Goal: Task Accomplishment & Management: Manage account settings

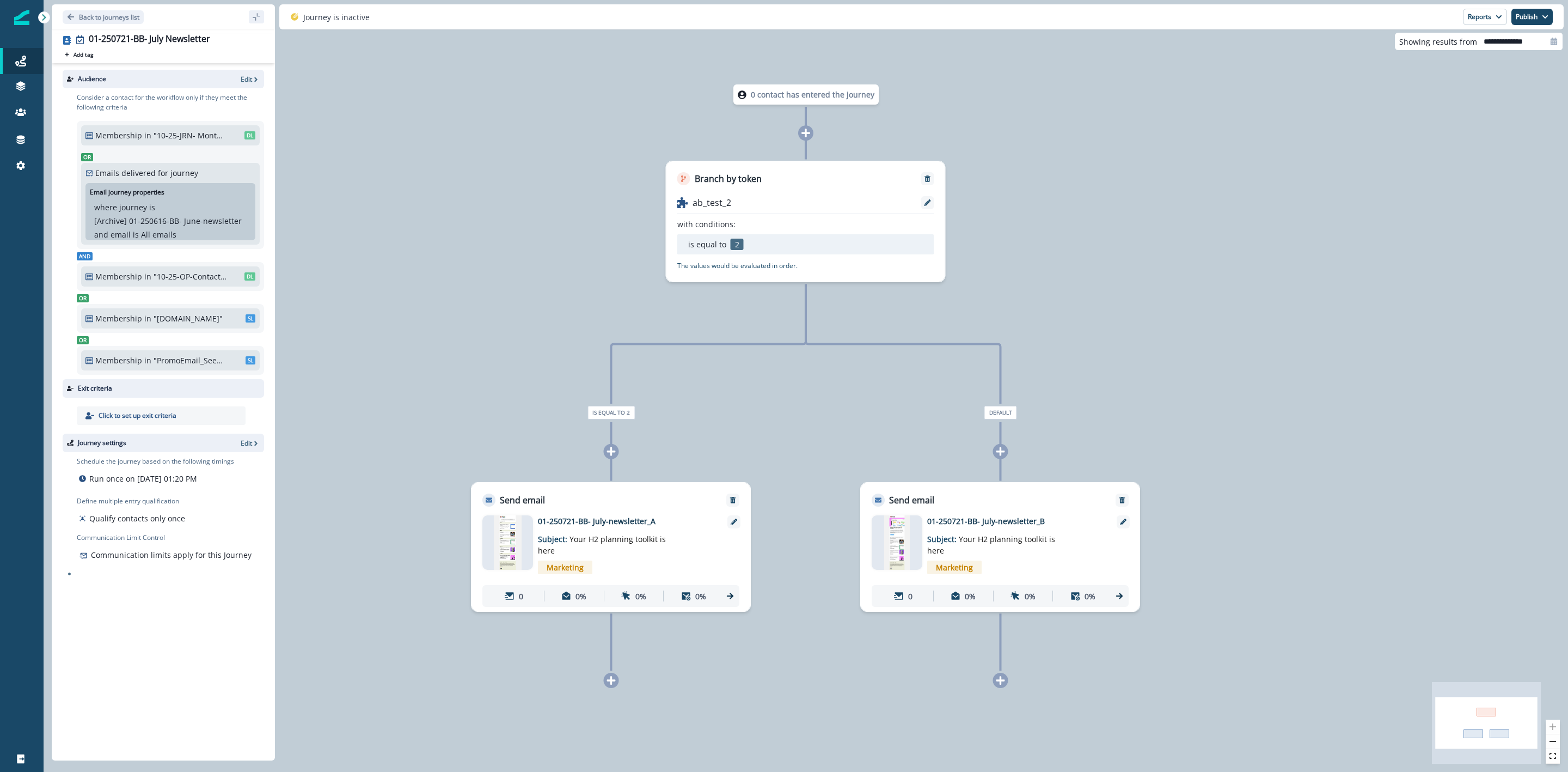
click at [181, 132] on p ""10-25-JRN- Monthly Newsletter"" at bounding box center [190, 135] width 73 height 12
click at [244, 82] on p "Edit" at bounding box center [247, 78] width 12 height 9
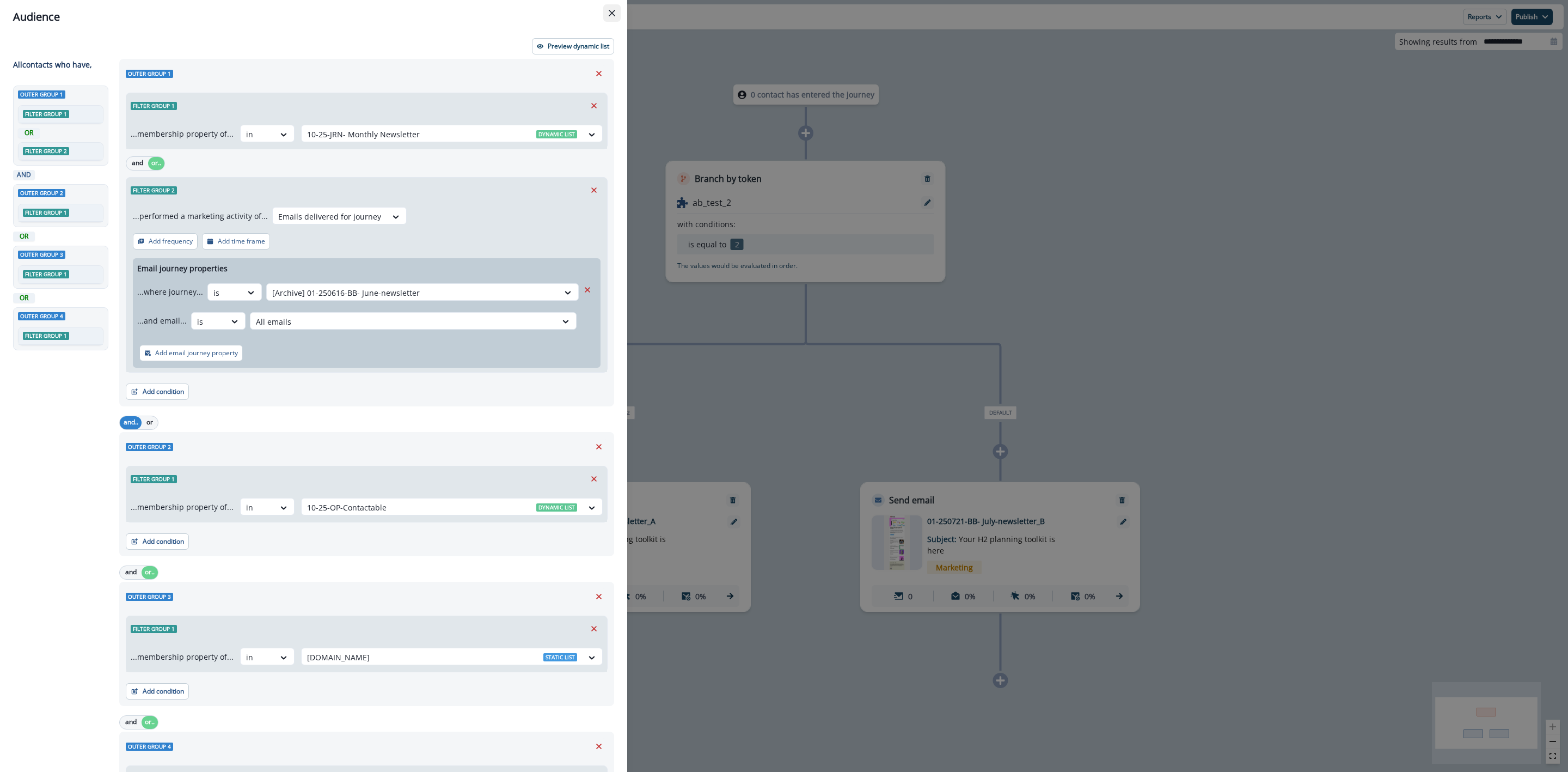
click at [617, 14] on button "Close" at bounding box center [613, 13] width 18 height 18
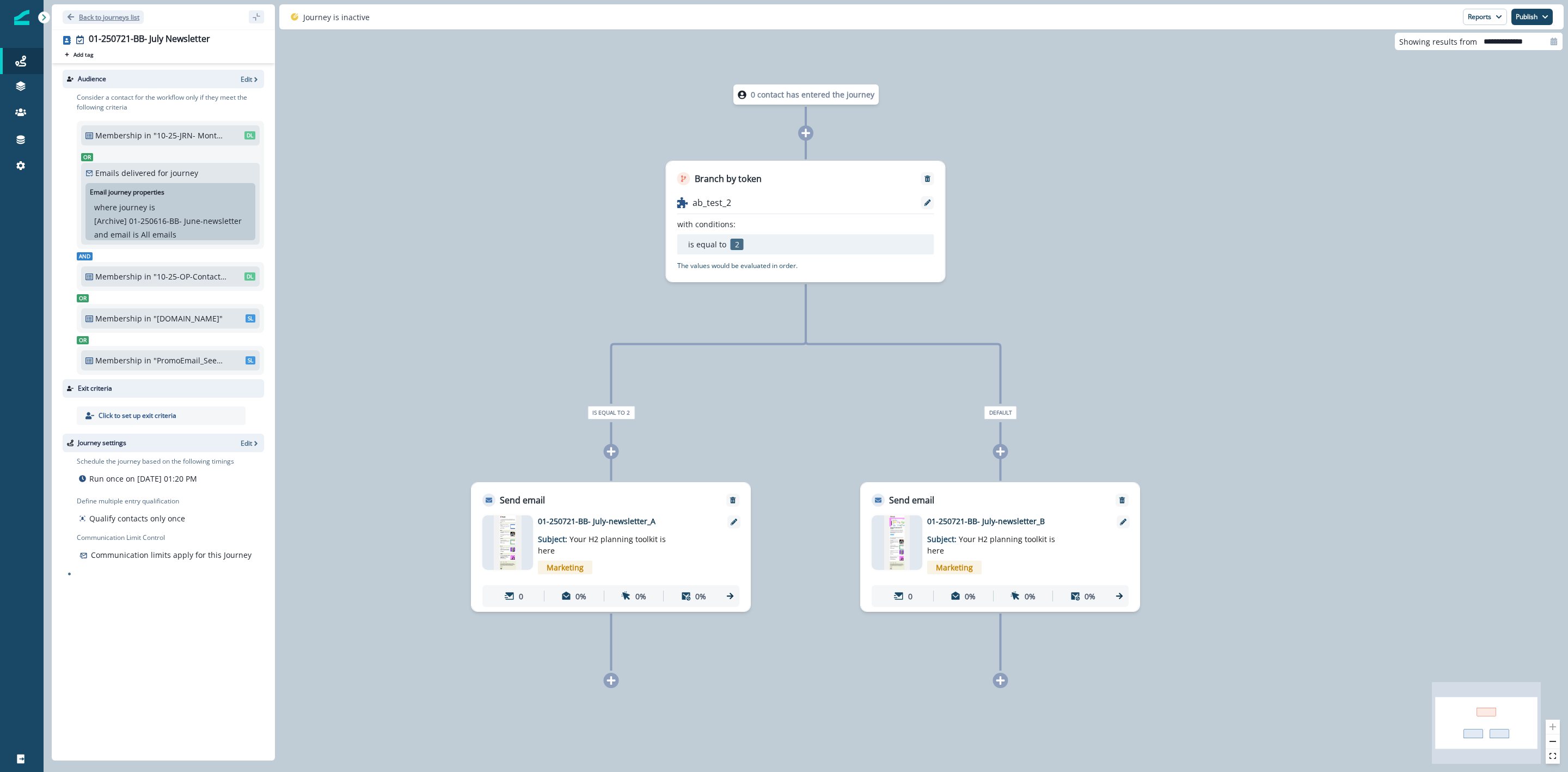
click at [102, 19] on p "Back to journeys list" at bounding box center [109, 17] width 60 height 9
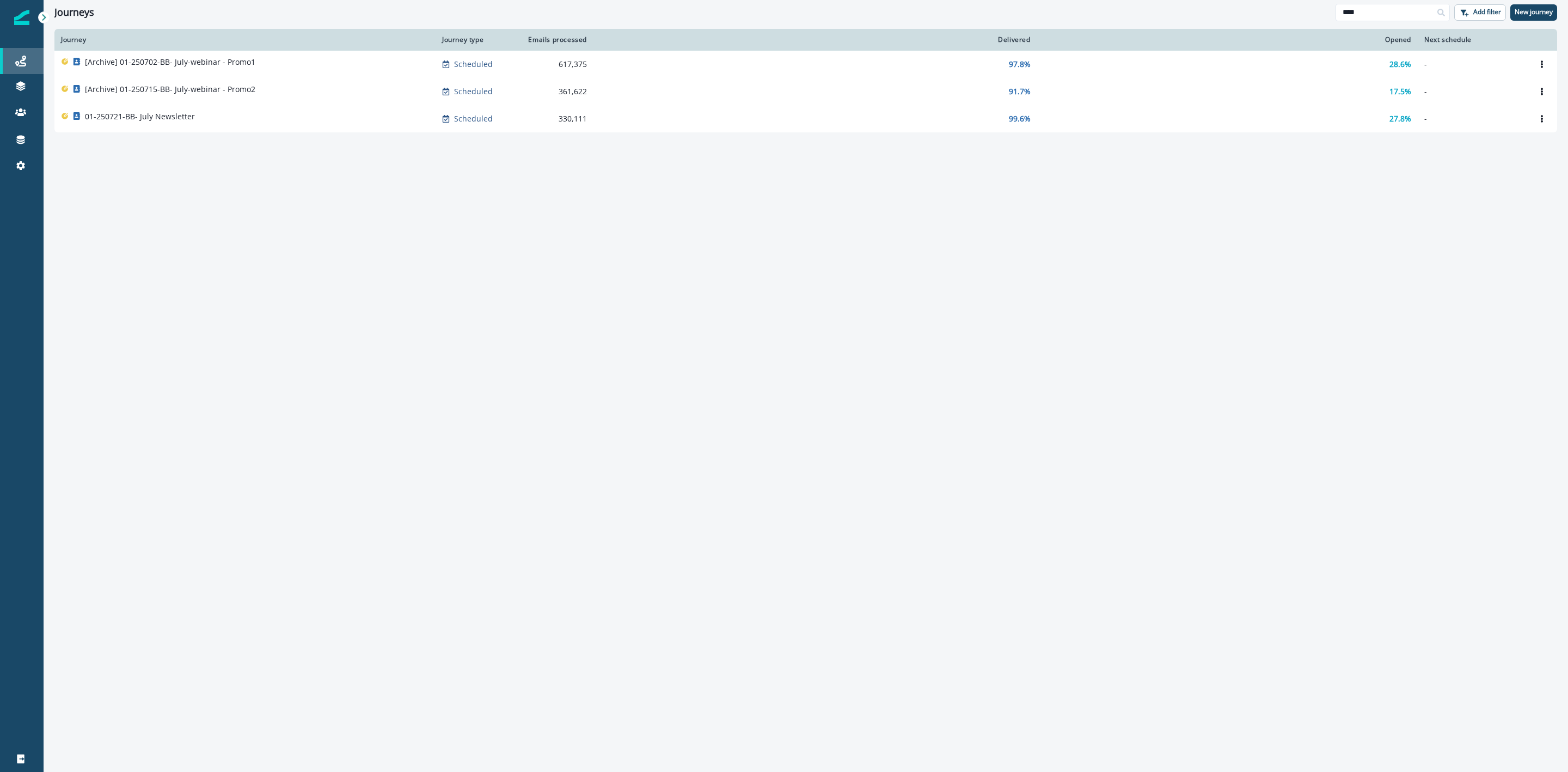
click at [18, 68] on link "Journeys" at bounding box center [22, 60] width 43 height 26
click at [1359, 14] on input "****" at bounding box center [1393, 13] width 115 height 18
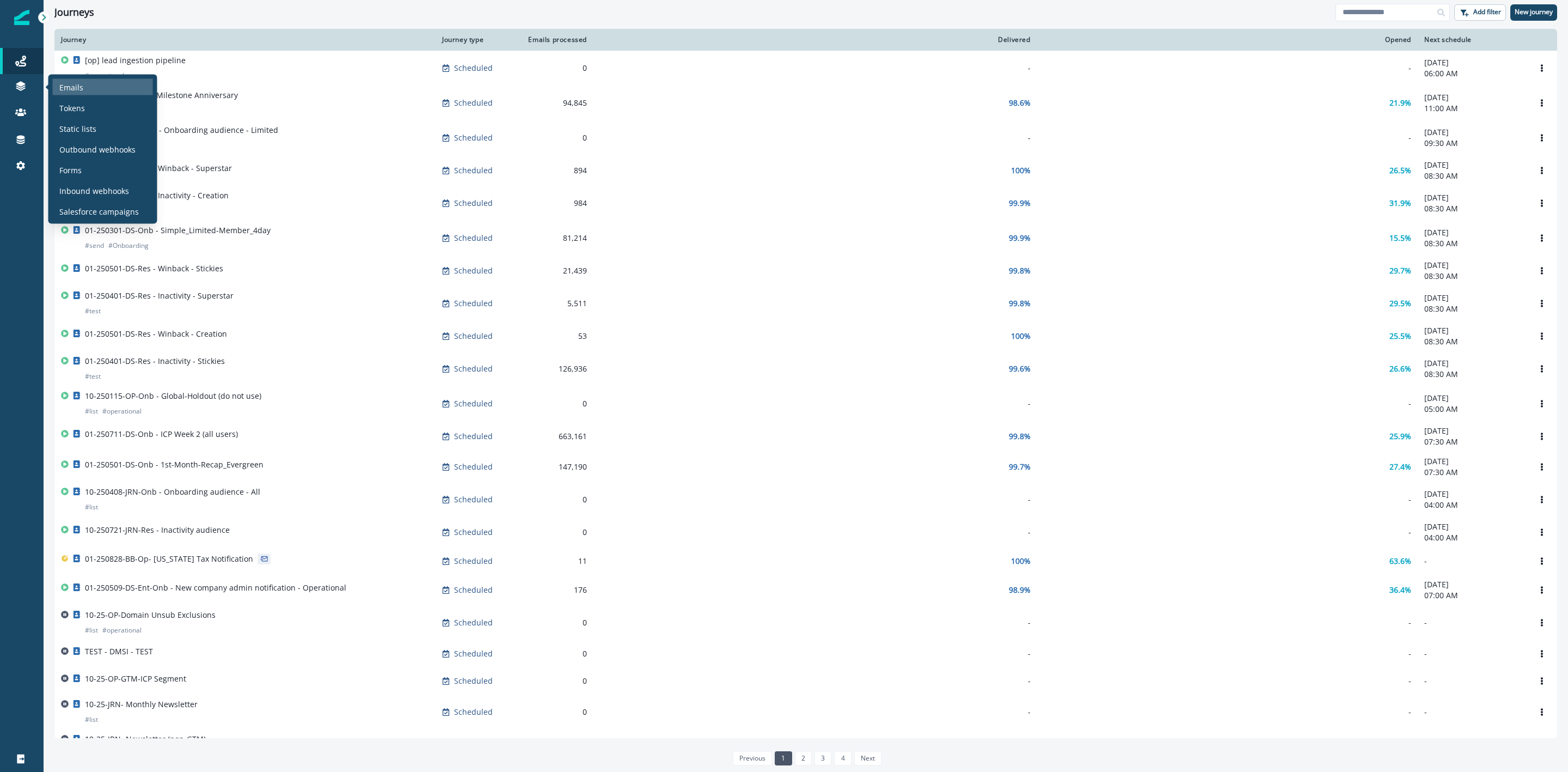
click at [69, 86] on p "Emails" at bounding box center [71, 87] width 24 height 12
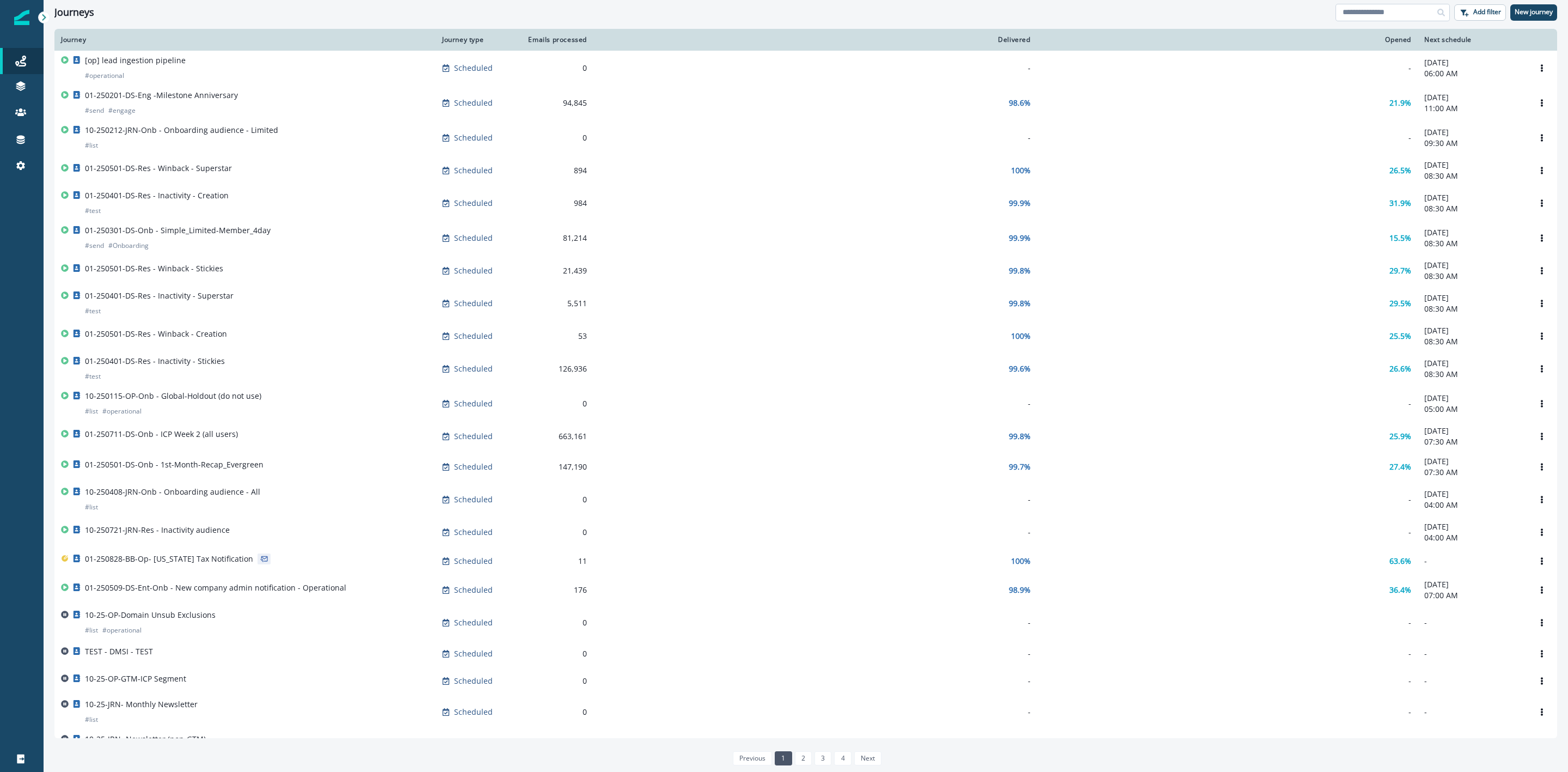
click at [1387, 12] on input at bounding box center [1393, 13] width 115 height 18
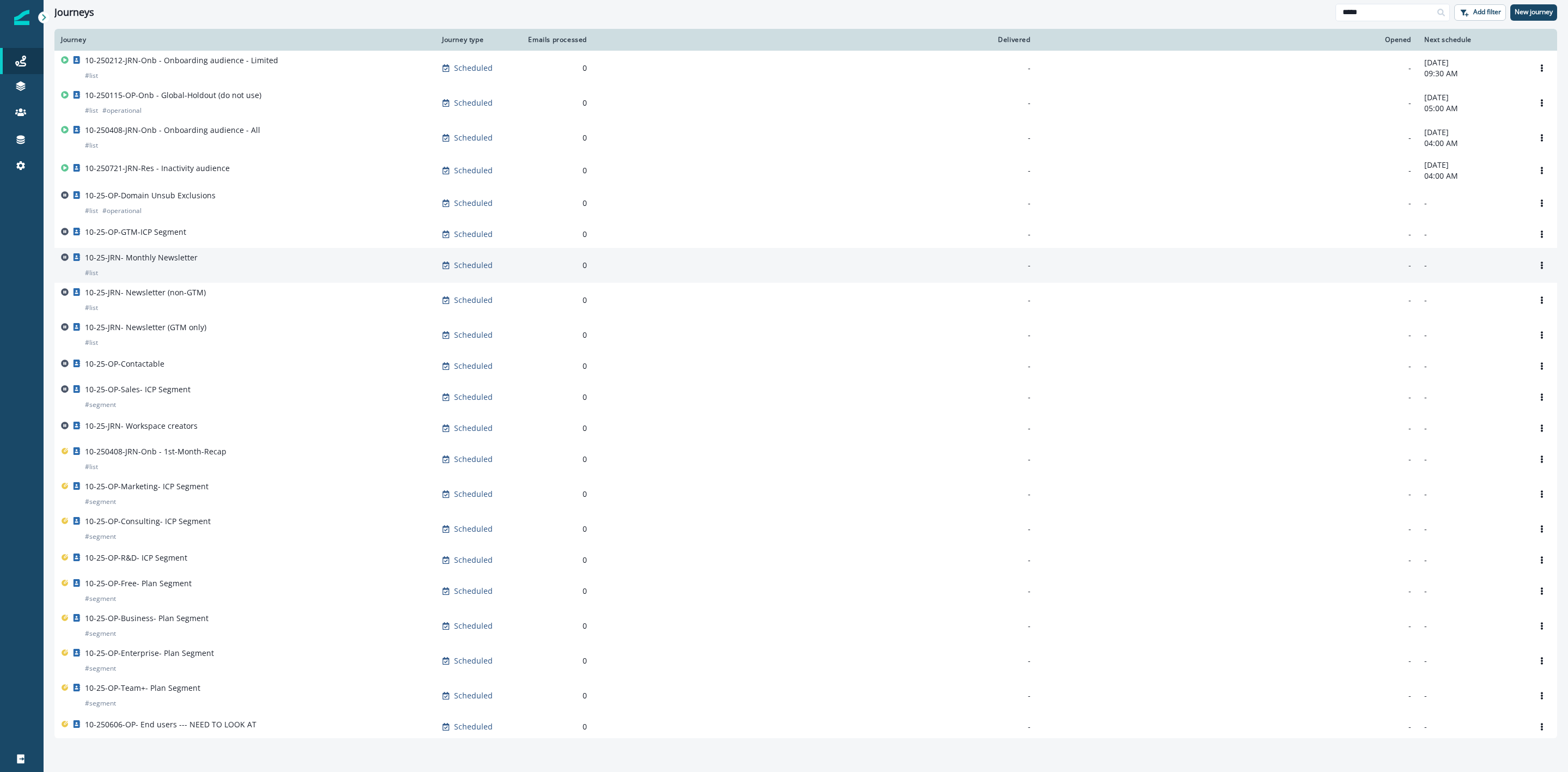
type input "*****"
click at [177, 263] on p "10-25-JRN- Monthly Newsletter" at bounding box center [141, 257] width 113 height 11
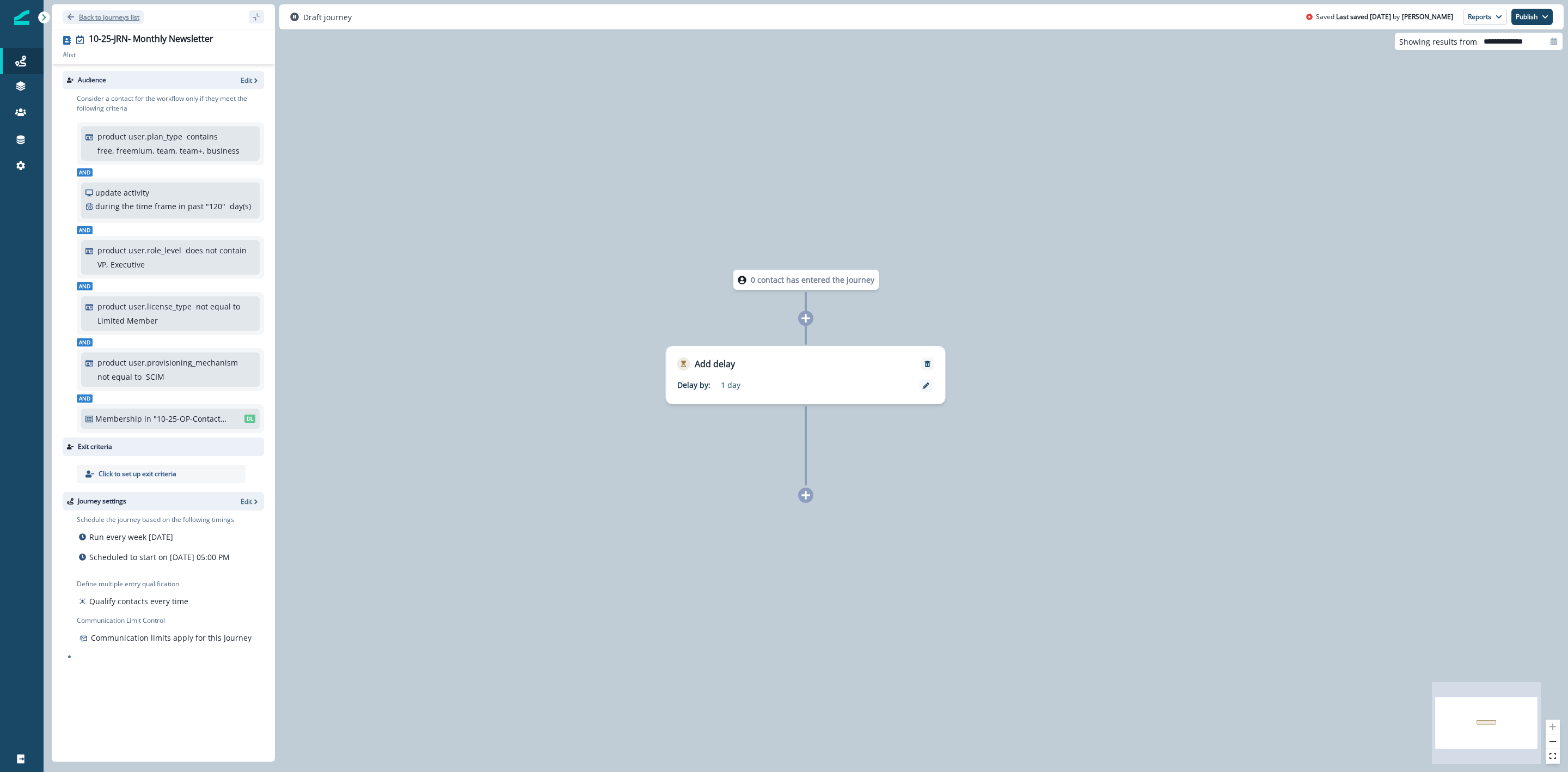
click at [81, 18] on p "Back to journeys list" at bounding box center [109, 17] width 60 height 9
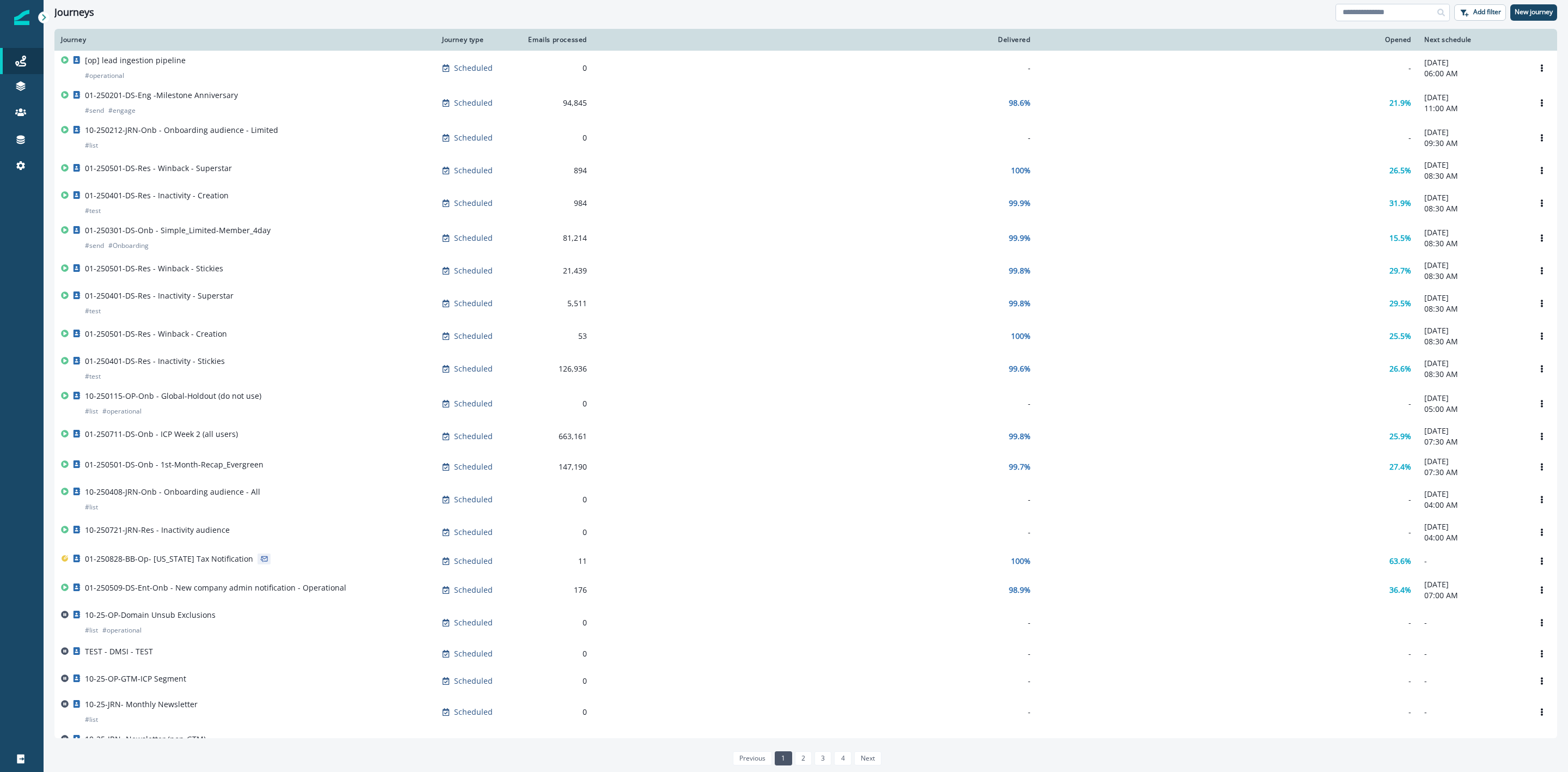
click at [1372, 17] on input at bounding box center [1393, 13] width 115 height 18
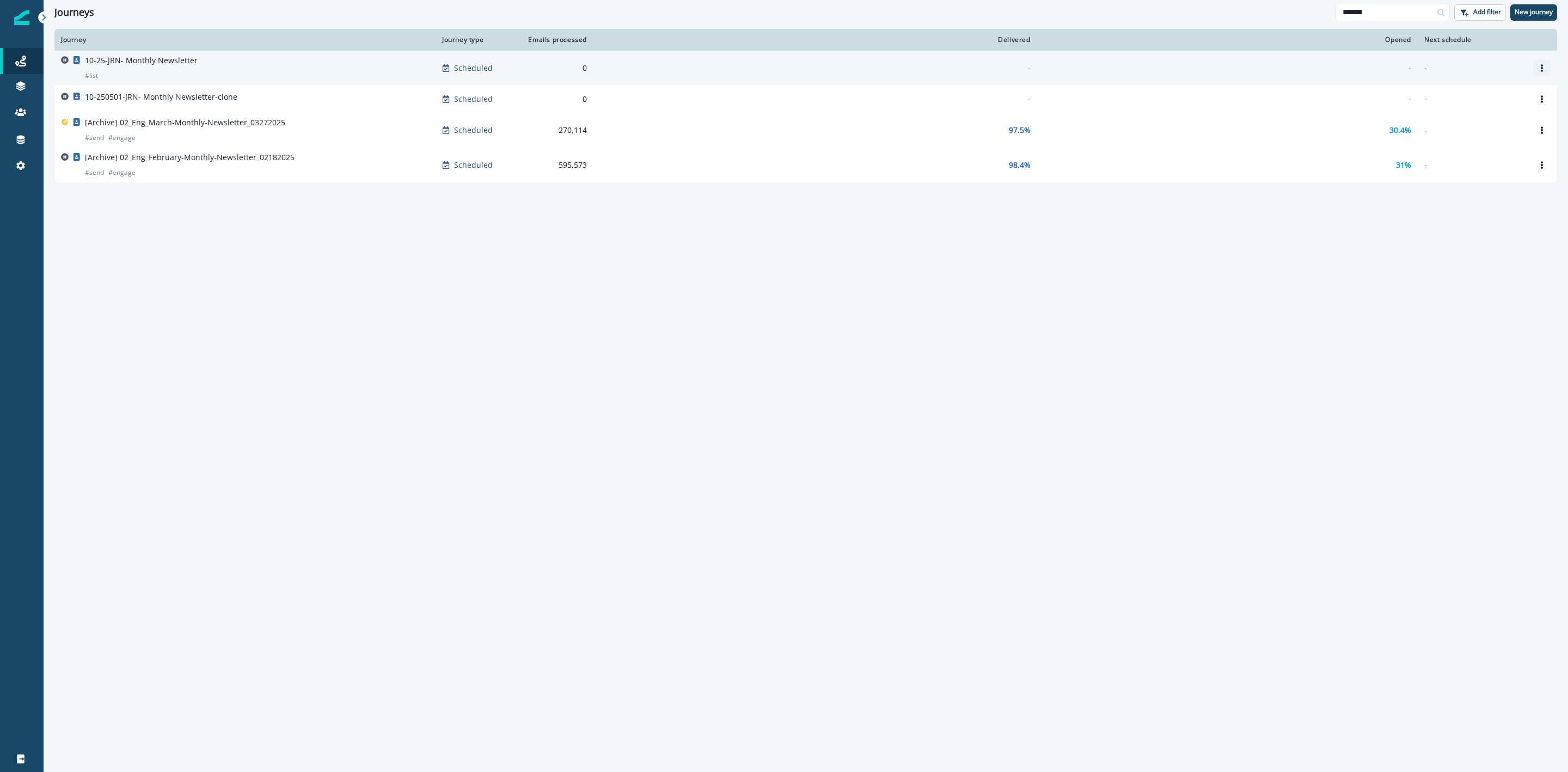
type input "*******"
click at [1540, 69] on icon "Options" at bounding box center [1542, 68] width 8 height 8
click at [1473, 97] on button "Clone" at bounding box center [1490, 95] width 121 height 18
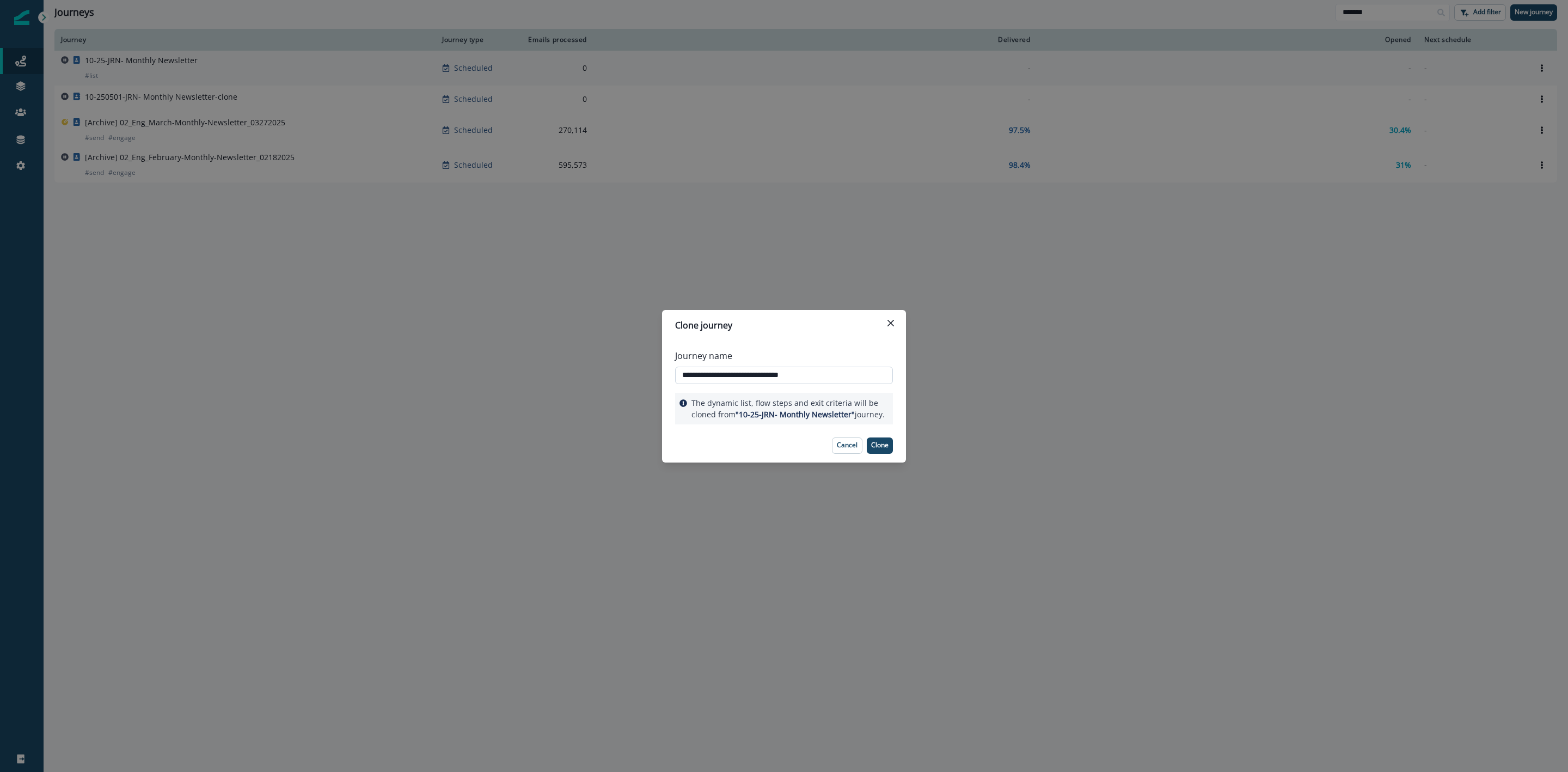
drag, startPoint x: 754, startPoint y: 375, endPoint x: 838, endPoint y: 373, distance: 84.0
click at [837, 373] on input "**********" at bounding box center [784, 376] width 217 height 18
type input "**********"
click at [873, 445] on p "Clone" at bounding box center [880, 445] width 18 height 8
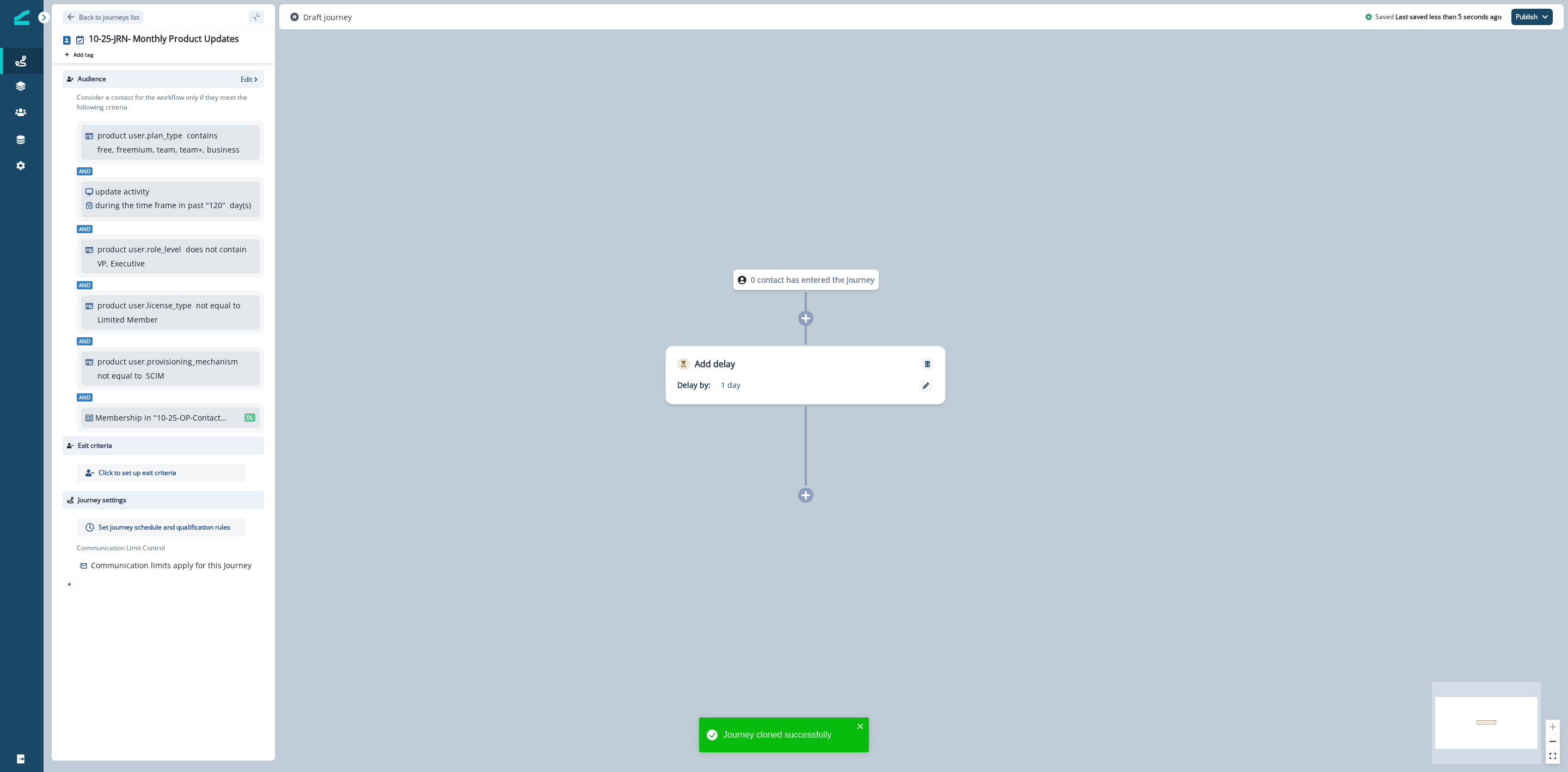
click at [179, 144] on p "free, freemium, team, team+, business" at bounding box center [169, 149] width 142 height 12
click at [252, 82] on icon "button" at bounding box center [256, 80] width 8 height 8
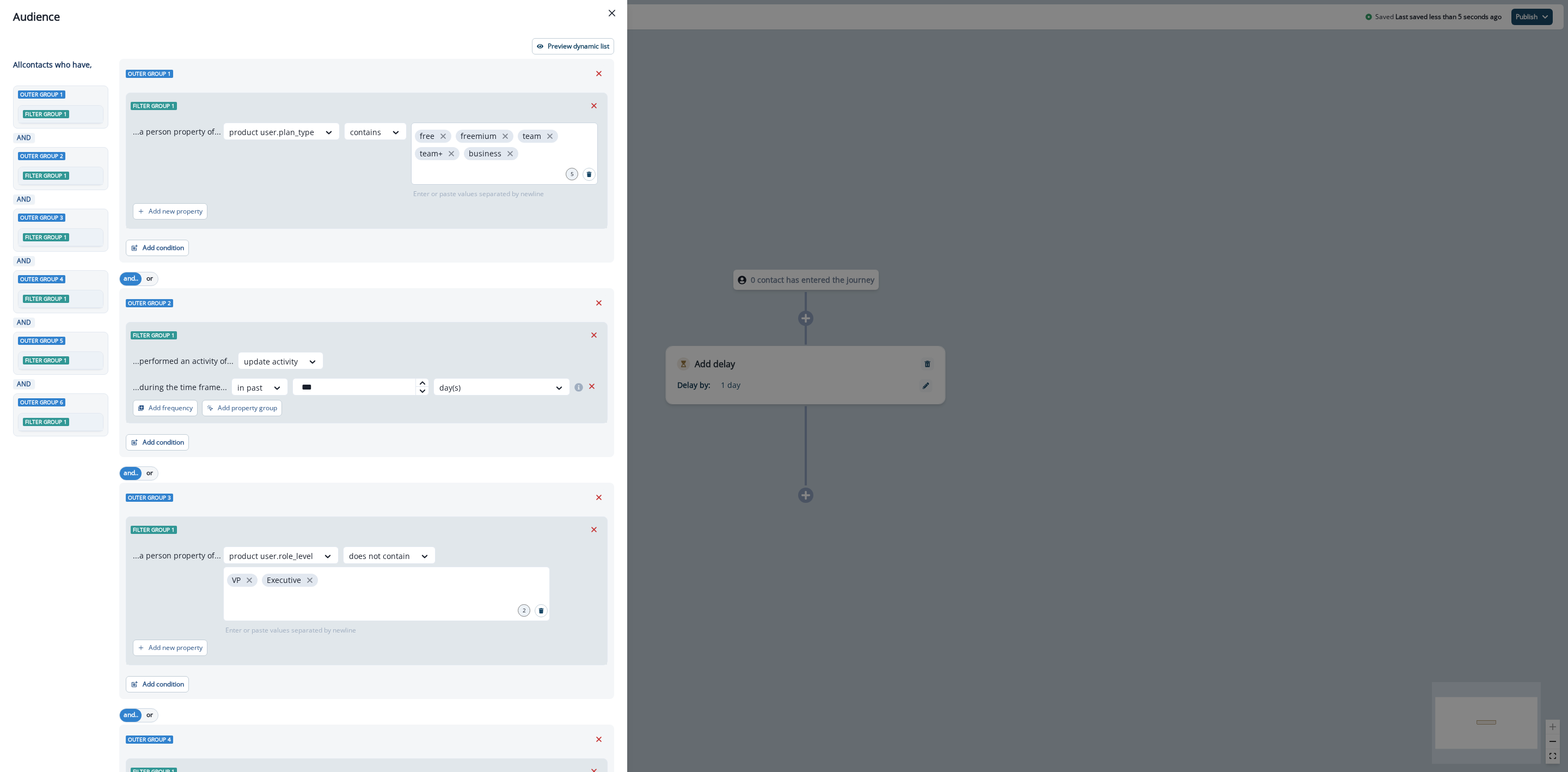
click at [523, 155] on div "free freemium team team+ business" at bounding box center [504, 153] width 187 height 62
type input "**********"
click at [579, 44] on p "Preview dynamic list" at bounding box center [578, 46] width 61 height 8
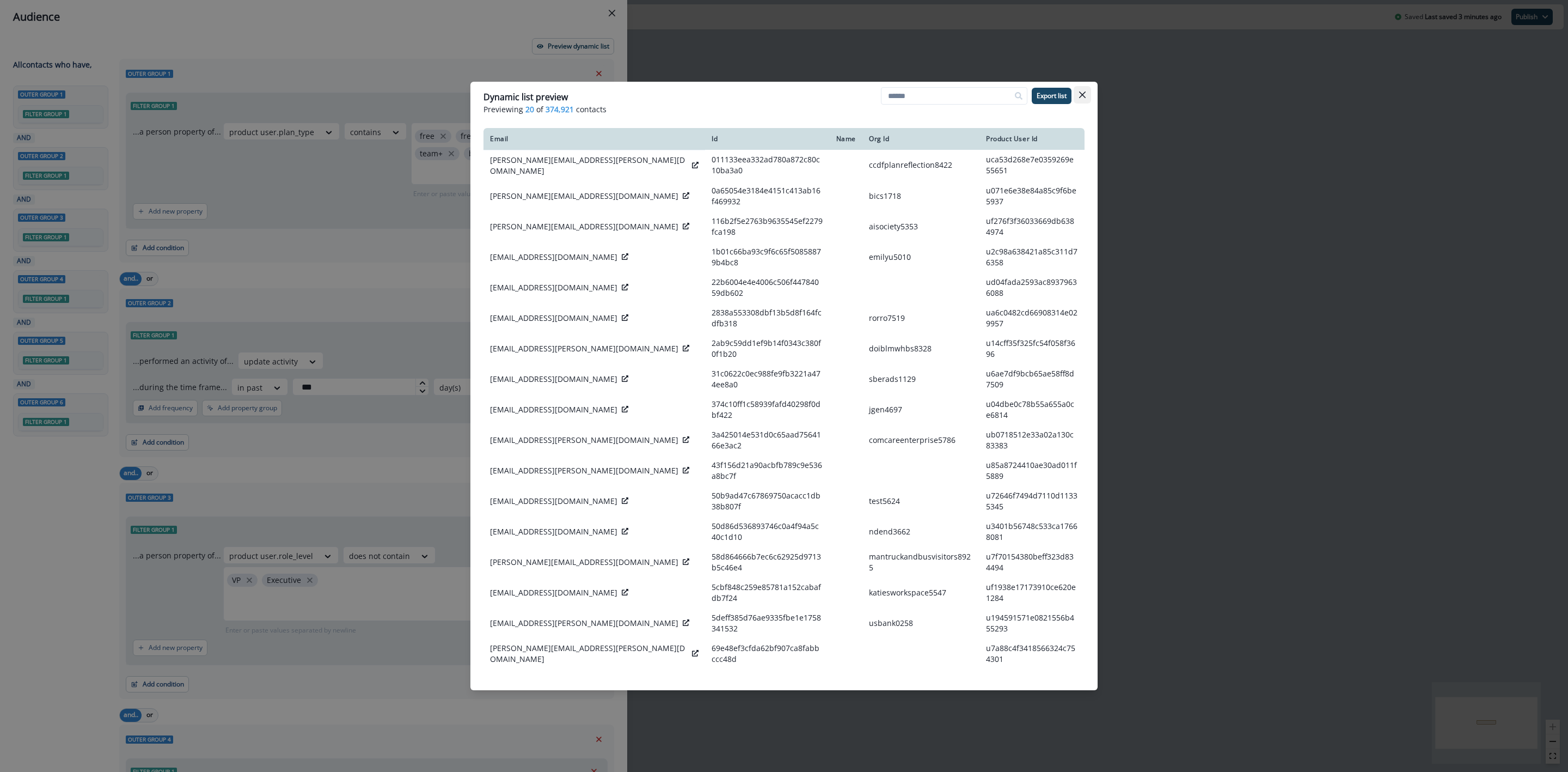
click at [1085, 94] on icon "Close" at bounding box center [1082, 95] width 7 height 7
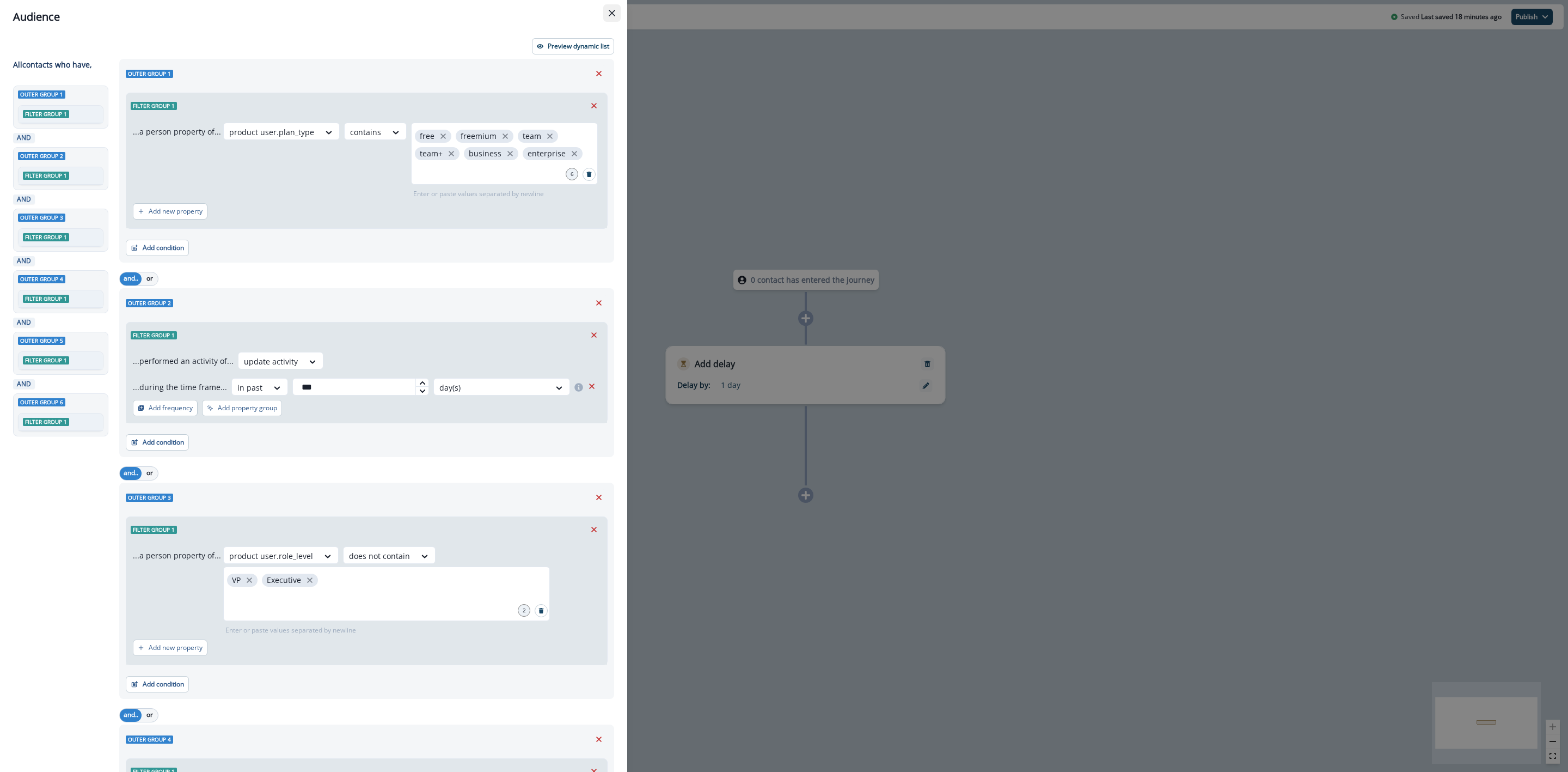
click at [610, 12] on icon "Close" at bounding box center [612, 13] width 7 height 7
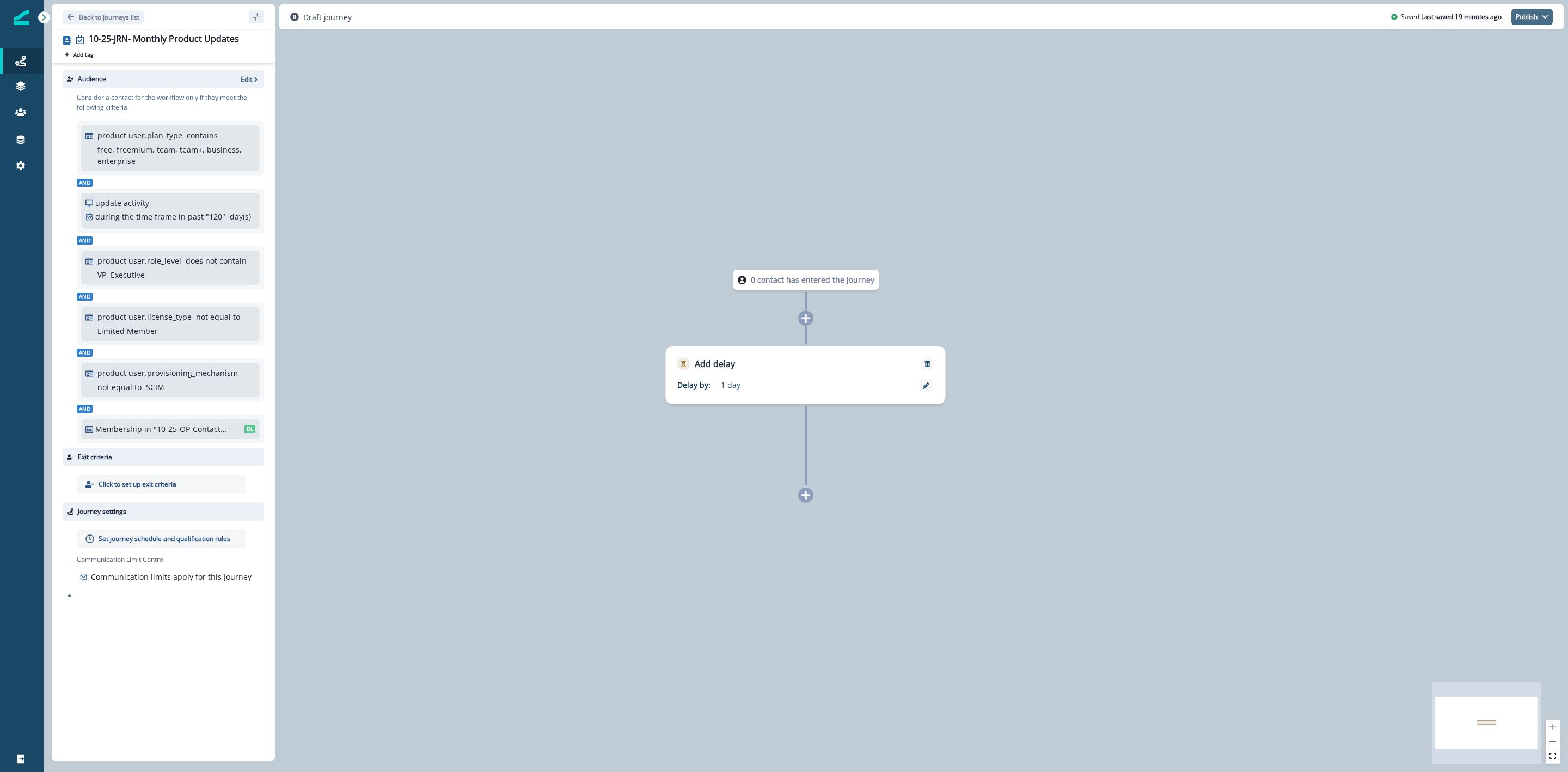
click at [1527, 17] on button "Publish" at bounding box center [1532, 17] width 41 height 17
click at [170, 542] on p "Set journey schedule and qualification rules" at bounding box center [164, 539] width 131 height 10
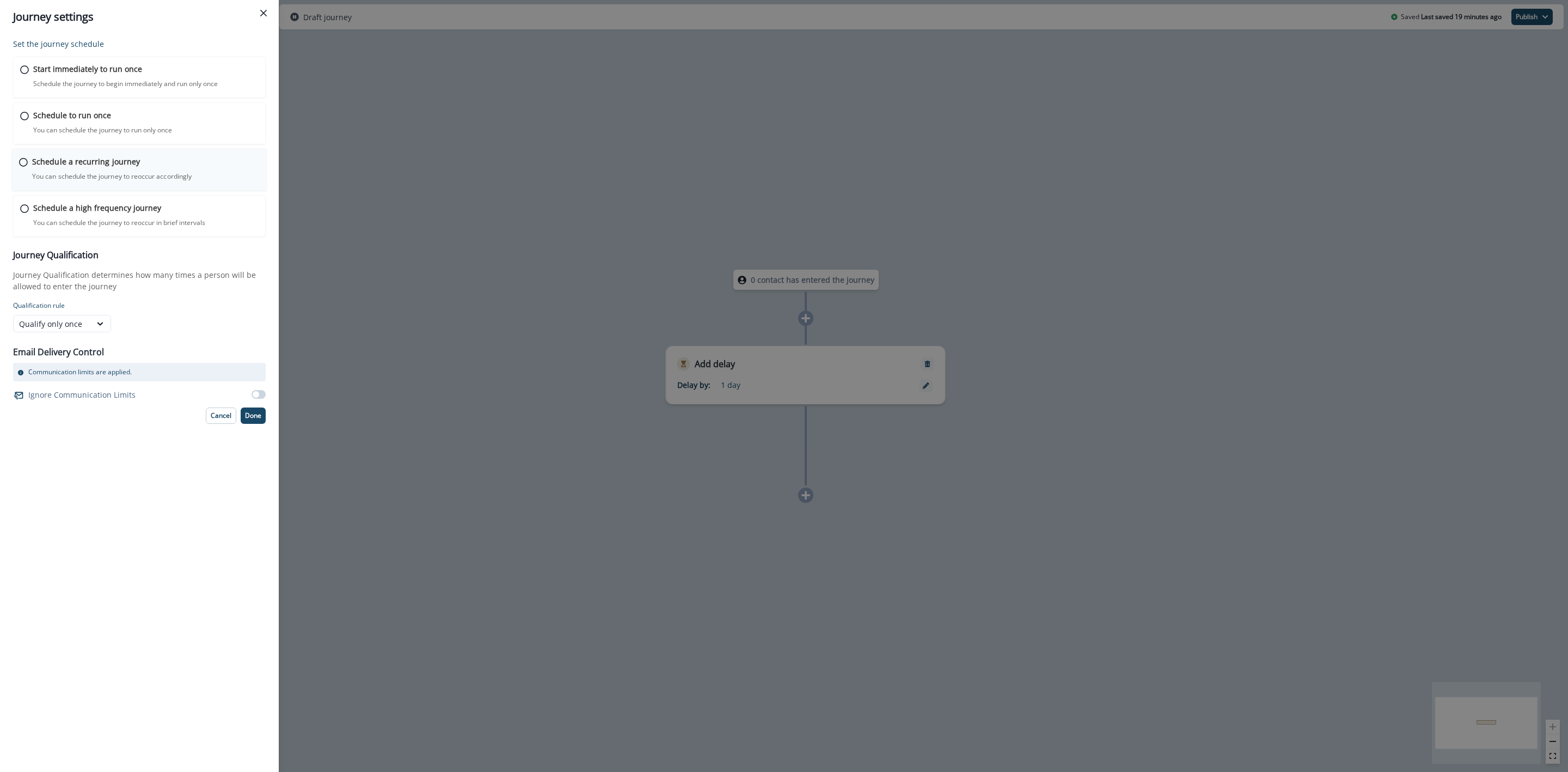
click at [108, 159] on p "Schedule a recurring journey" at bounding box center [86, 162] width 108 height 12
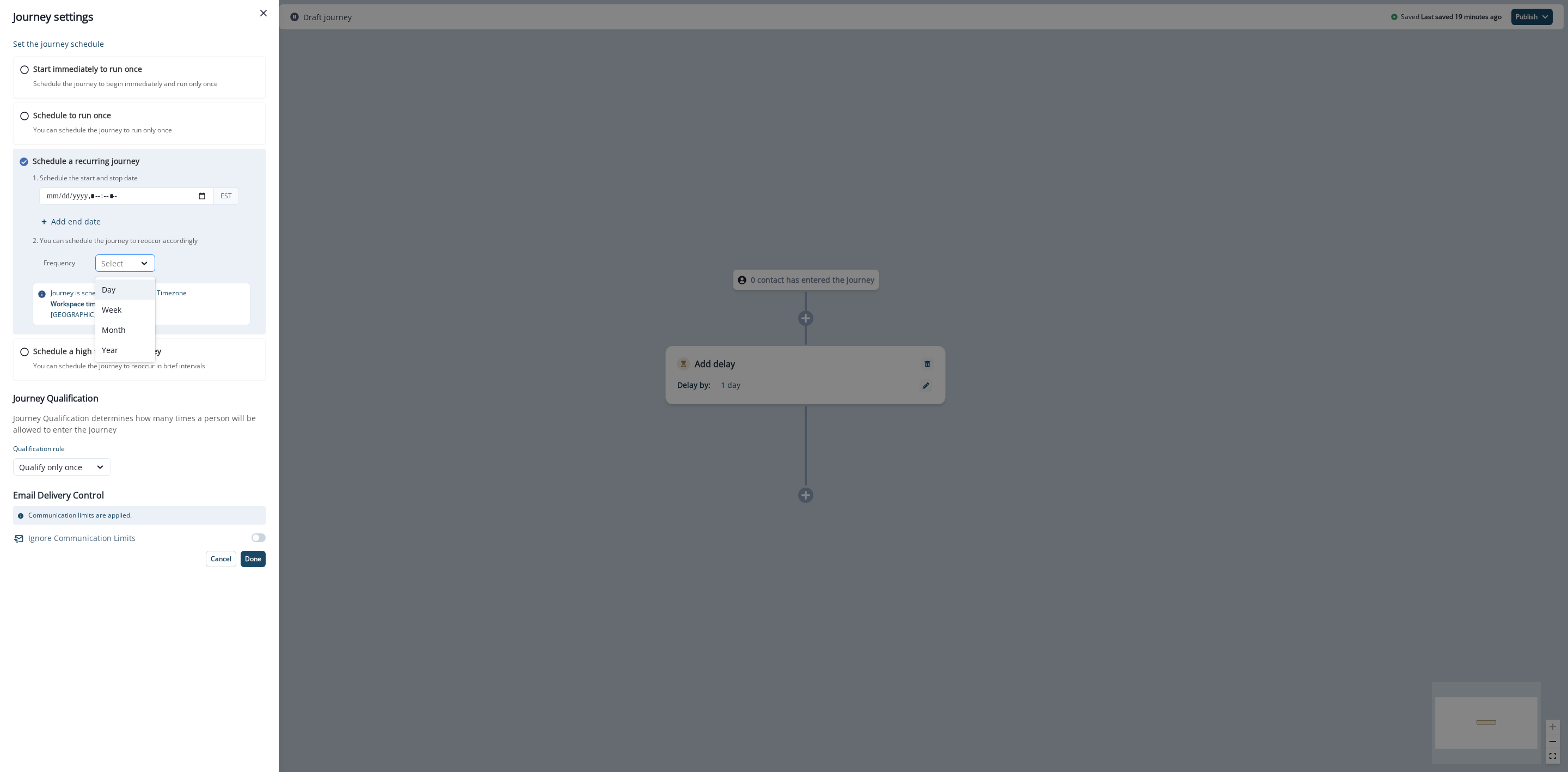
click at [134, 267] on div "Select" at bounding box center [116, 264] width 40 height 14
click at [132, 311] on div "Week" at bounding box center [124, 309] width 60 height 20
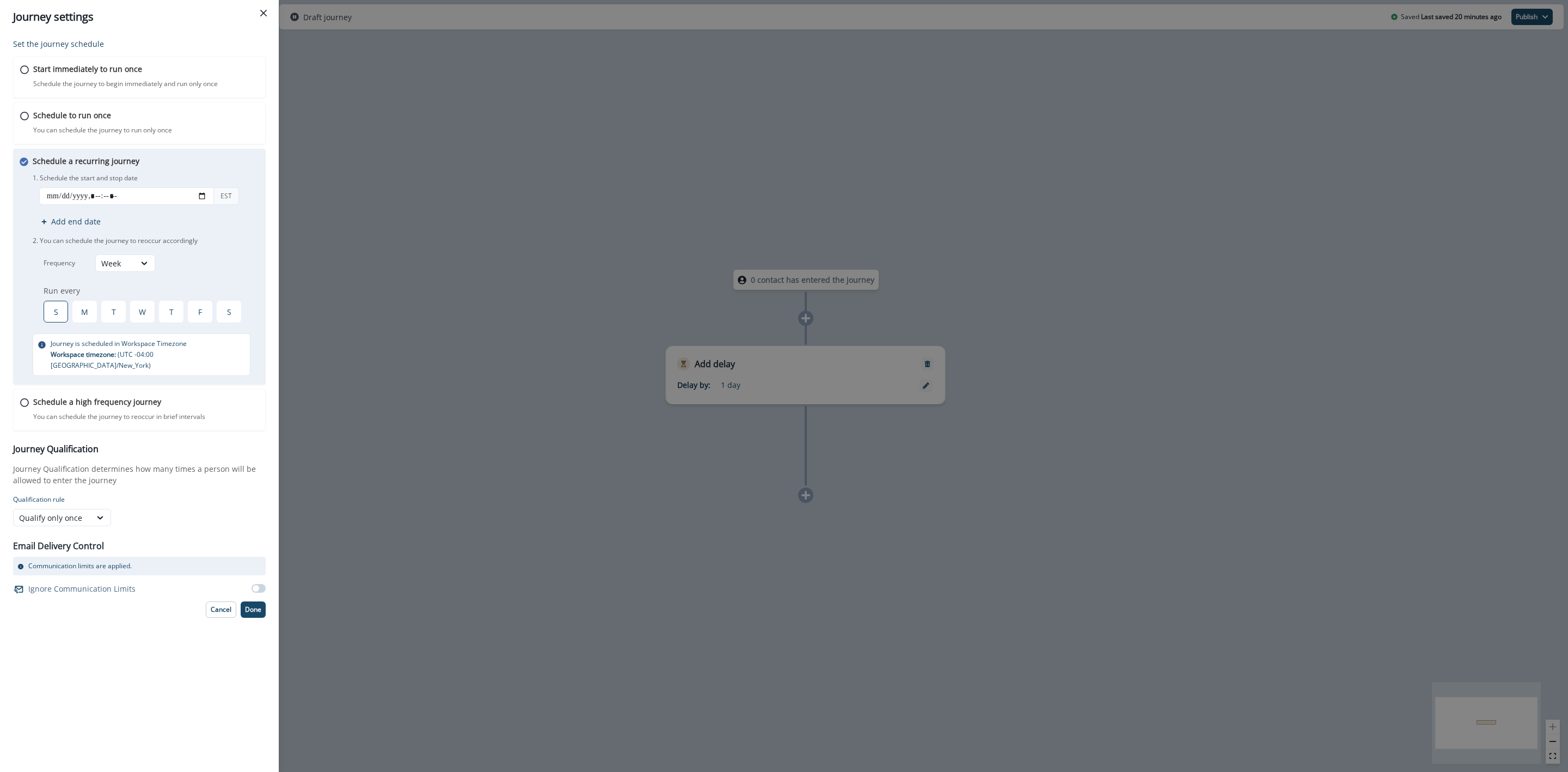
click at [57, 307] on div "S" at bounding box center [55, 311] width 25 height 22
click at [200, 308] on div "F" at bounding box center [200, 311] width 25 height 22
click at [47, 512] on div "Qualify only once" at bounding box center [51, 518] width 66 height 12
click at [139, 518] on div "Set the journey schedule Start immediately to run once Schedule the journey to …" at bounding box center [139, 328] width 253 height 579
click at [253, 606] on p "Done" at bounding box center [253, 610] width 17 height 8
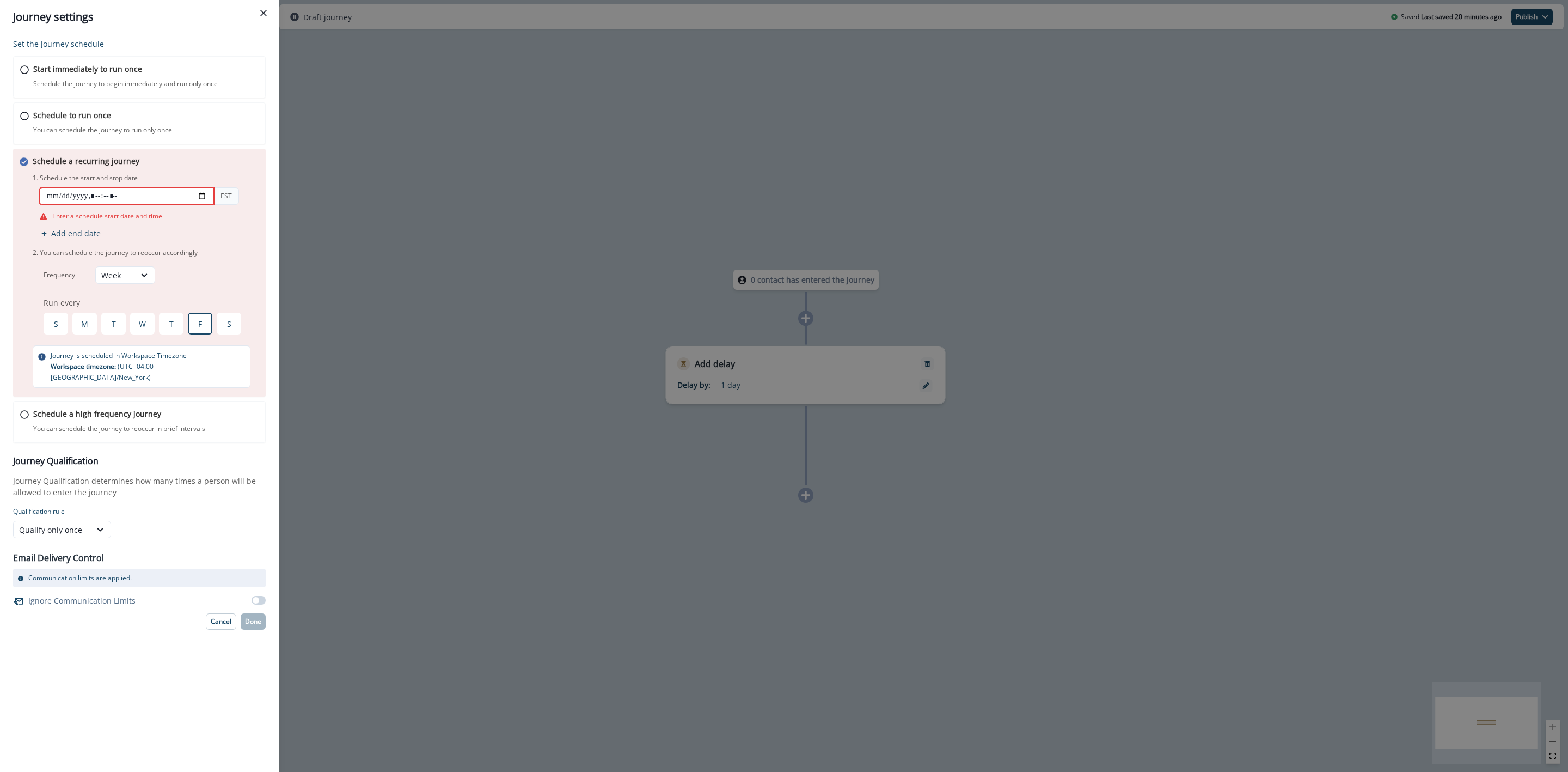
click at [199, 195] on input "datetime-local" at bounding box center [126, 197] width 175 height 18
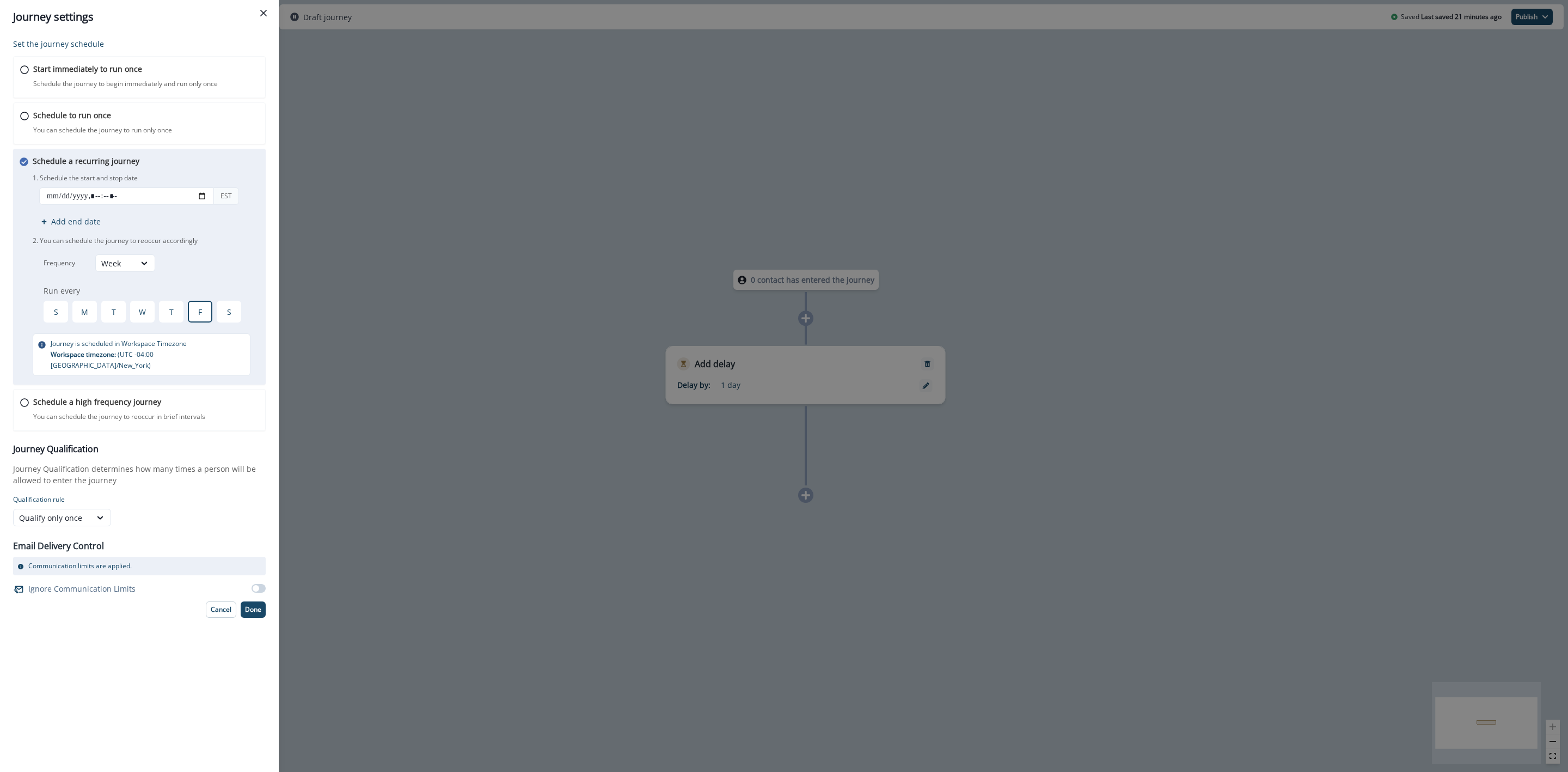
click at [272, 402] on div "Set the journey schedule Start immediately to run once Schedule the journey to …" at bounding box center [139, 402] width 279 height 738
click at [195, 197] on input "datetime-local" at bounding box center [126, 197] width 175 height 18
click at [196, 197] on input "datetime-local" at bounding box center [126, 197] width 175 height 18
click at [206, 196] on input "datetime-local" at bounding box center [126, 197] width 175 height 18
type input "**********"
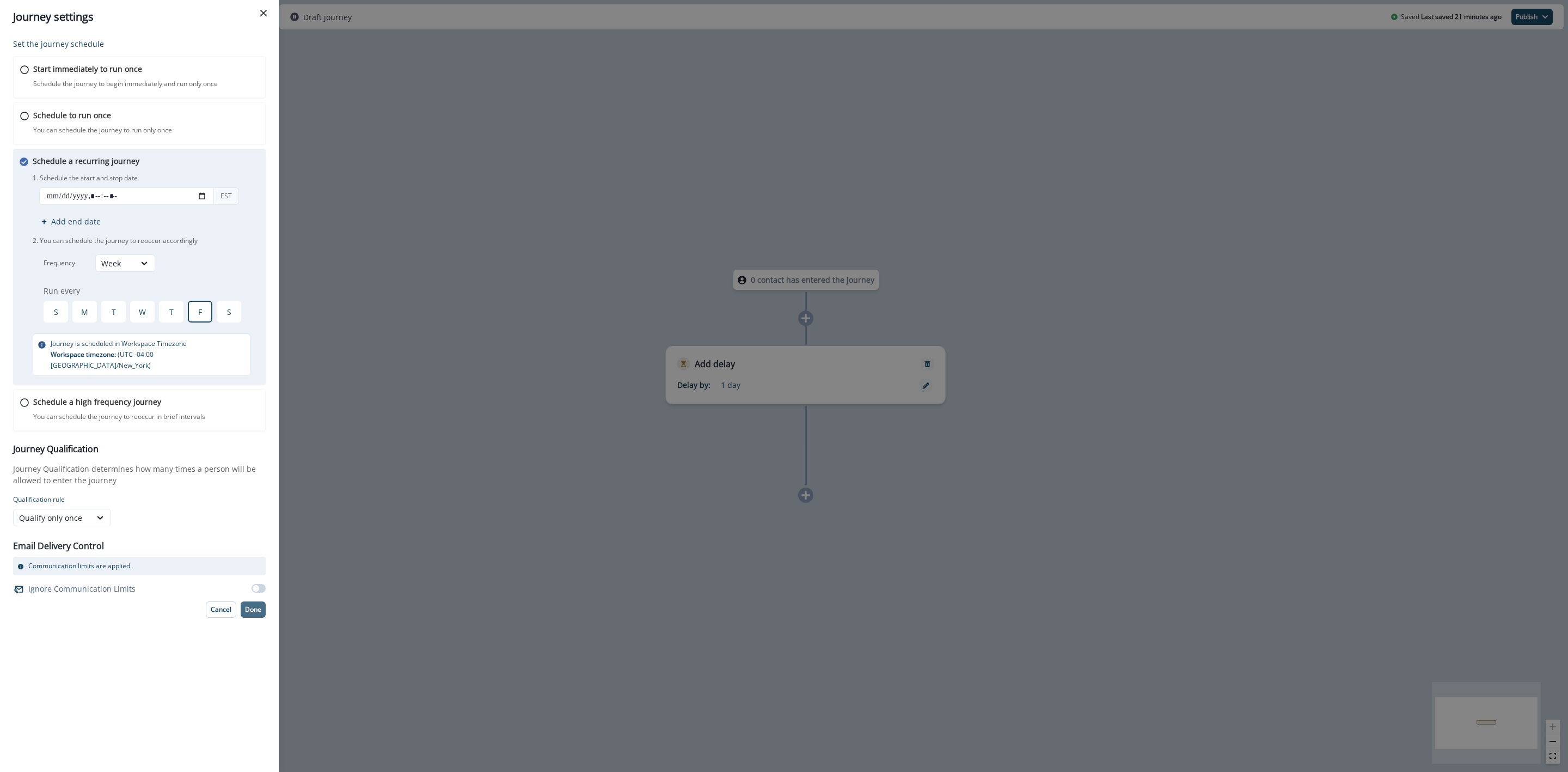
click at [249, 606] on p "Done" at bounding box center [253, 610] width 17 height 8
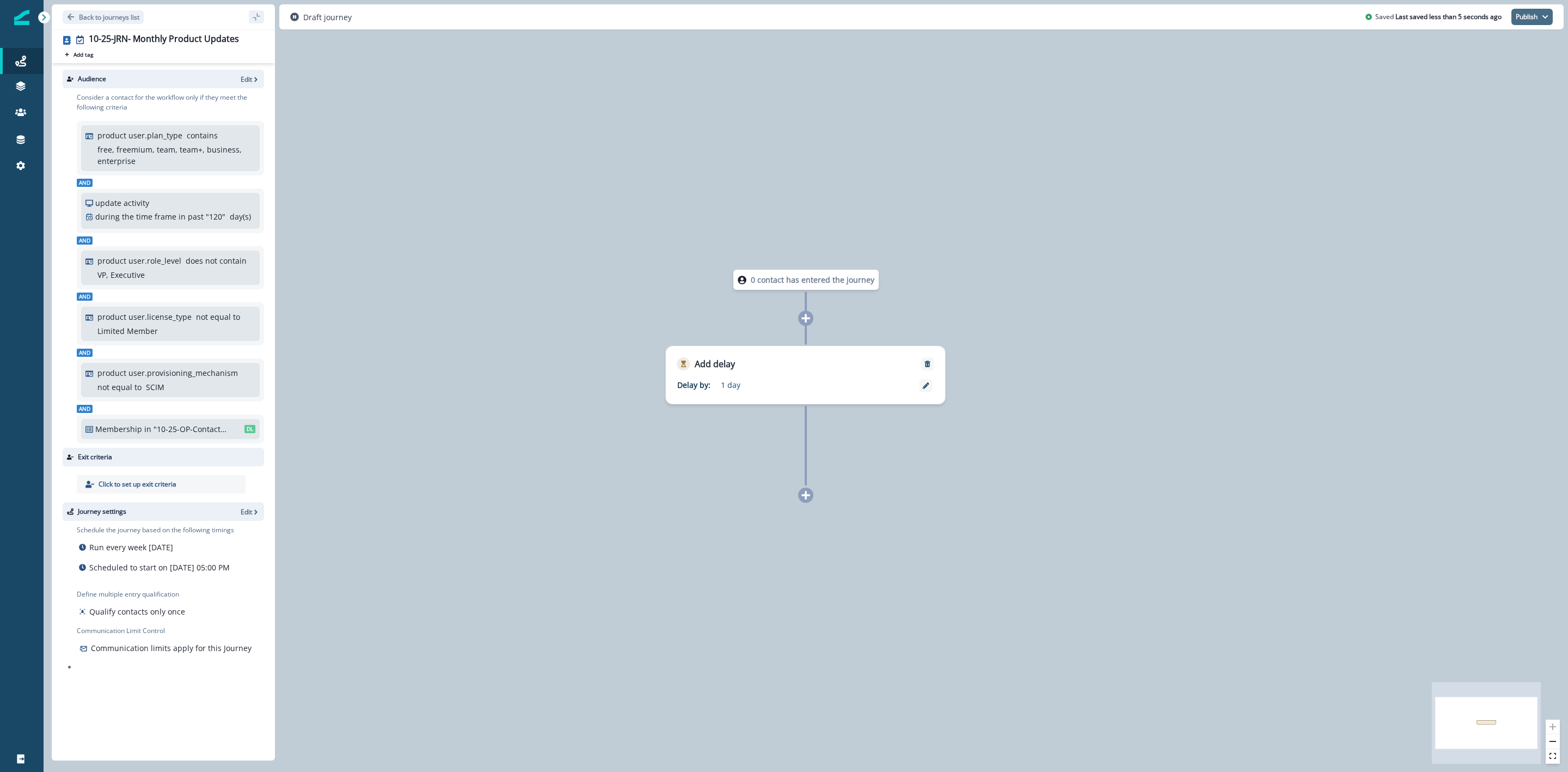
click at [1533, 17] on button "Publish" at bounding box center [1532, 17] width 41 height 17
click at [1529, 20] on button "Publish" at bounding box center [1532, 17] width 41 height 17
click at [1508, 40] on button "as active journey" at bounding box center [1492, 44] width 121 height 20
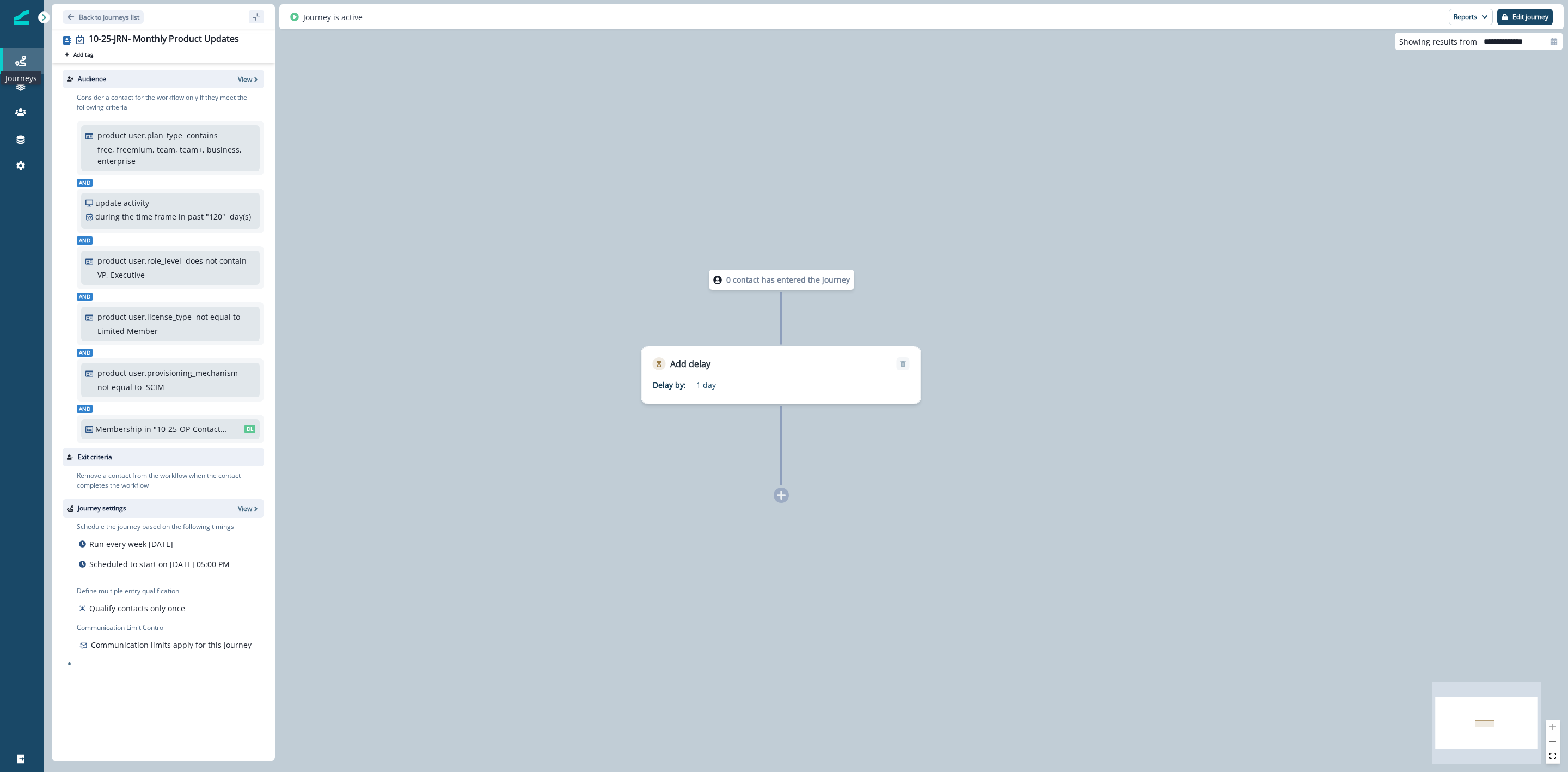
click at [19, 60] on icon at bounding box center [20, 60] width 11 height 11
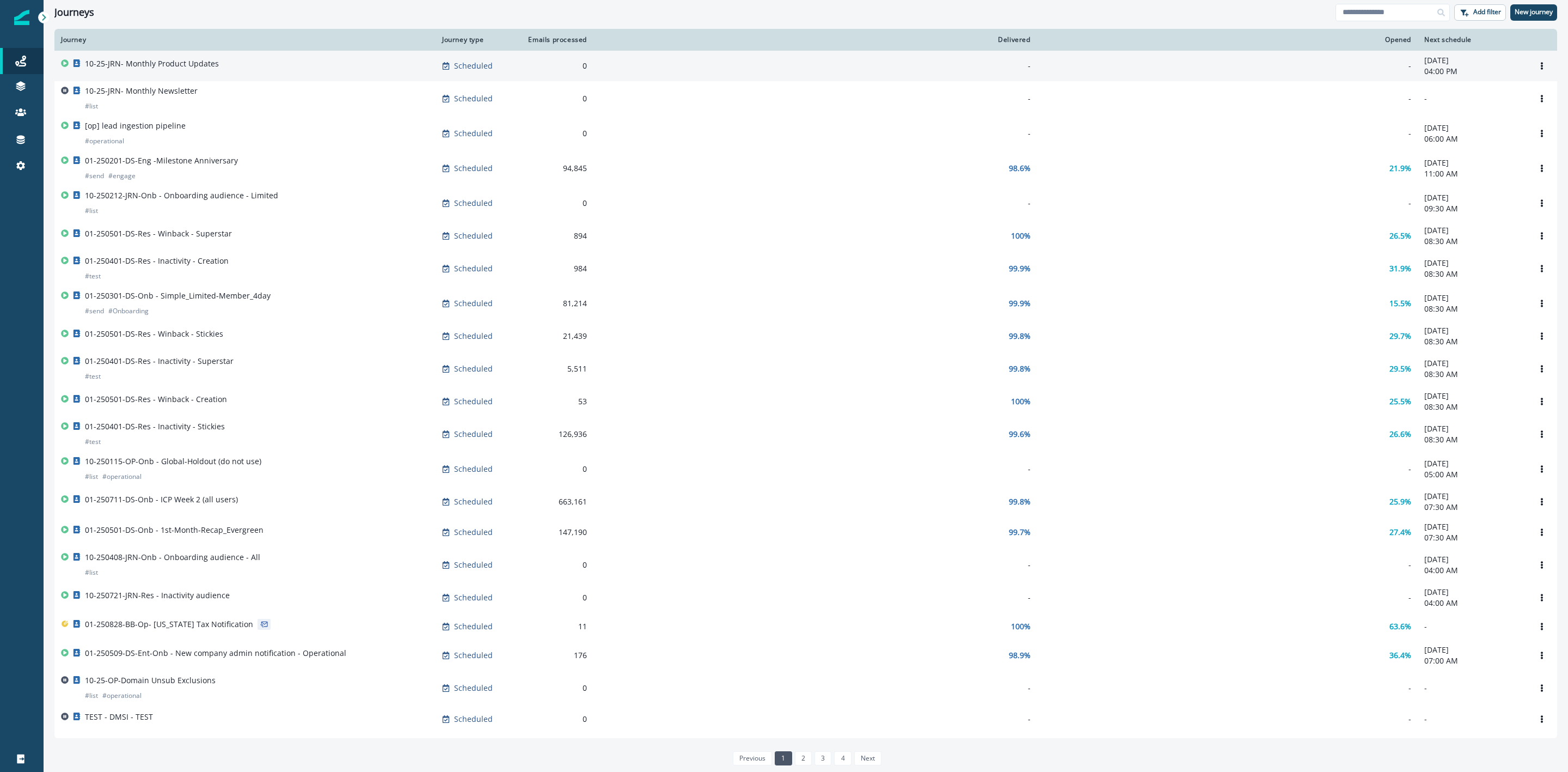
click at [118, 62] on p "10-25-JRN- Monthly Product Updates" at bounding box center [152, 63] width 134 height 11
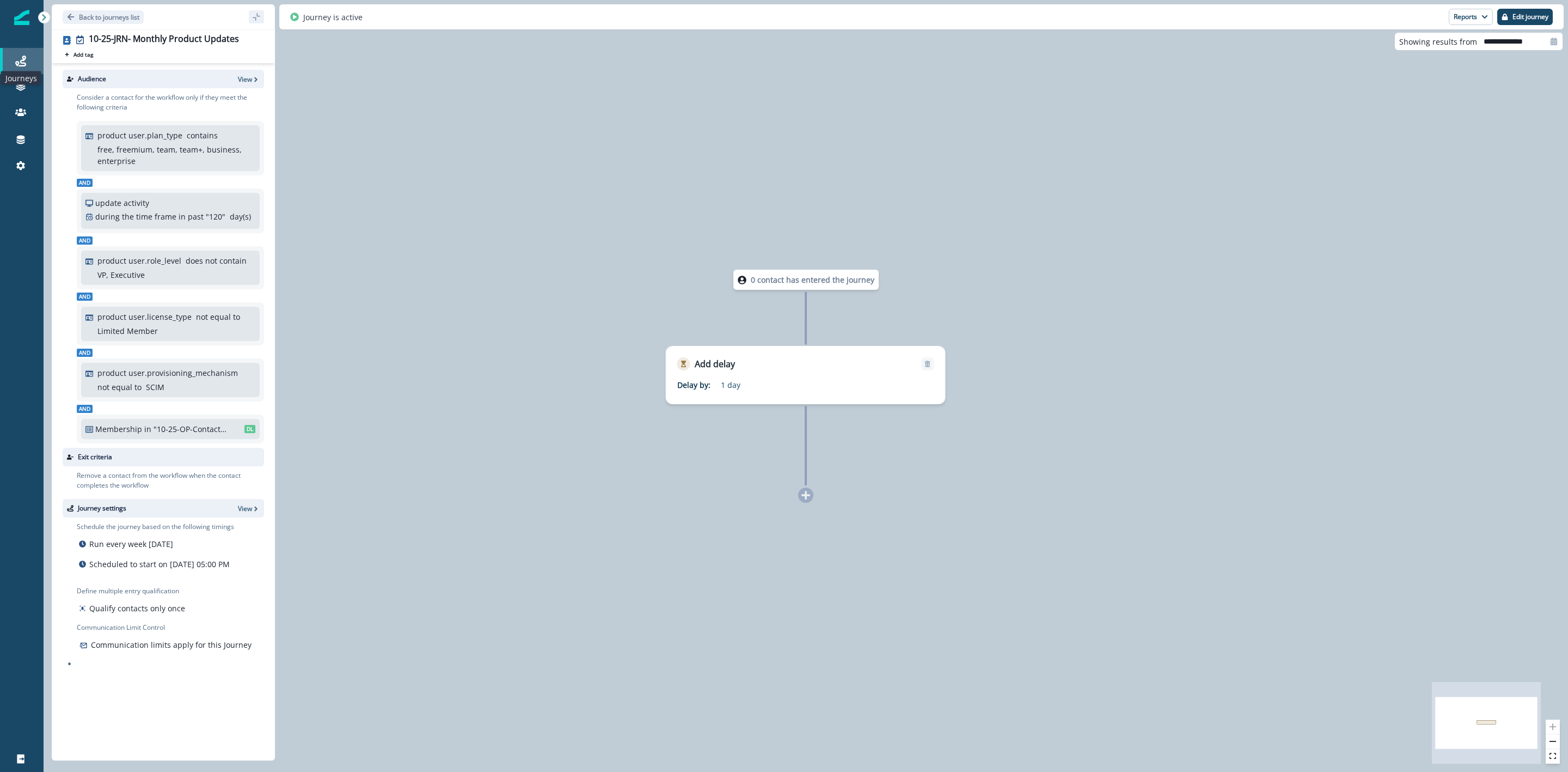
click at [25, 59] on icon at bounding box center [20, 60] width 11 height 11
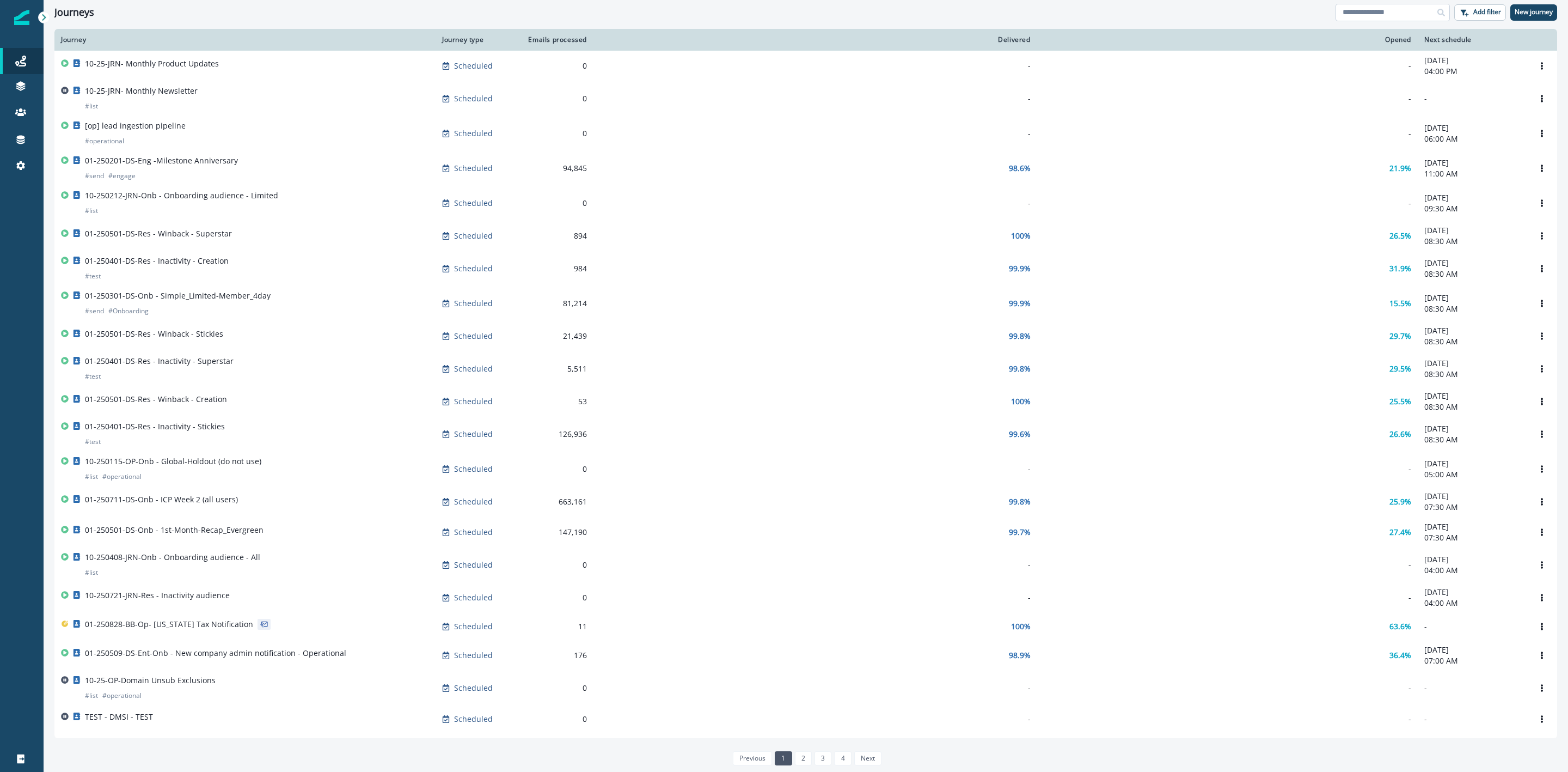
click at [1382, 14] on input at bounding box center [1393, 13] width 115 height 18
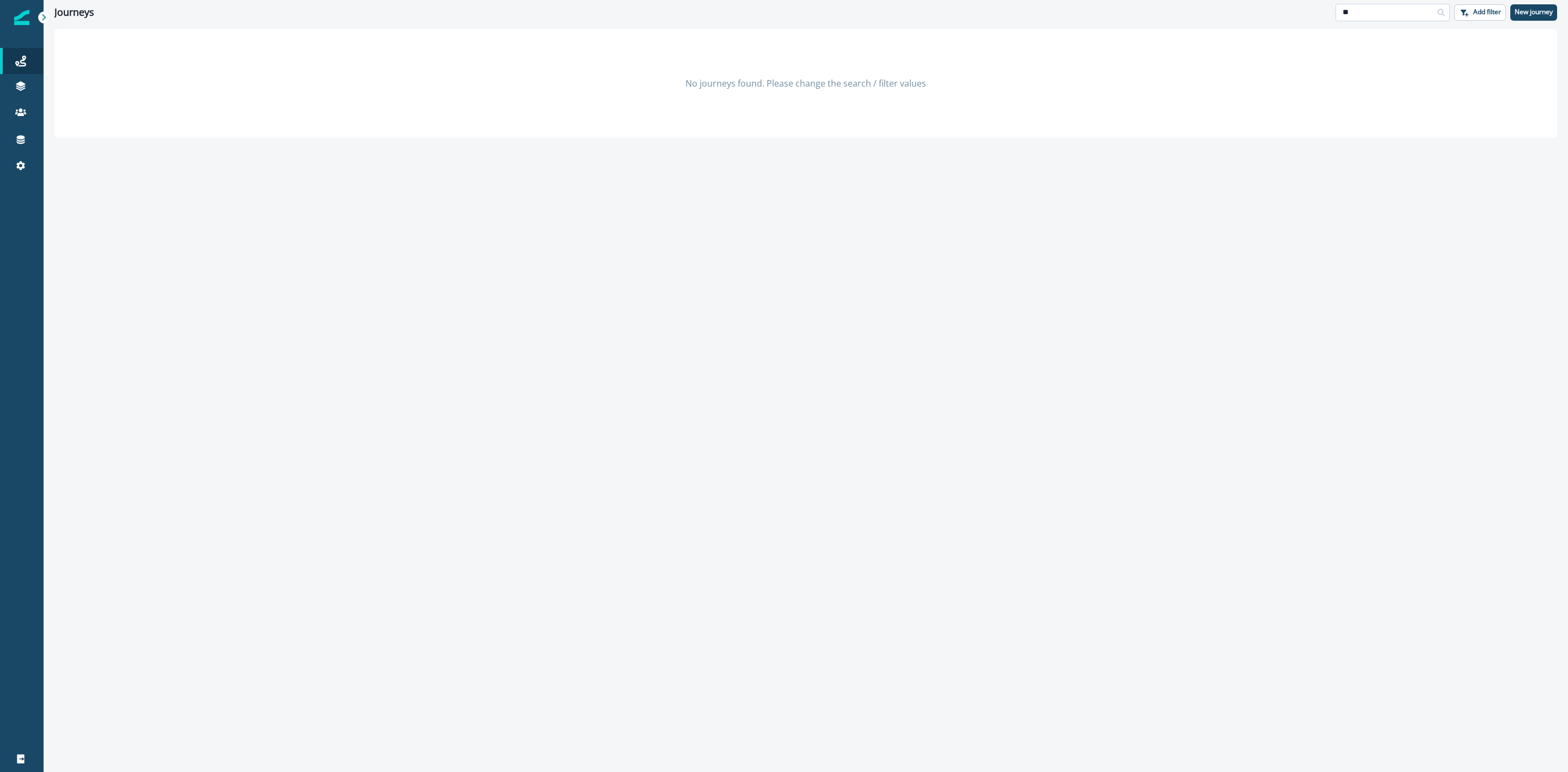
type input "*"
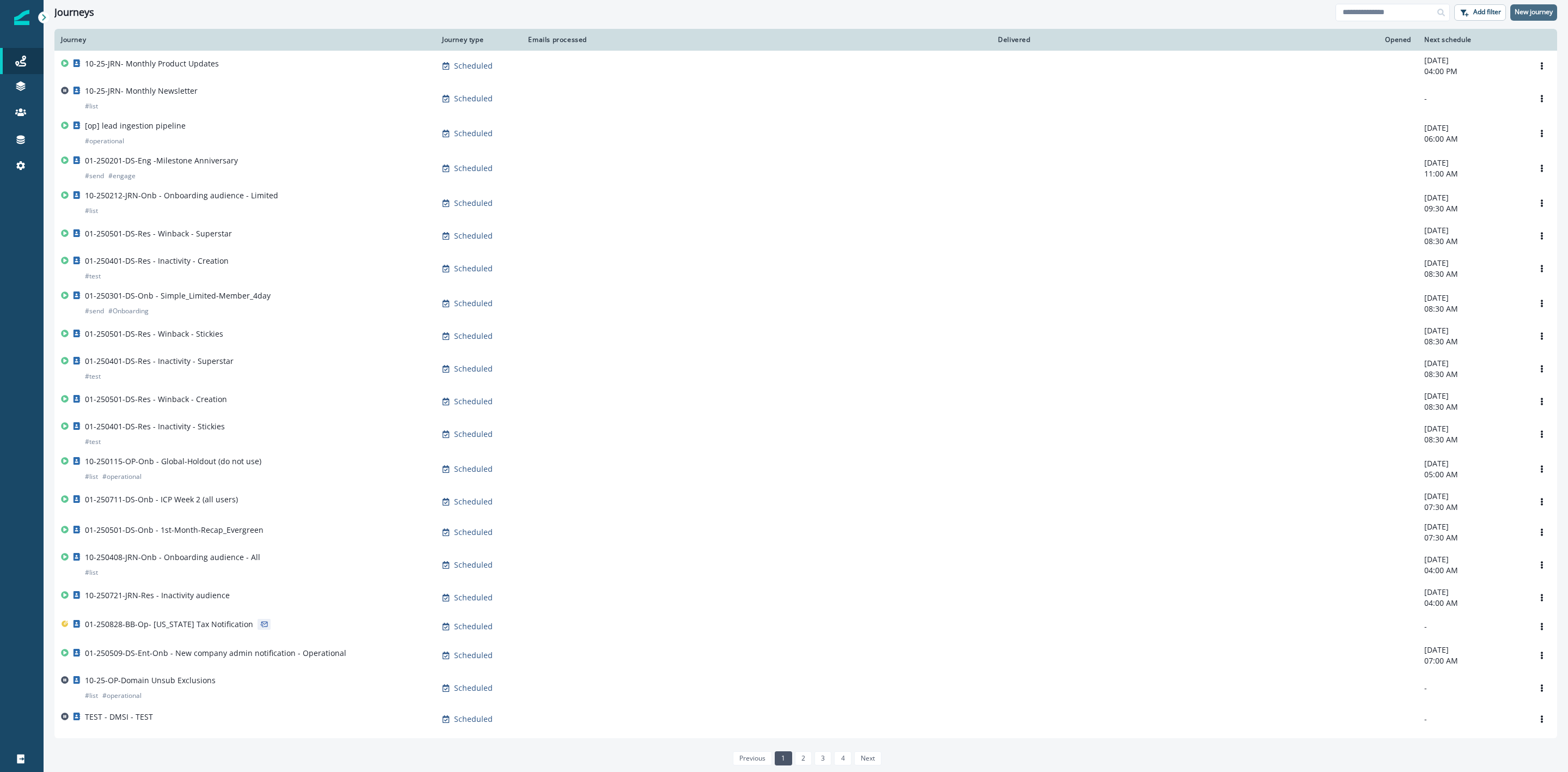
click at [1537, 12] on p "New journey" at bounding box center [1533, 12] width 39 height 8
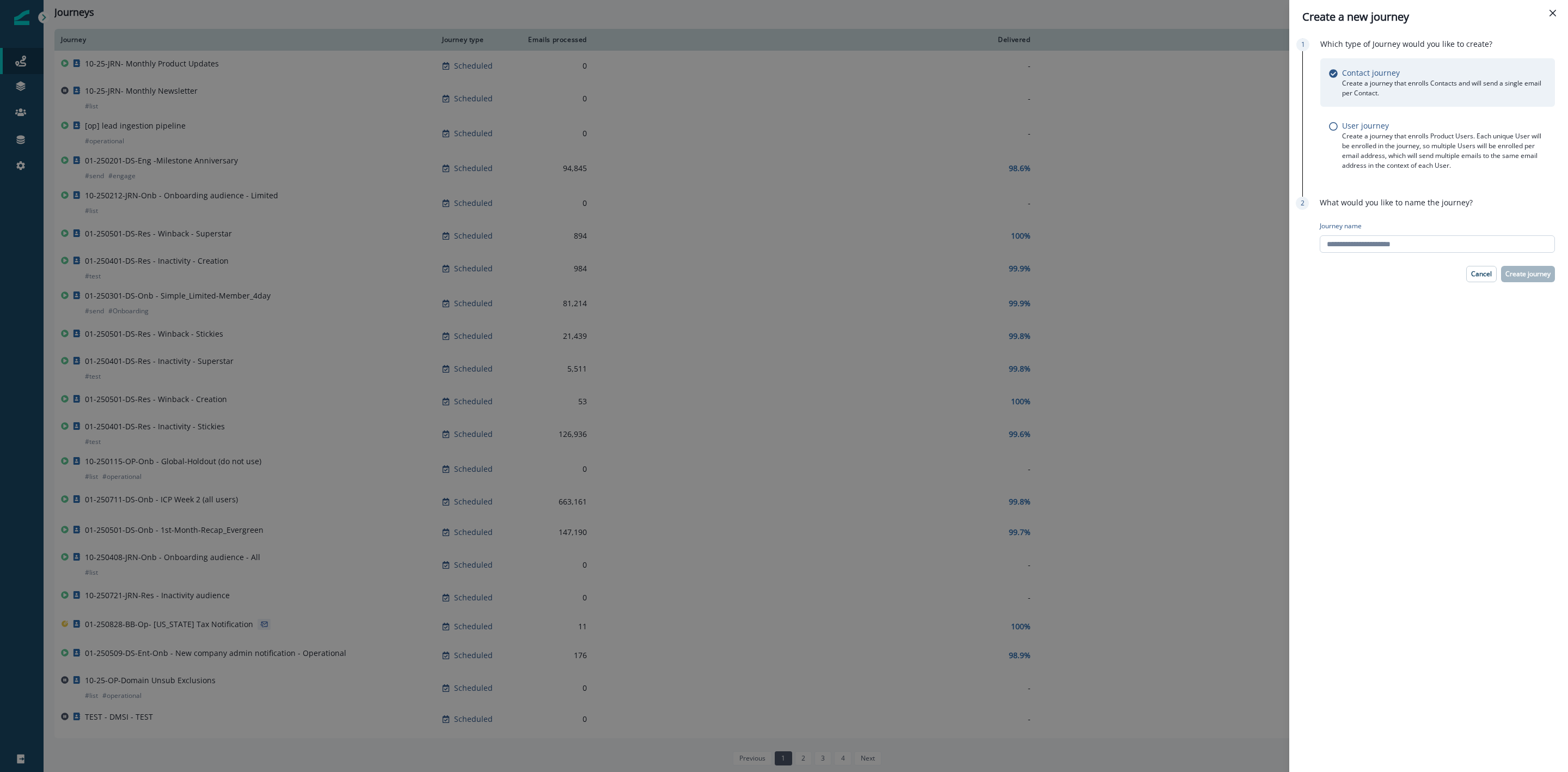
click at [1457, 248] on input "Journey name" at bounding box center [1438, 244] width 235 height 18
type input "***"
click at [1552, 12] on icon "Close" at bounding box center [1552, 13] width 7 height 7
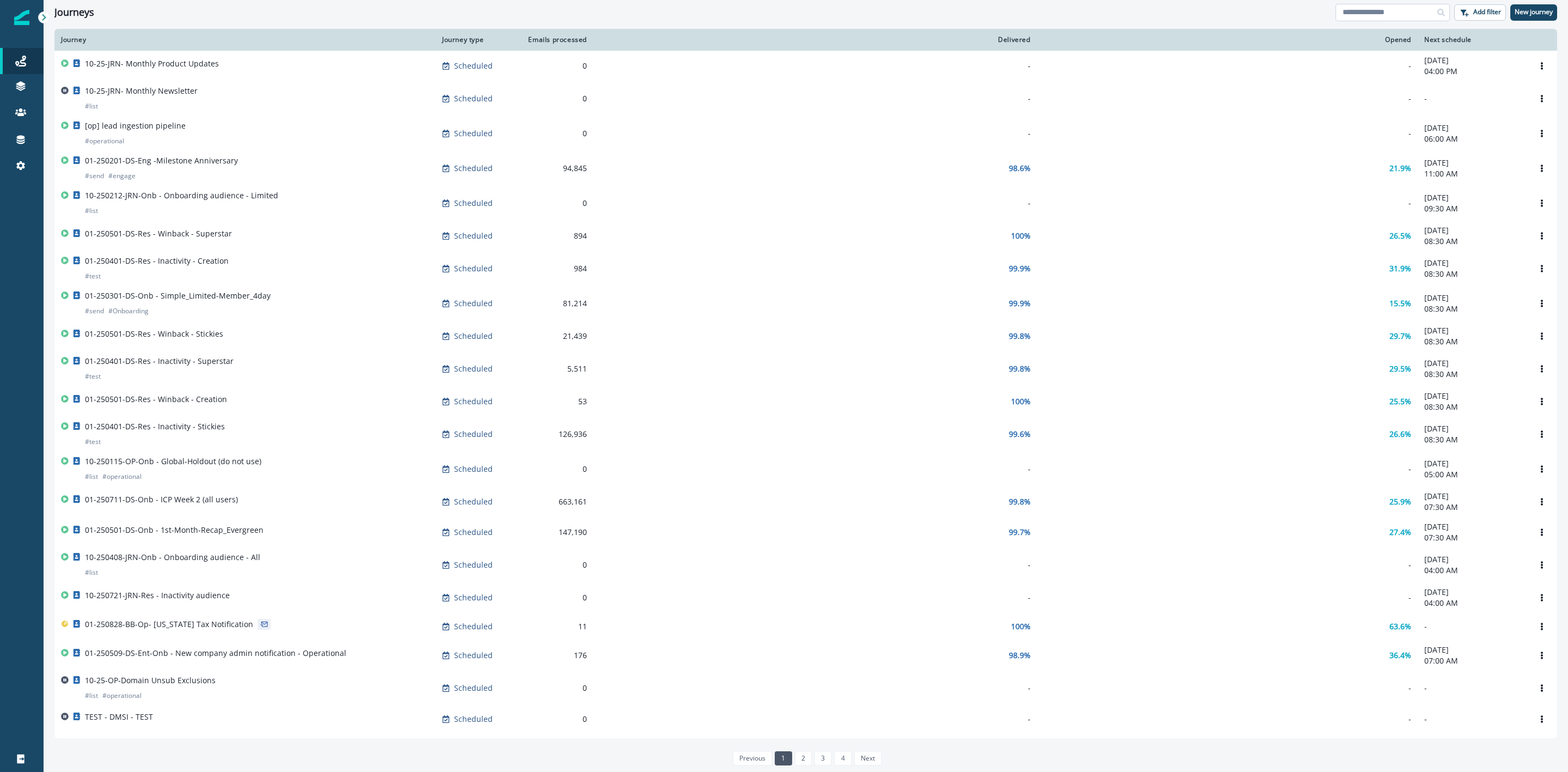
click at [1397, 9] on input at bounding box center [1393, 13] width 115 height 18
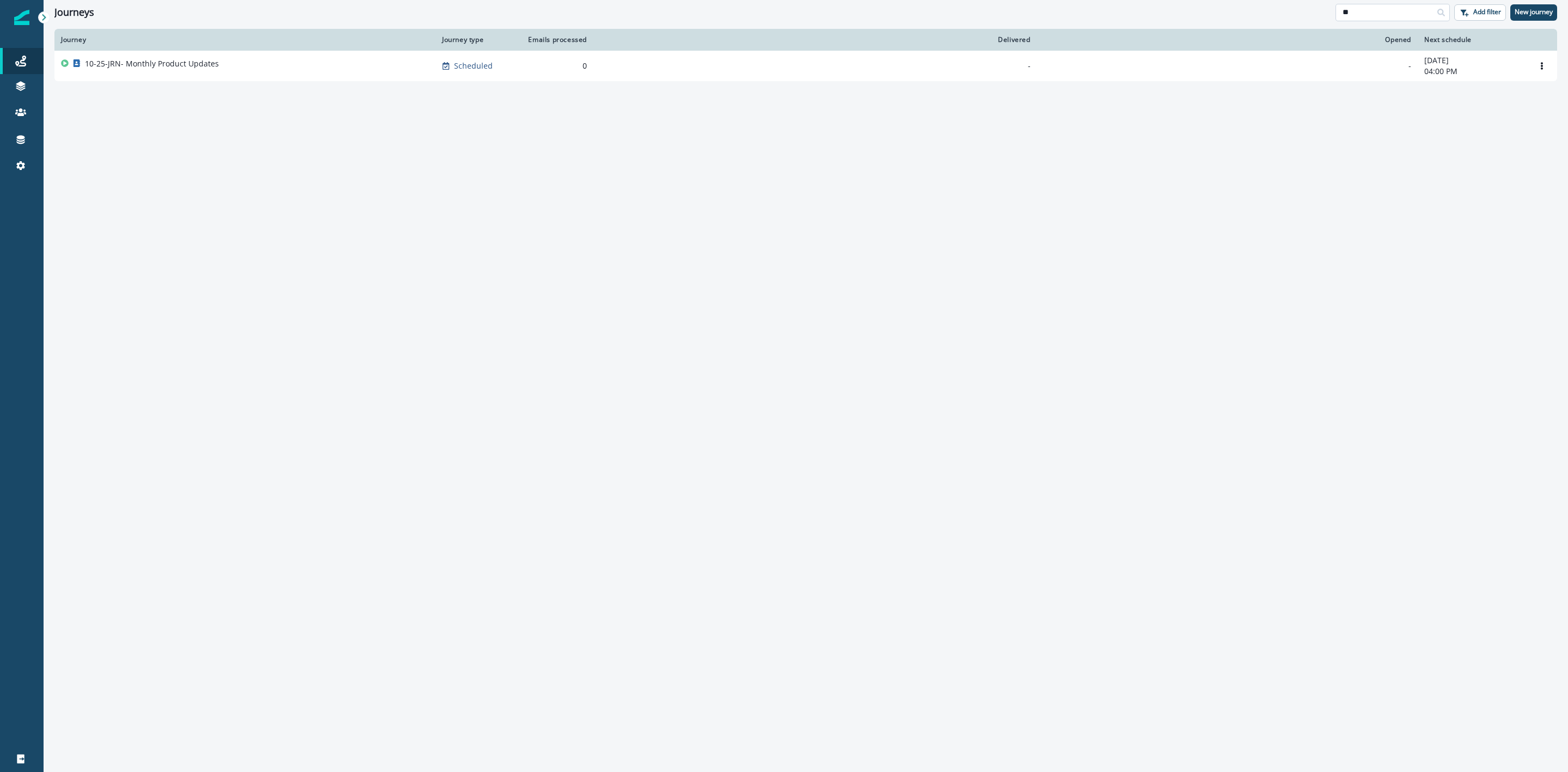
type input "*"
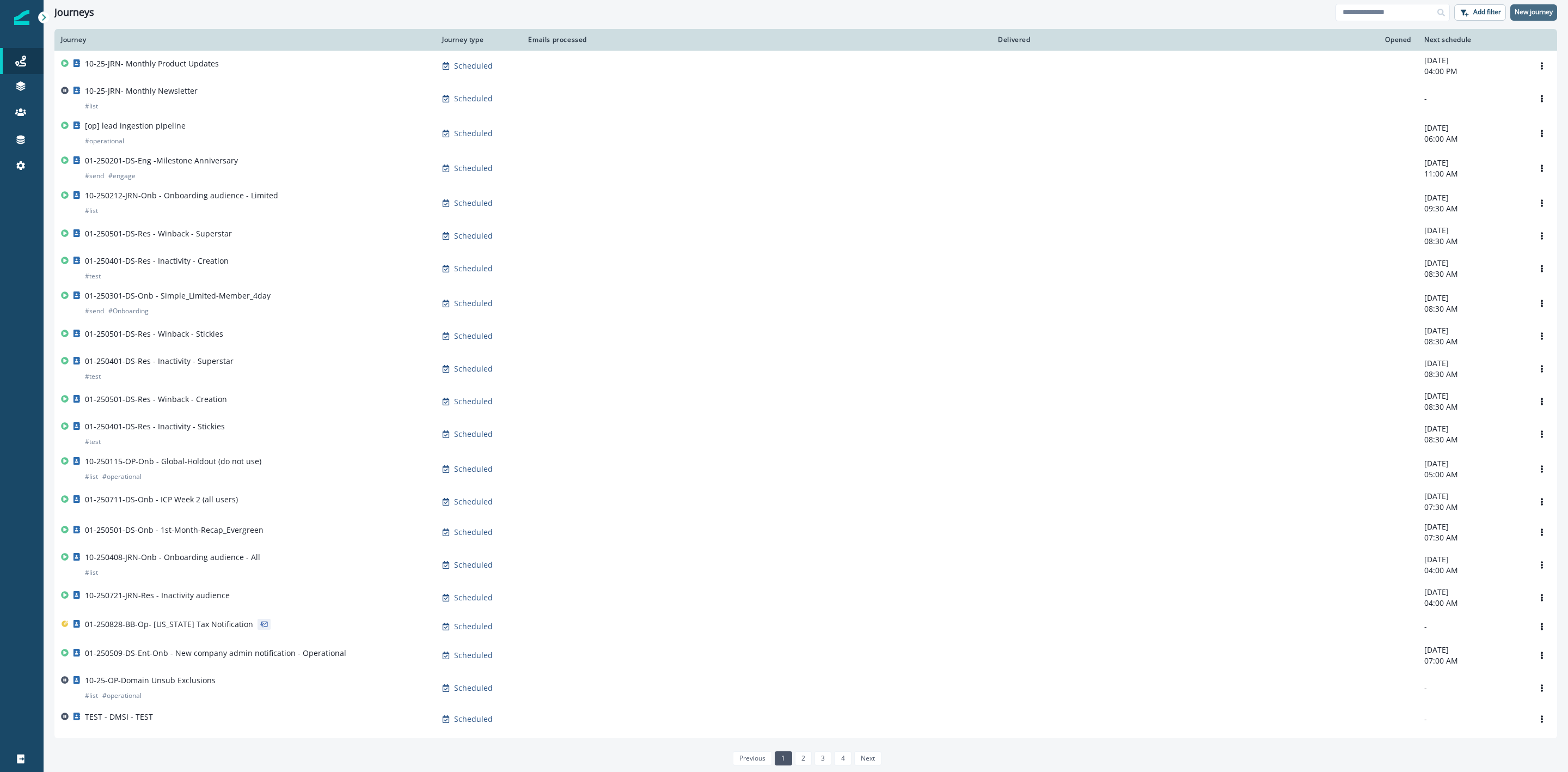
click at [1527, 10] on p "New journey" at bounding box center [1533, 12] width 39 height 8
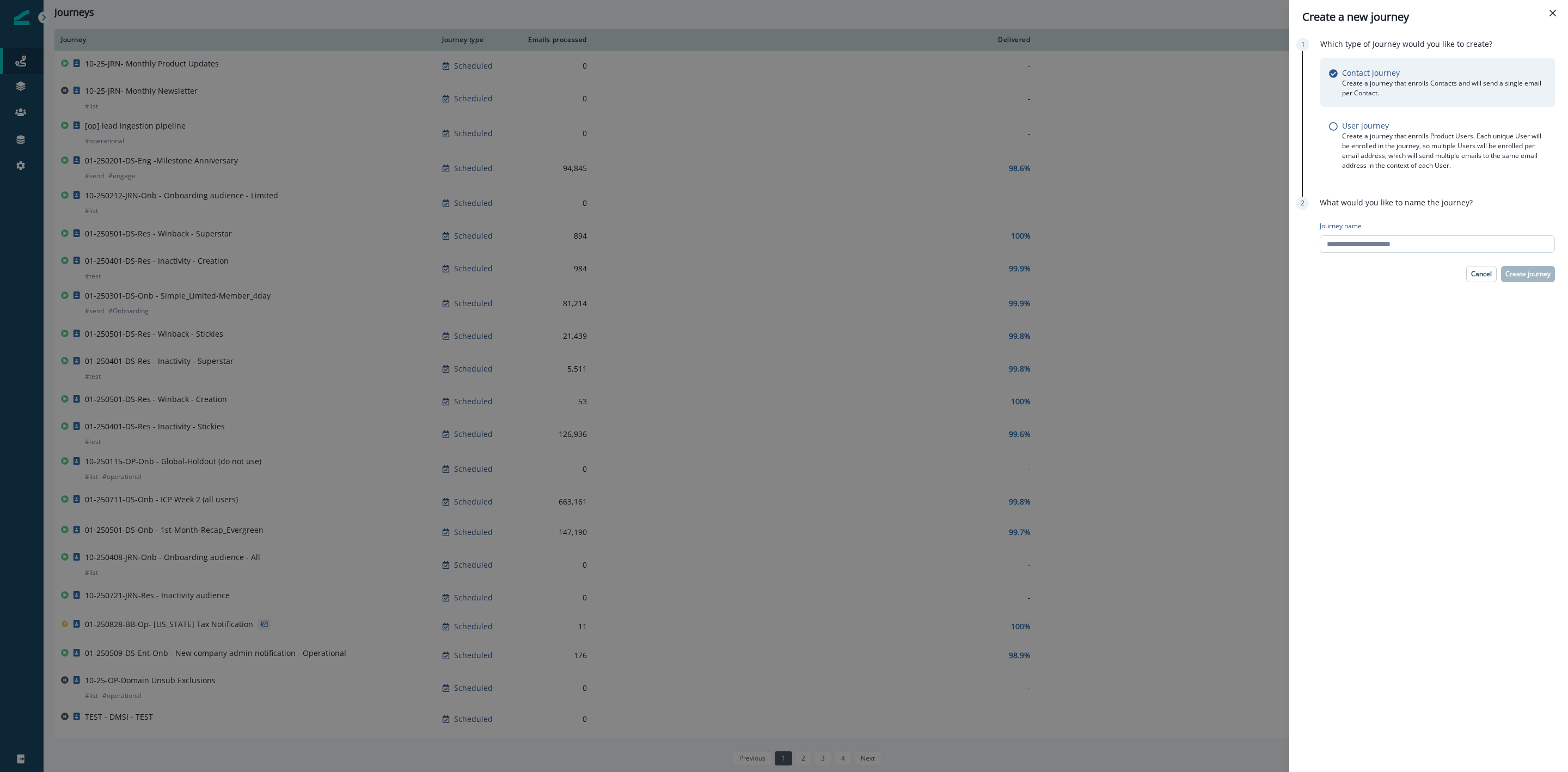
click at [1441, 242] on input "Journey name" at bounding box center [1438, 244] width 235 height 18
type input "**********"
click at [1512, 278] on button "Create journey" at bounding box center [1527, 274] width 54 height 17
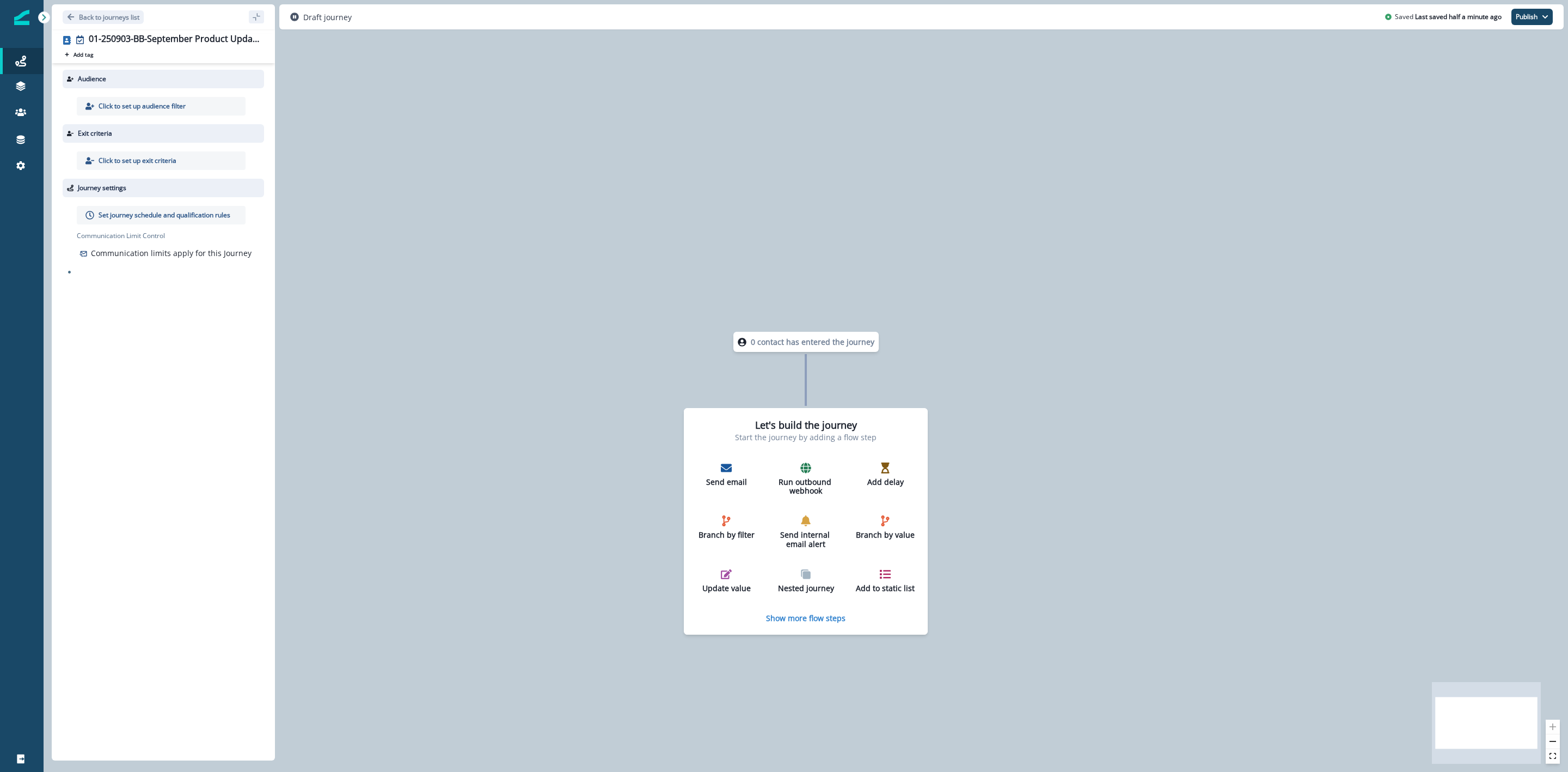
click at [180, 110] on p "Click to set up audience filter" at bounding box center [142, 106] width 87 height 10
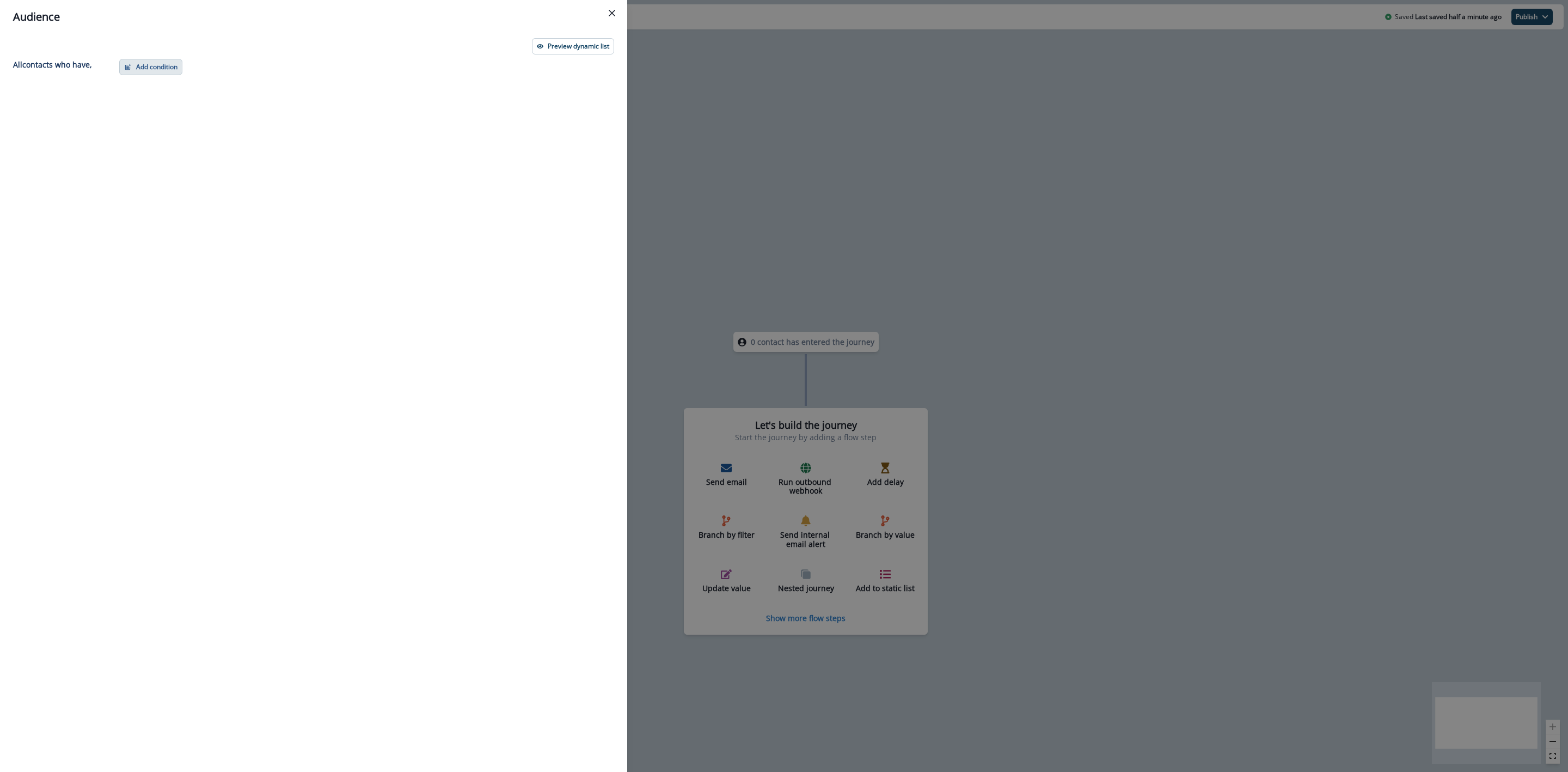
click at [161, 68] on button "Add condition" at bounding box center [151, 67] width 63 height 17
click at [175, 185] on button "List membership" at bounding box center [188, 186] width 137 height 18
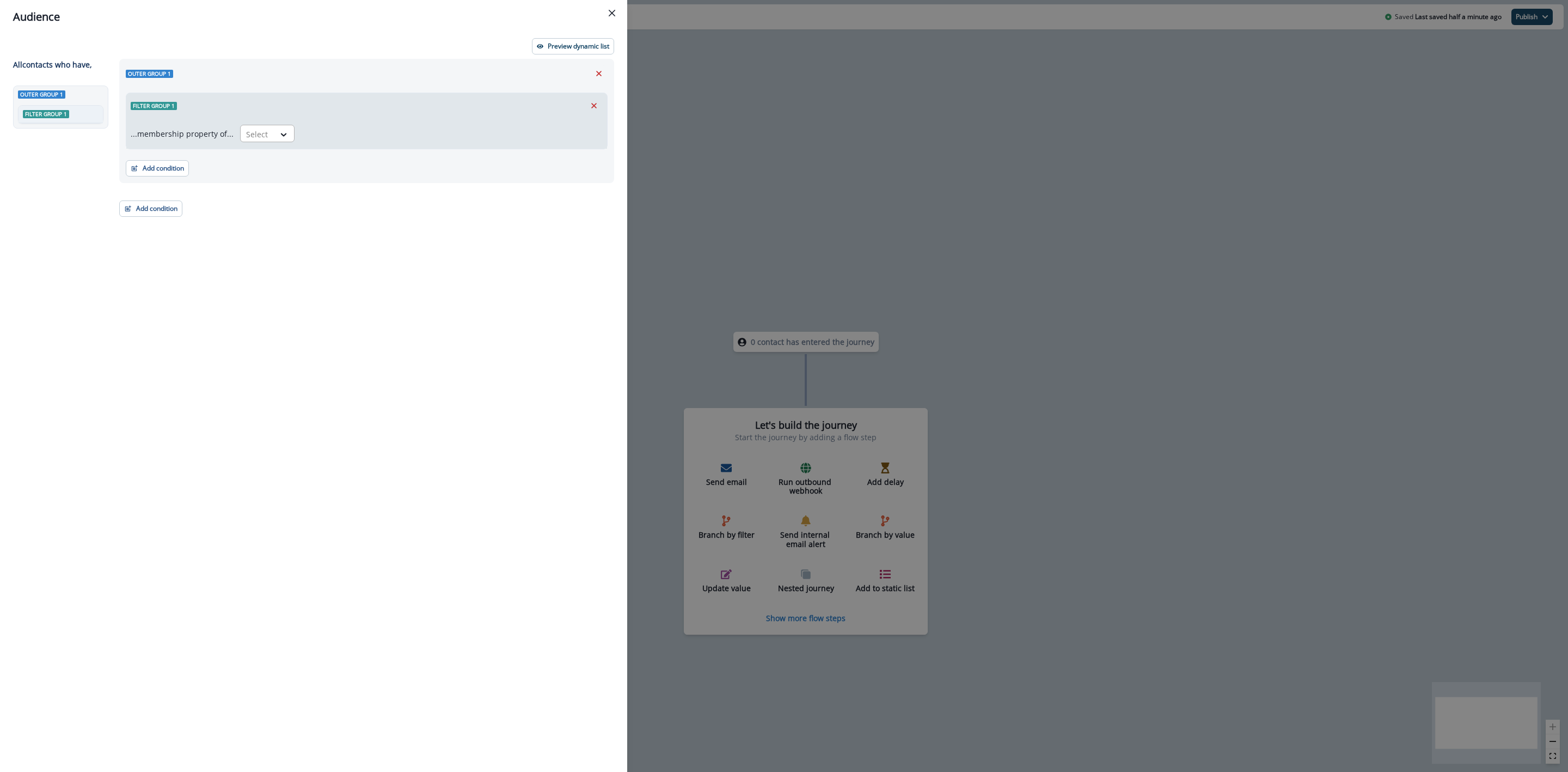
click at [257, 134] on div at bounding box center [257, 134] width 23 height 14
click at [255, 173] on div "in" at bounding box center [264, 179] width 54 height 20
click at [344, 137] on div at bounding box center [442, 134] width 270 height 14
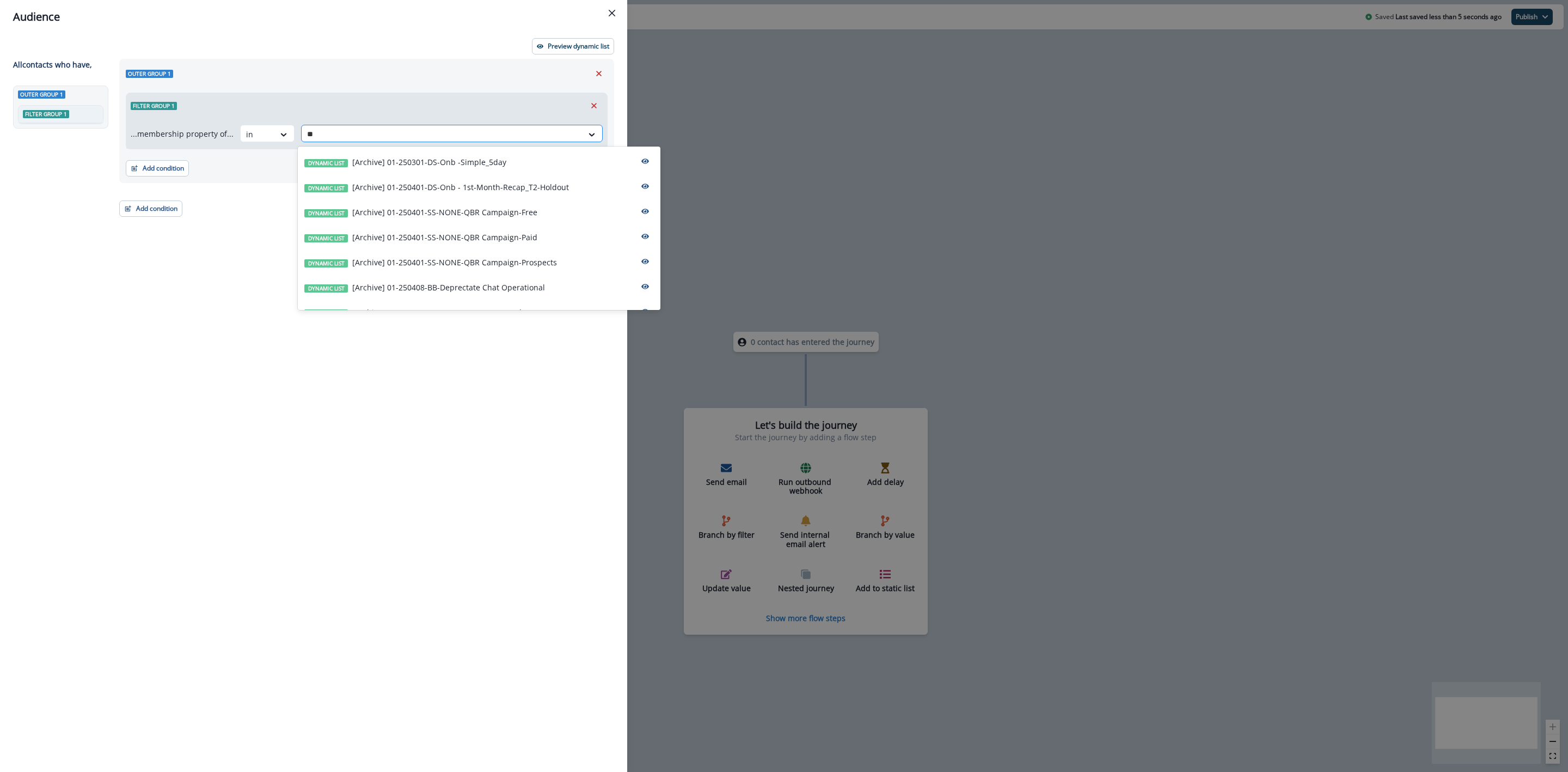
type input "*"
type input "****"
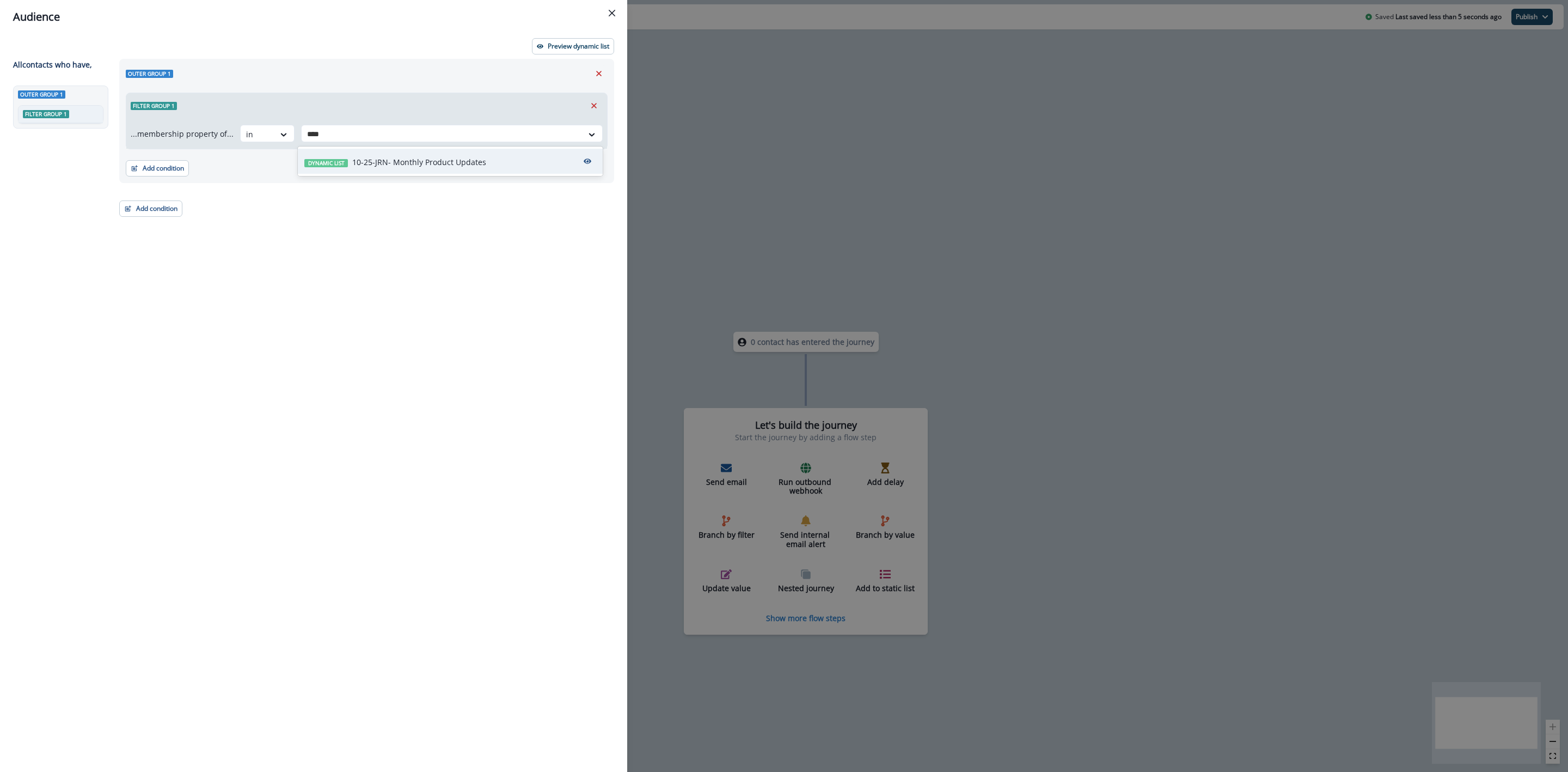
click at [393, 161] on p "10-25-JRN- Monthly Product Updates" at bounding box center [420, 162] width 134 height 12
click at [175, 170] on button "Add condition" at bounding box center [157, 168] width 63 height 17
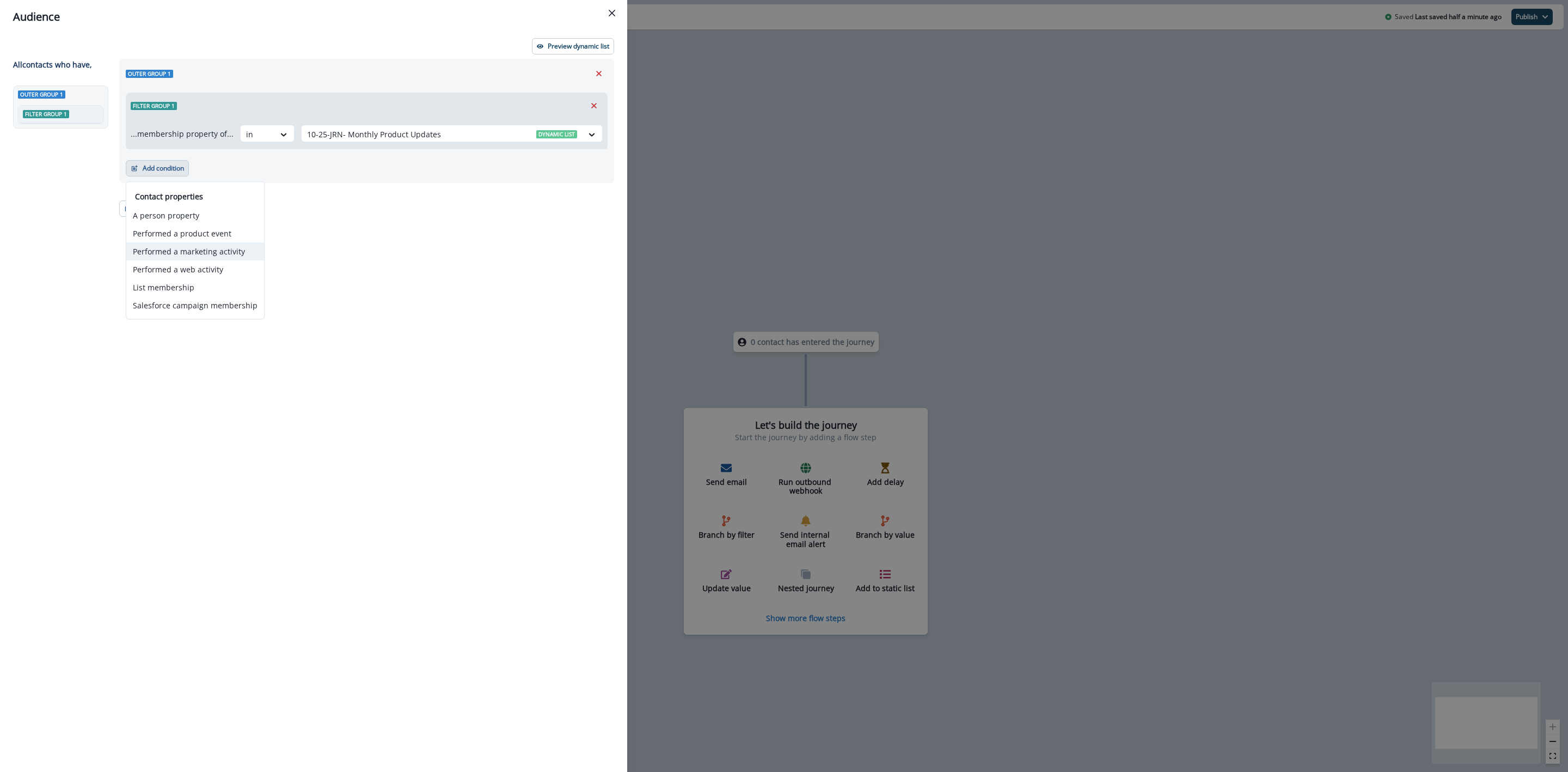
click at [219, 255] on button "Performed a marketing activity" at bounding box center [195, 251] width 137 height 18
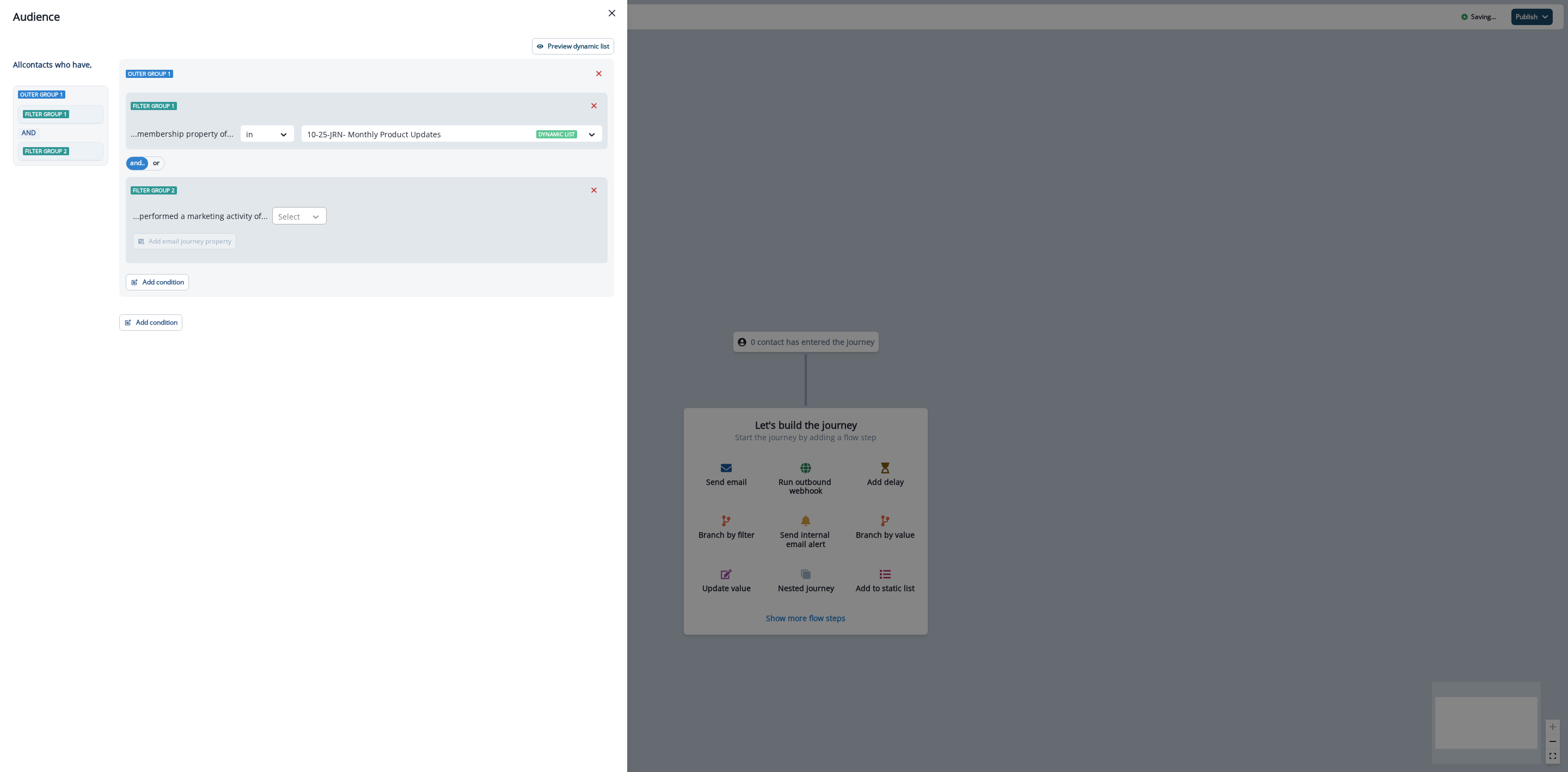
click at [313, 217] on icon at bounding box center [316, 216] width 6 height 3
click at [318, 260] on div "Emails delivered for journey" at bounding box center [344, 262] width 153 height 20
click at [333, 245] on p "Add email journey property" at bounding box center [332, 241] width 83 height 8
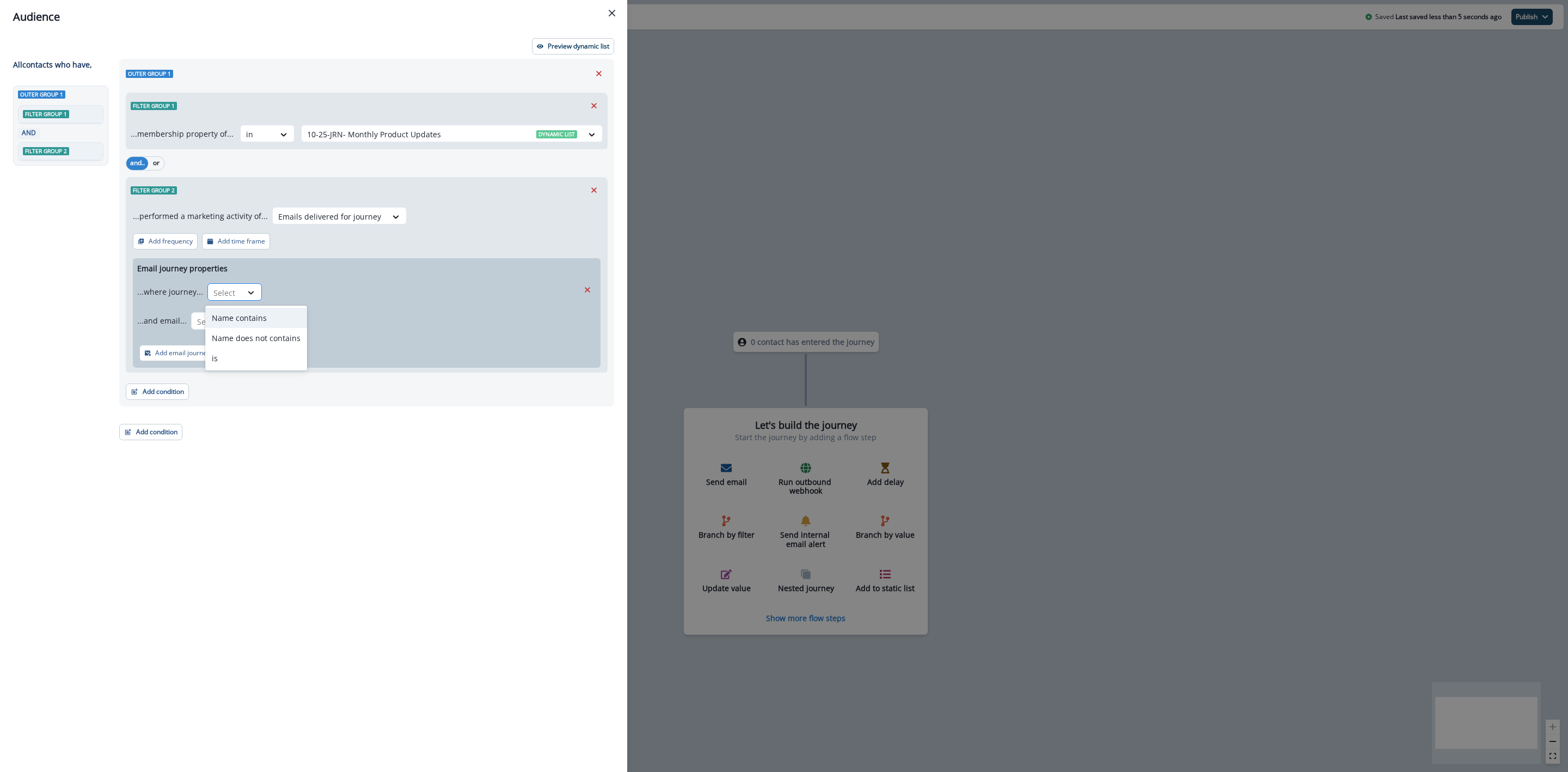
click at [246, 290] on icon at bounding box center [251, 292] width 10 height 11
click at [228, 356] on div "is" at bounding box center [256, 358] width 102 height 20
click at [310, 293] on div at bounding box center [413, 293] width 281 height 14
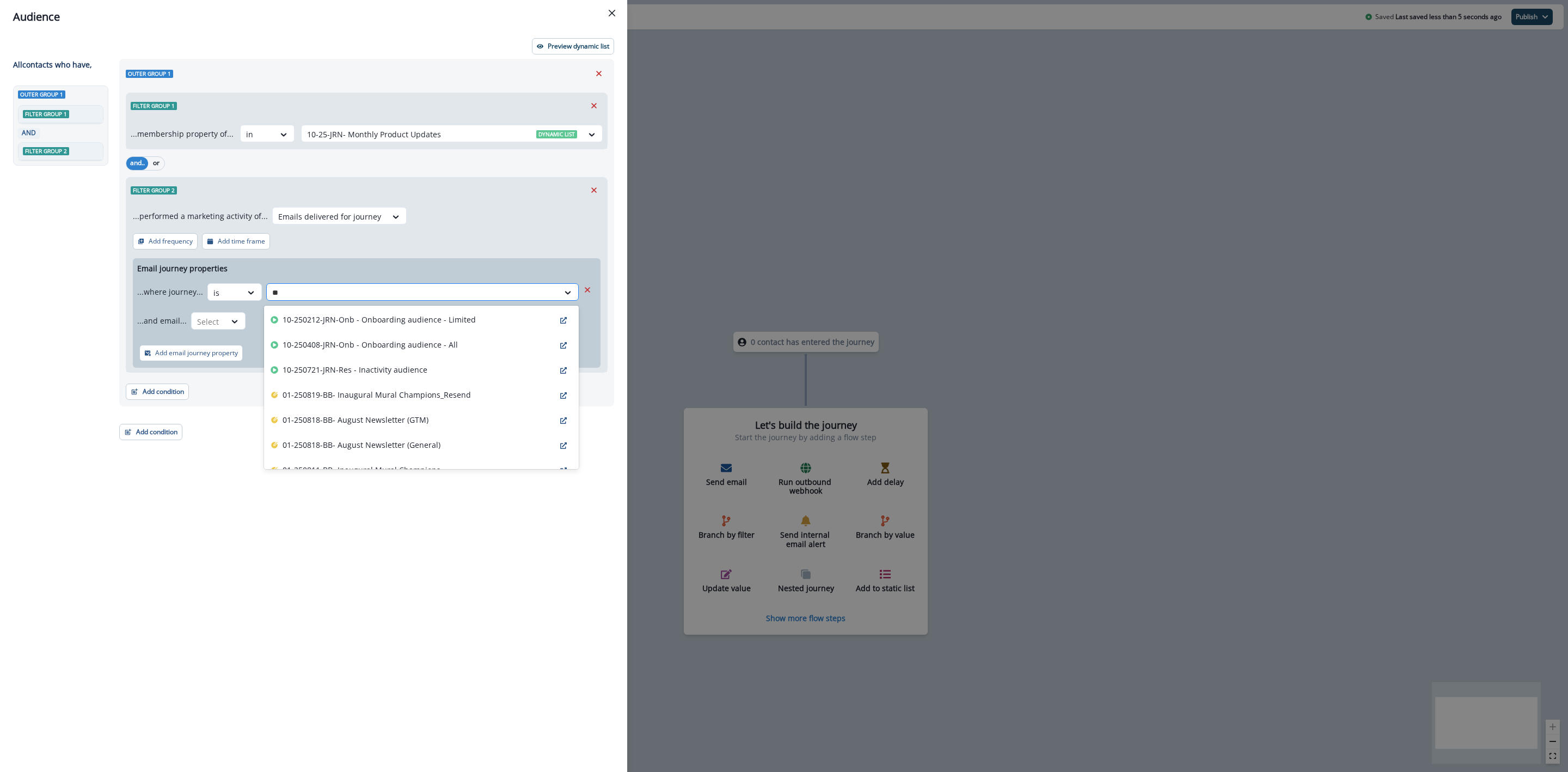
type input "***"
click at [333, 340] on p "01-250818-BB- August Newsletter (GTM)" at bounding box center [356, 345] width 146 height 12
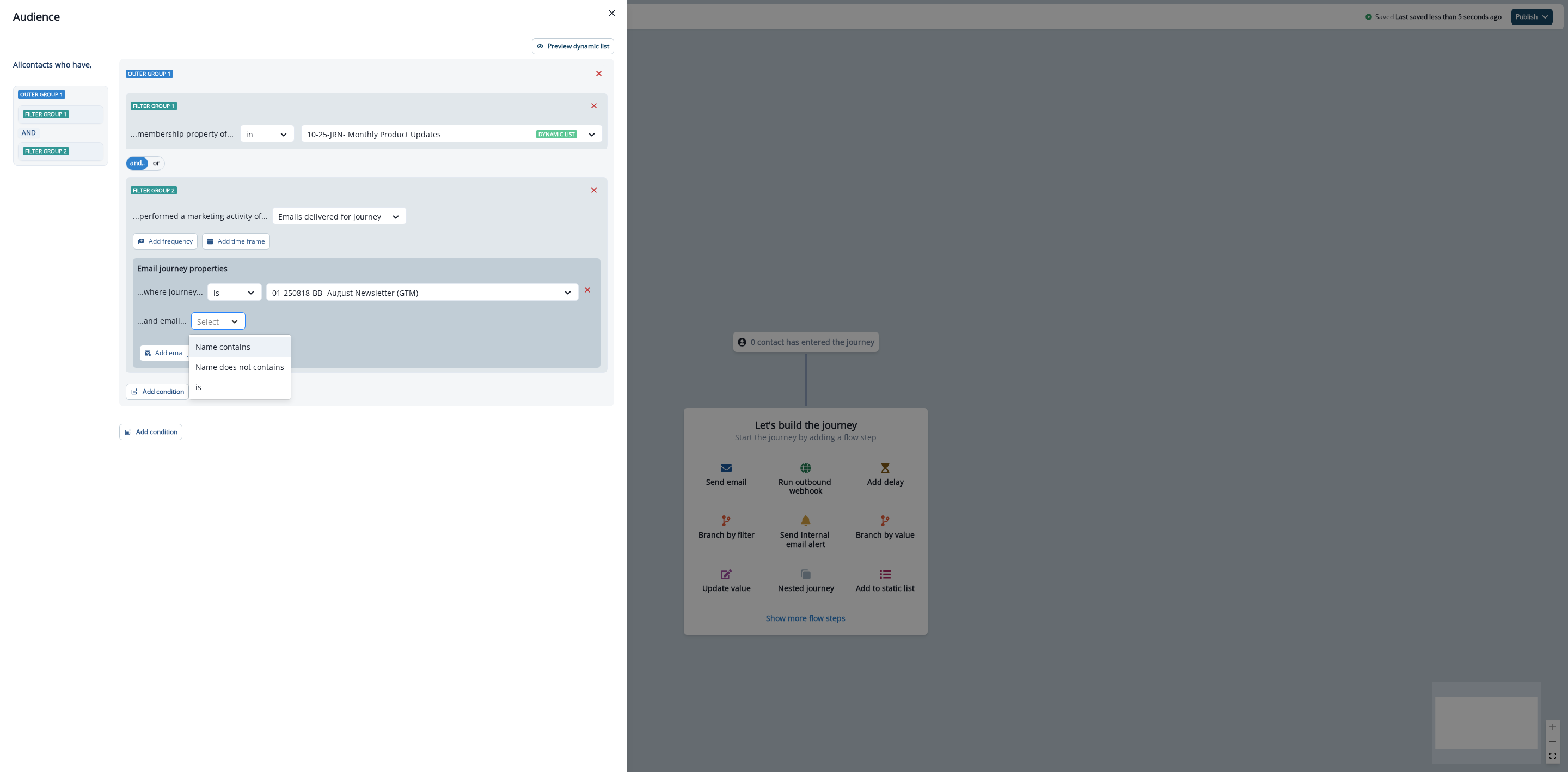
click at [240, 319] on div at bounding box center [234, 321] width 19 height 11
click at [231, 386] on div "is" at bounding box center [239, 386] width 102 height 20
click at [290, 322] on div at bounding box center [403, 322] width 295 height 14
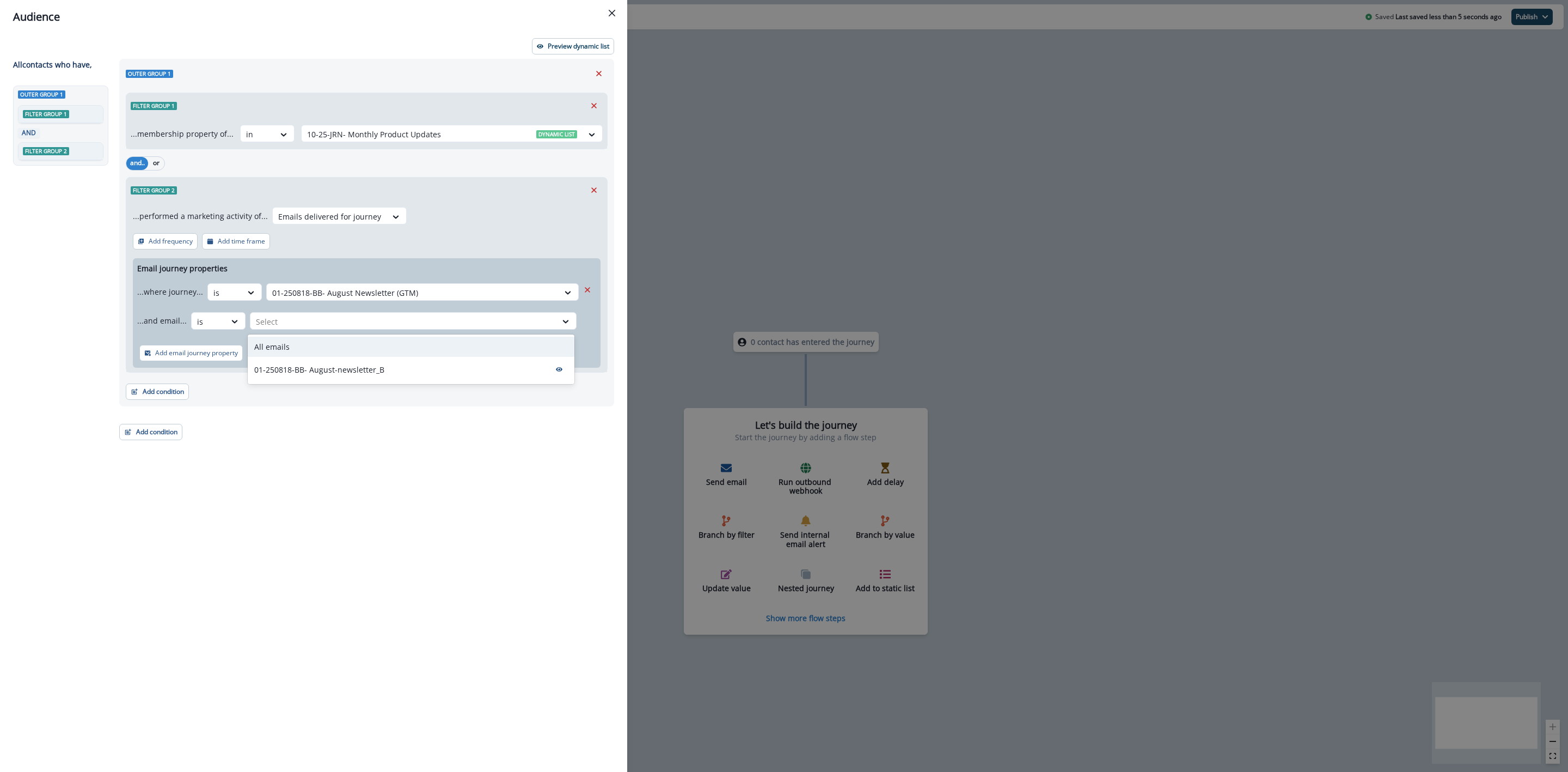
click at [291, 350] on div "All emails" at bounding box center [411, 347] width 327 height 20
click at [211, 356] on p "Add email journey property" at bounding box center [197, 353] width 83 height 8
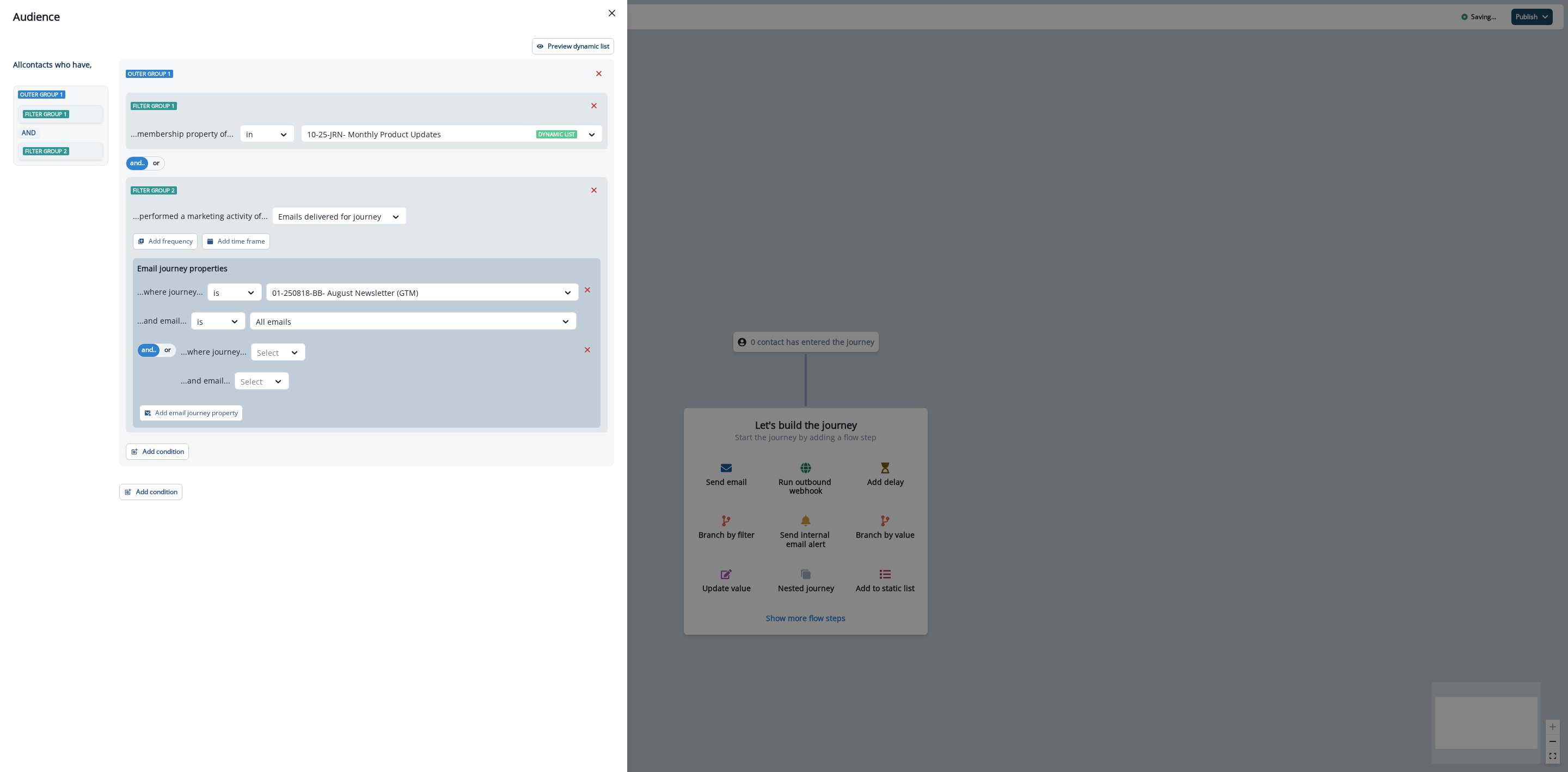
click at [174, 350] on button "or" at bounding box center [167, 350] width 17 height 13
click at [260, 298] on div at bounding box center [251, 292] width 19 height 11
click at [288, 410] on div "is" at bounding box center [299, 418] width 102 height 20
click at [344, 300] on div at bounding box center [413, 293] width 281 height 14
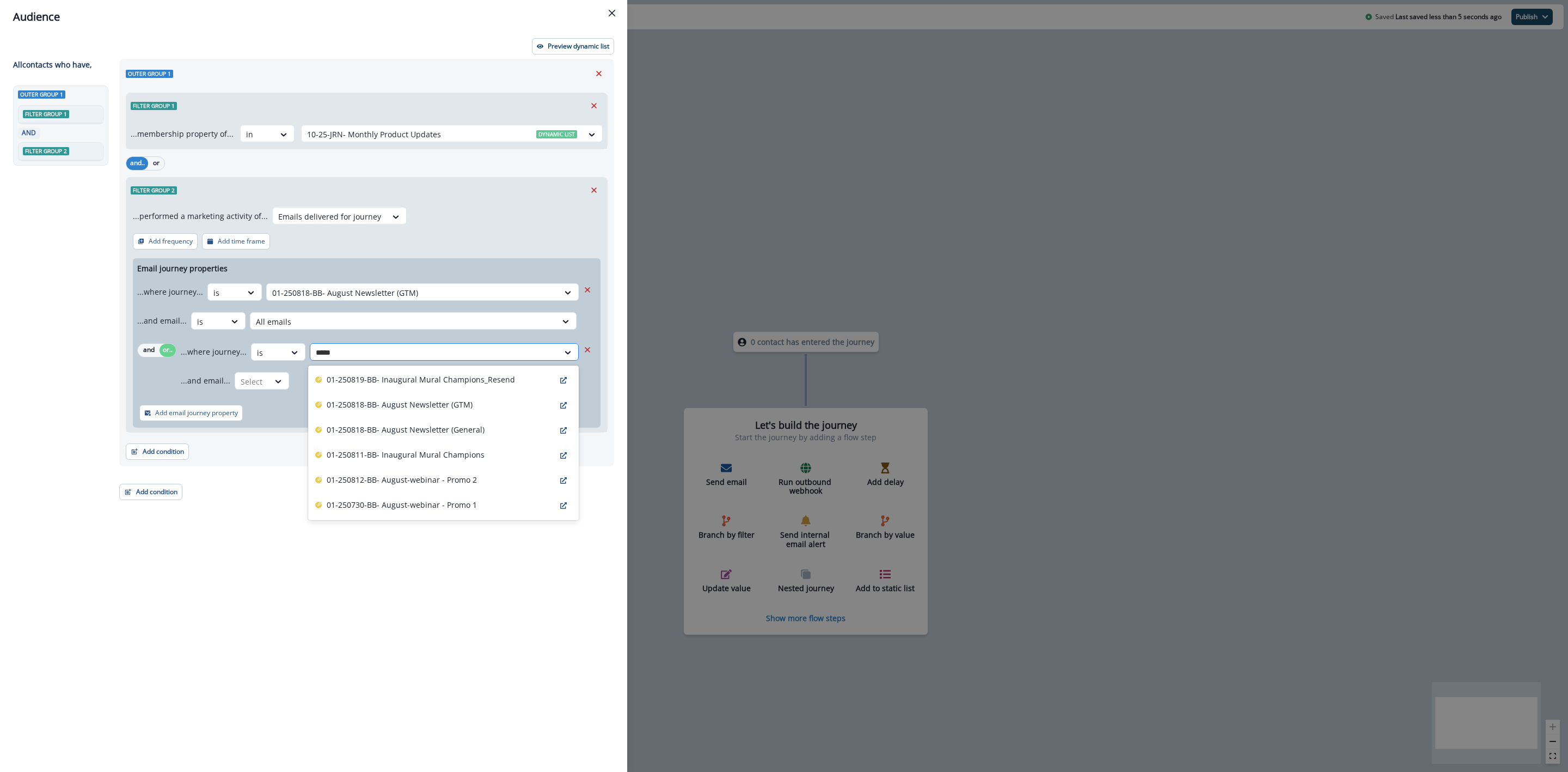
type input "******"
click at [358, 398] on p "01-250818-BB- August Newsletter (General)" at bounding box center [406, 404] width 158 height 12
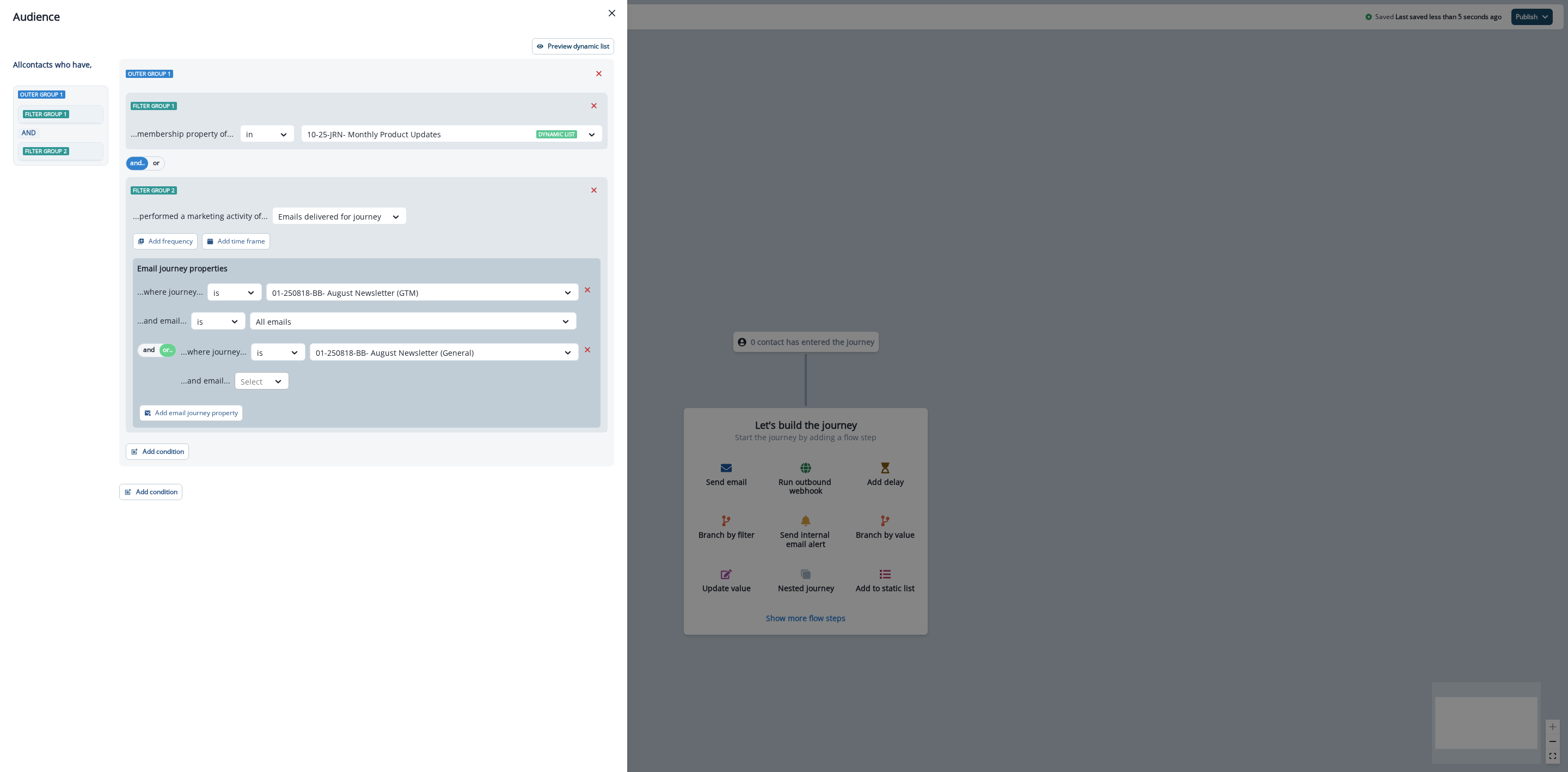
click at [236, 300] on div at bounding box center [224, 293] width 23 height 14
click at [268, 443] on div "is" at bounding box center [284, 447] width 102 height 20
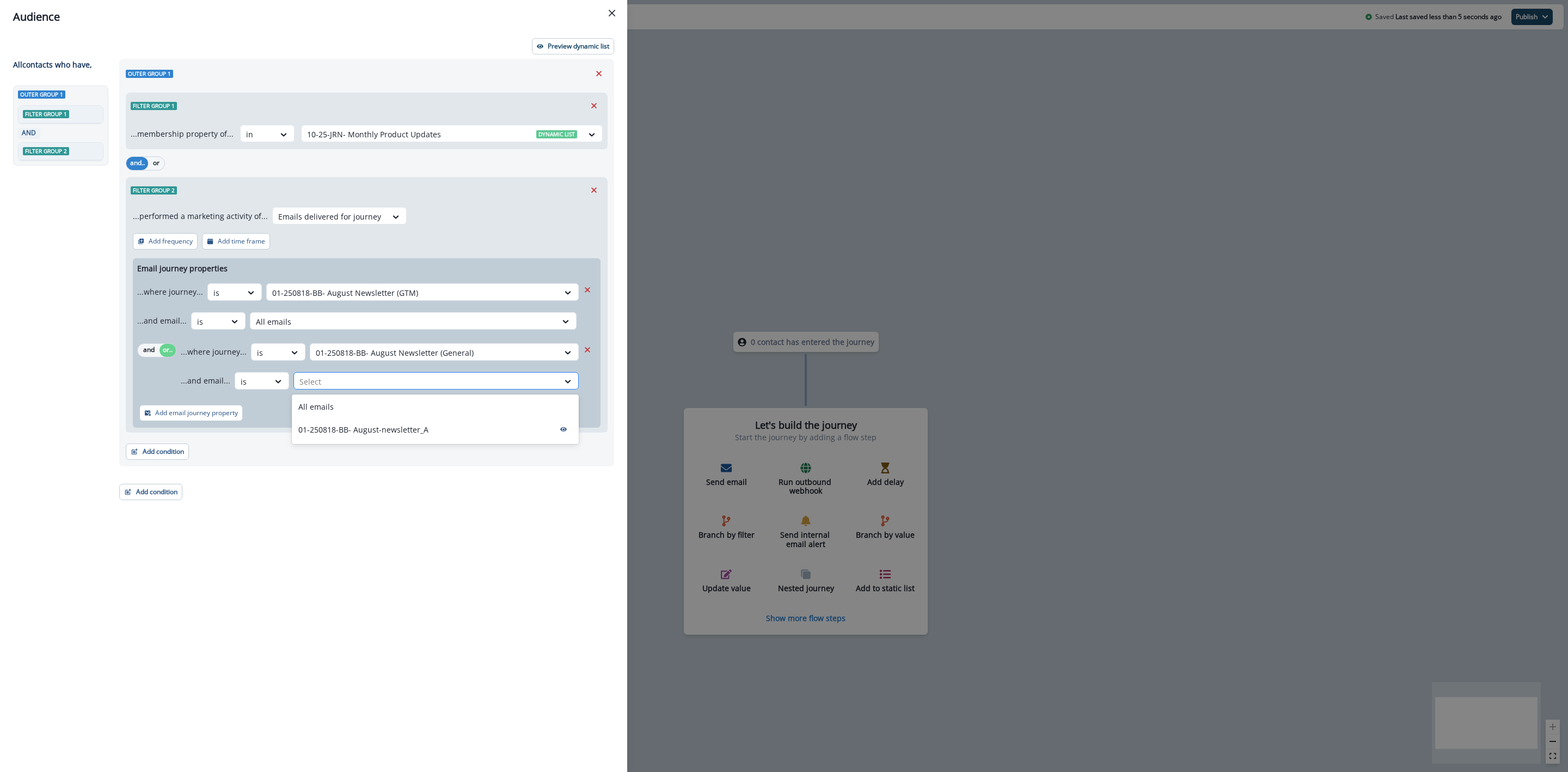
click at [330, 378] on div at bounding box center [426, 382] width 254 height 14
click at [332, 404] on p "All emails" at bounding box center [316, 407] width 36 height 12
click at [160, 160] on button "or" at bounding box center [156, 163] width 17 height 13
click at [163, 490] on button "Add condition" at bounding box center [151, 491] width 63 height 17
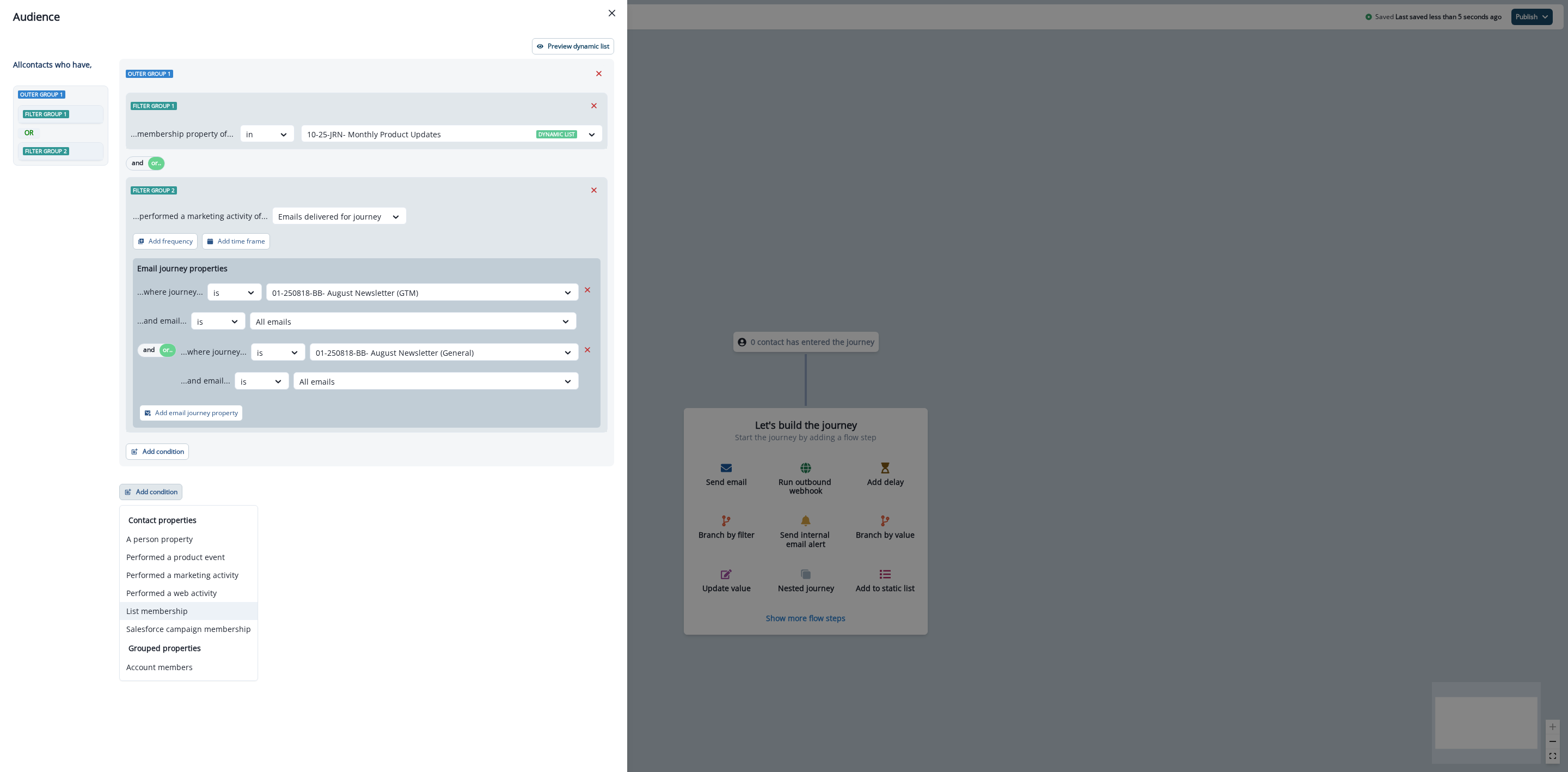
click at [195, 603] on button "List membership" at bounding box center [188, 611] width 137 height 18
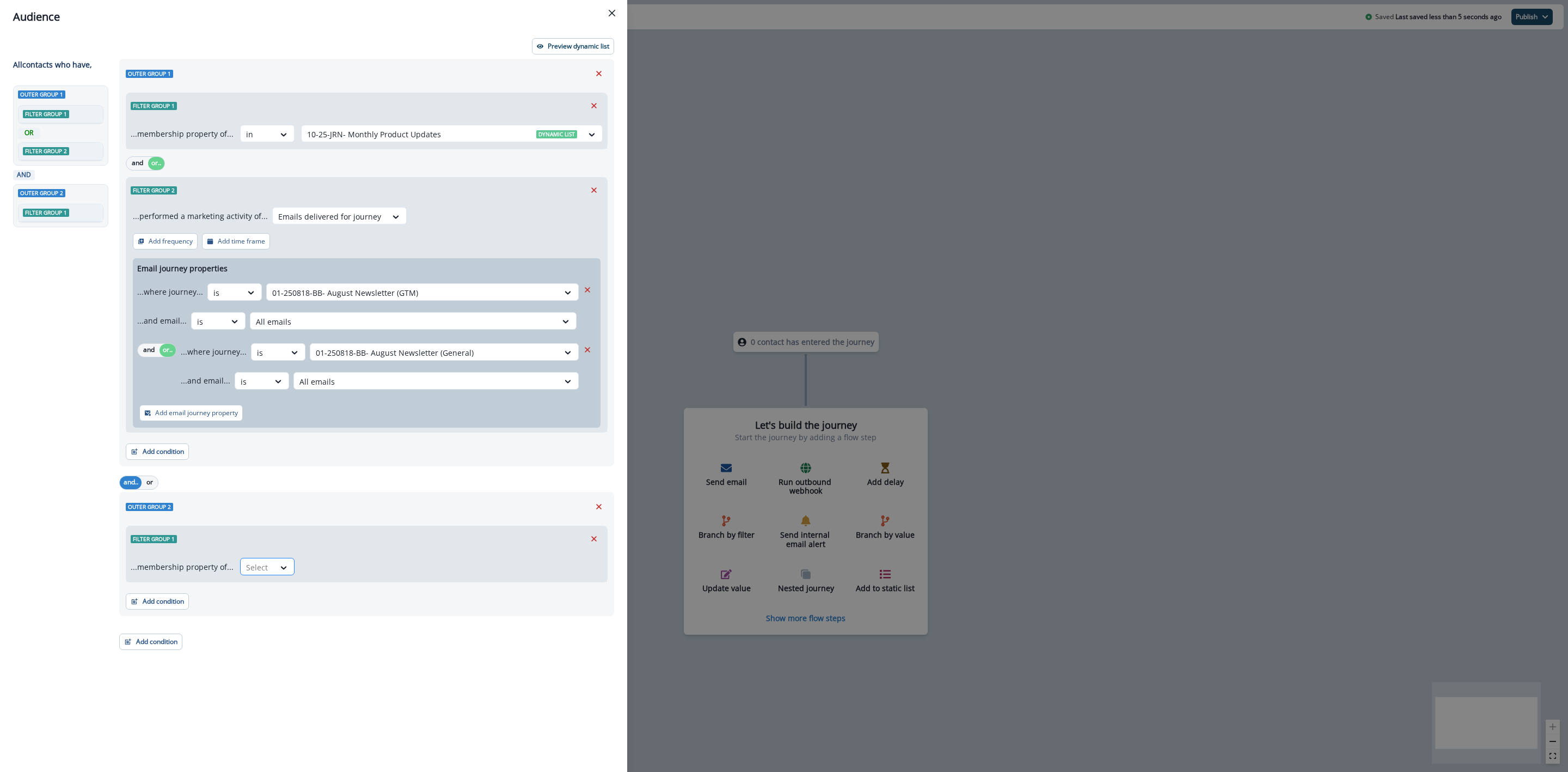
click at [252, 564] on div at bounding box center [257, 567] width 23 height 14
click at [258, 608] on div "in" at bounding box center [264, 613] width 54 height 20
click at [345, 572] on div at bounding box center [442, 567] width 270 height 14
type input "*******"
click at [368, 585] on div "Dynamic list 10-25-OP-Contactable" at bounding box center [450, 595] width 304 height 25
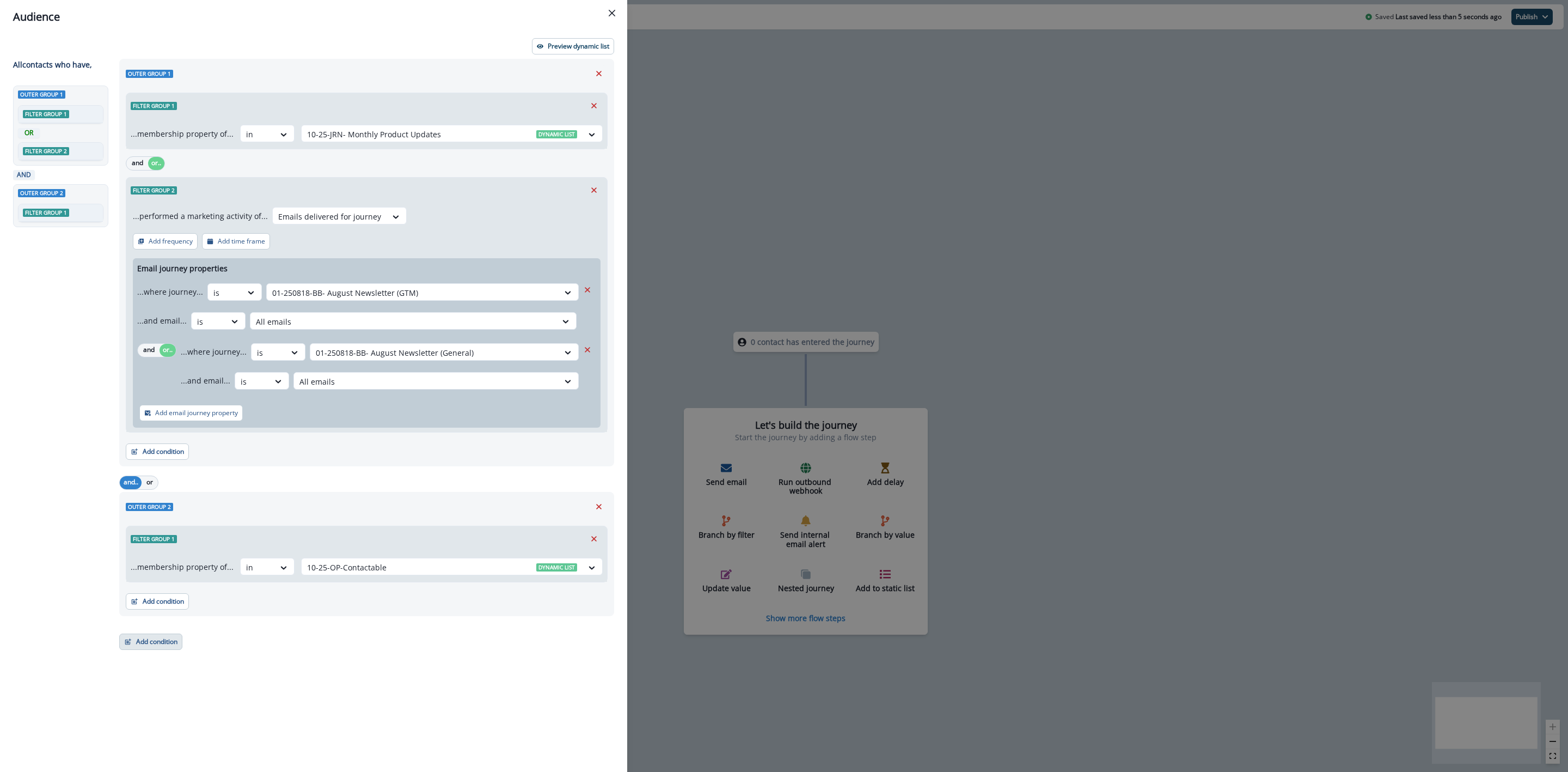
click at [163, 644] on button "Add condition" at bounding box center [151, 642] width 63 height 17
click at [231, 638] on div "Outer group 1 Filter group 1 ...membership property of... in 10-25-JRN- Monthly…" at bounding box center [364, 395] width 502 height 673
click at [546, 43] on button "Preview dynamic list" at bounding box center [572, 46] width 82 height 17
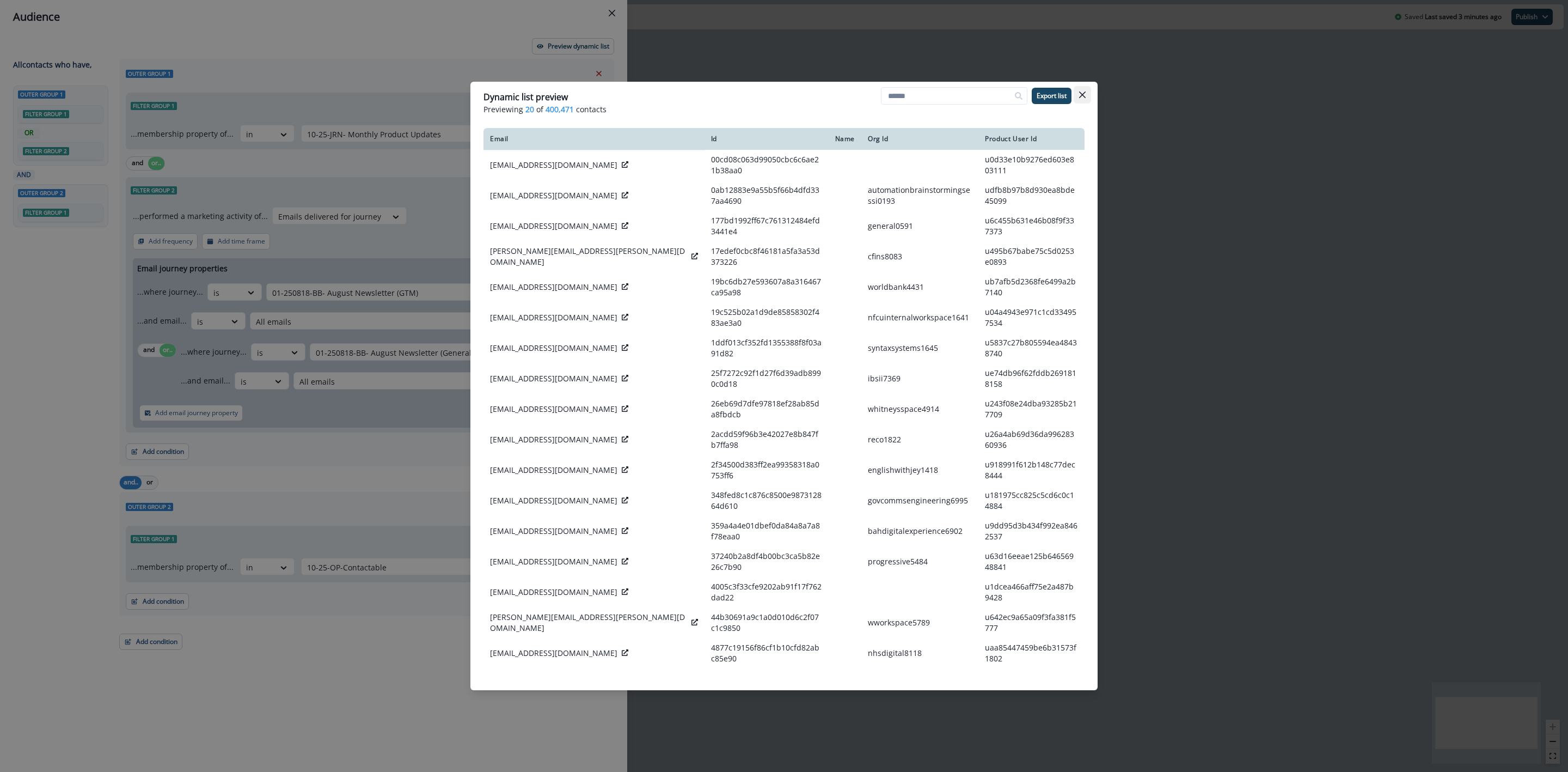
click at [1087, 94] on button "Close" at bounding box center [1083, 95] width 18 height 18
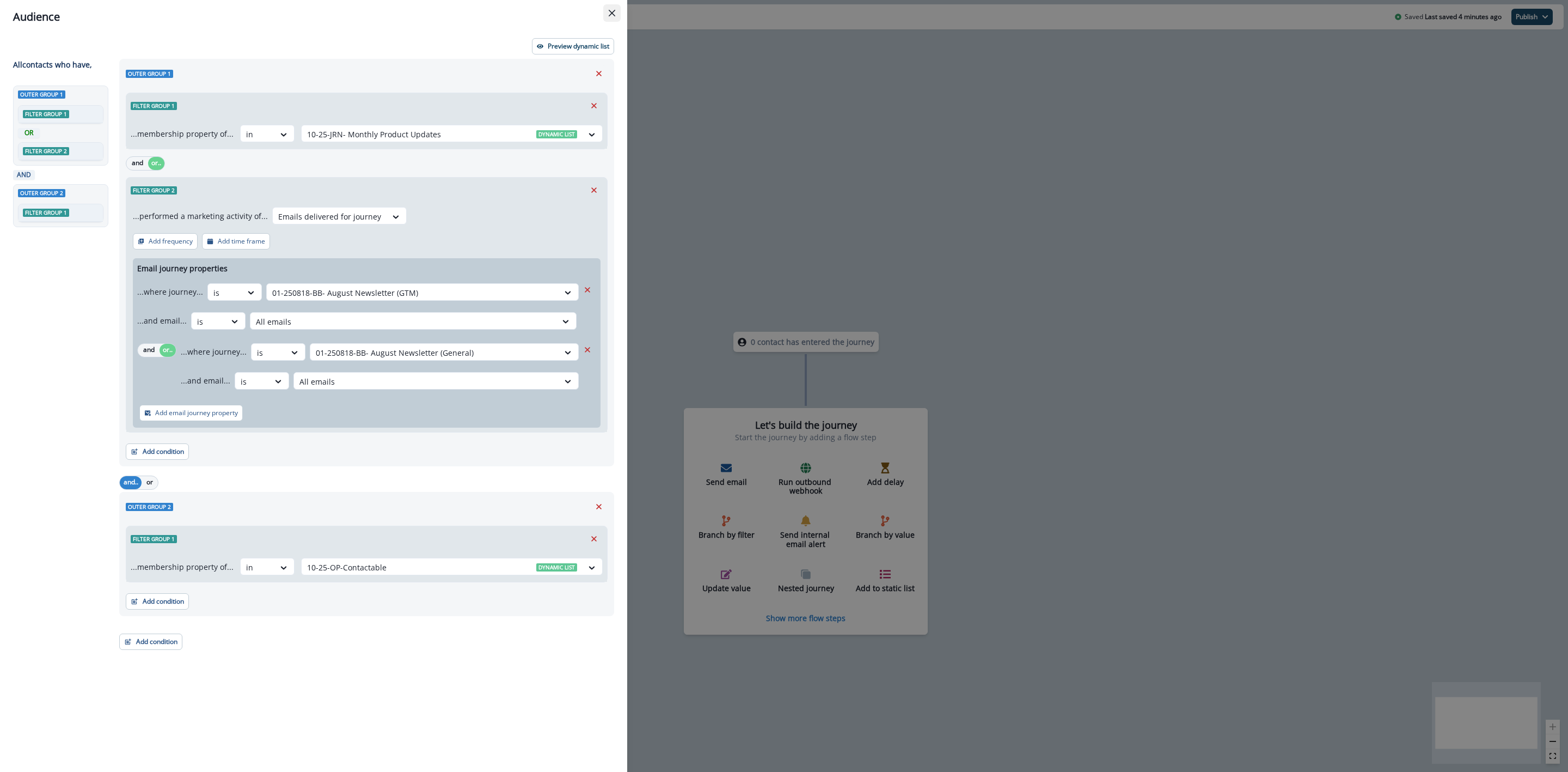
click at [618, 17] on button "Close" at bounding box center [613, 13] width 18 height 18
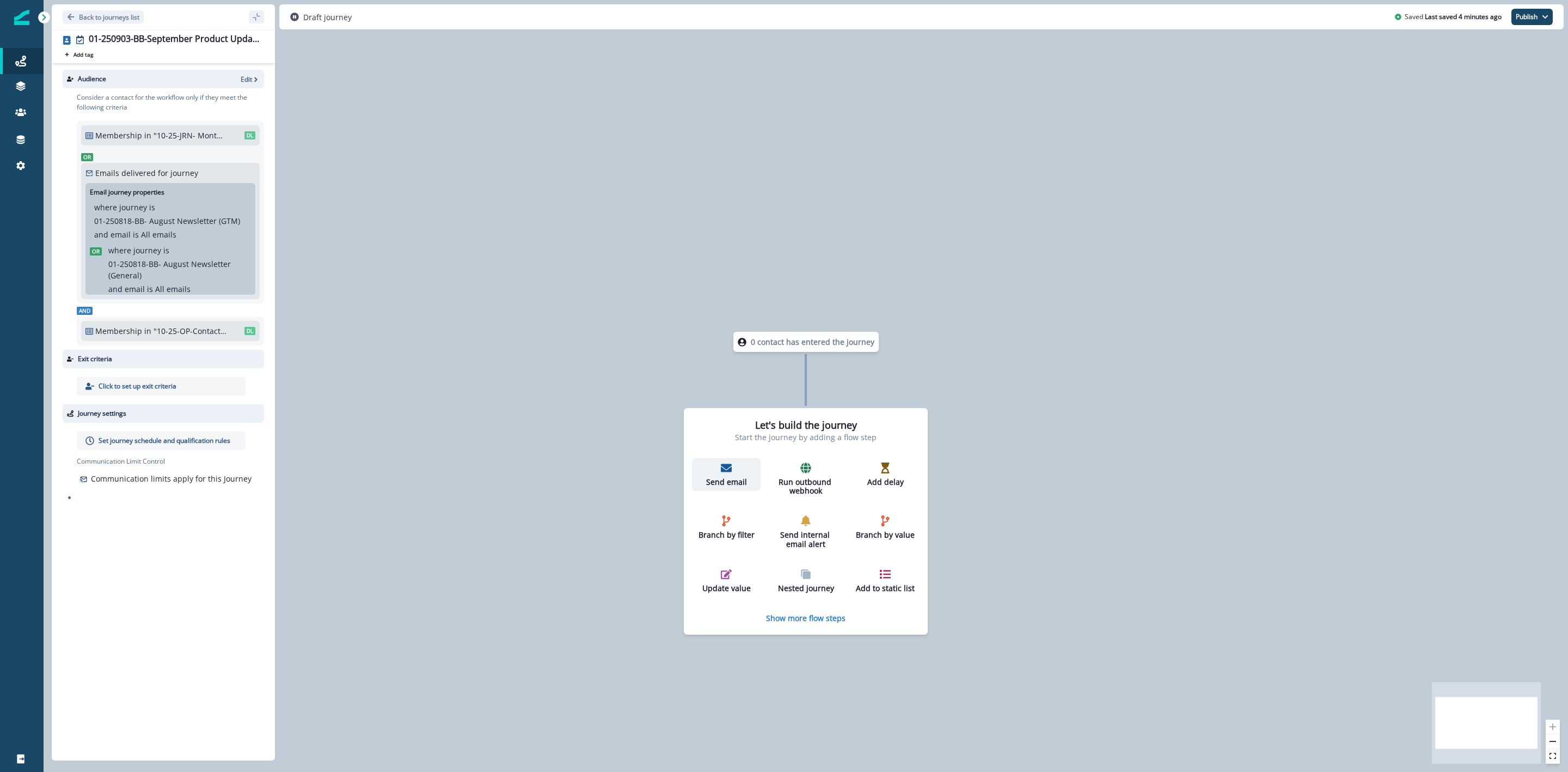
click at [727, 474] on div "Send email" at bounding box center [726, 474] width 60 height 25
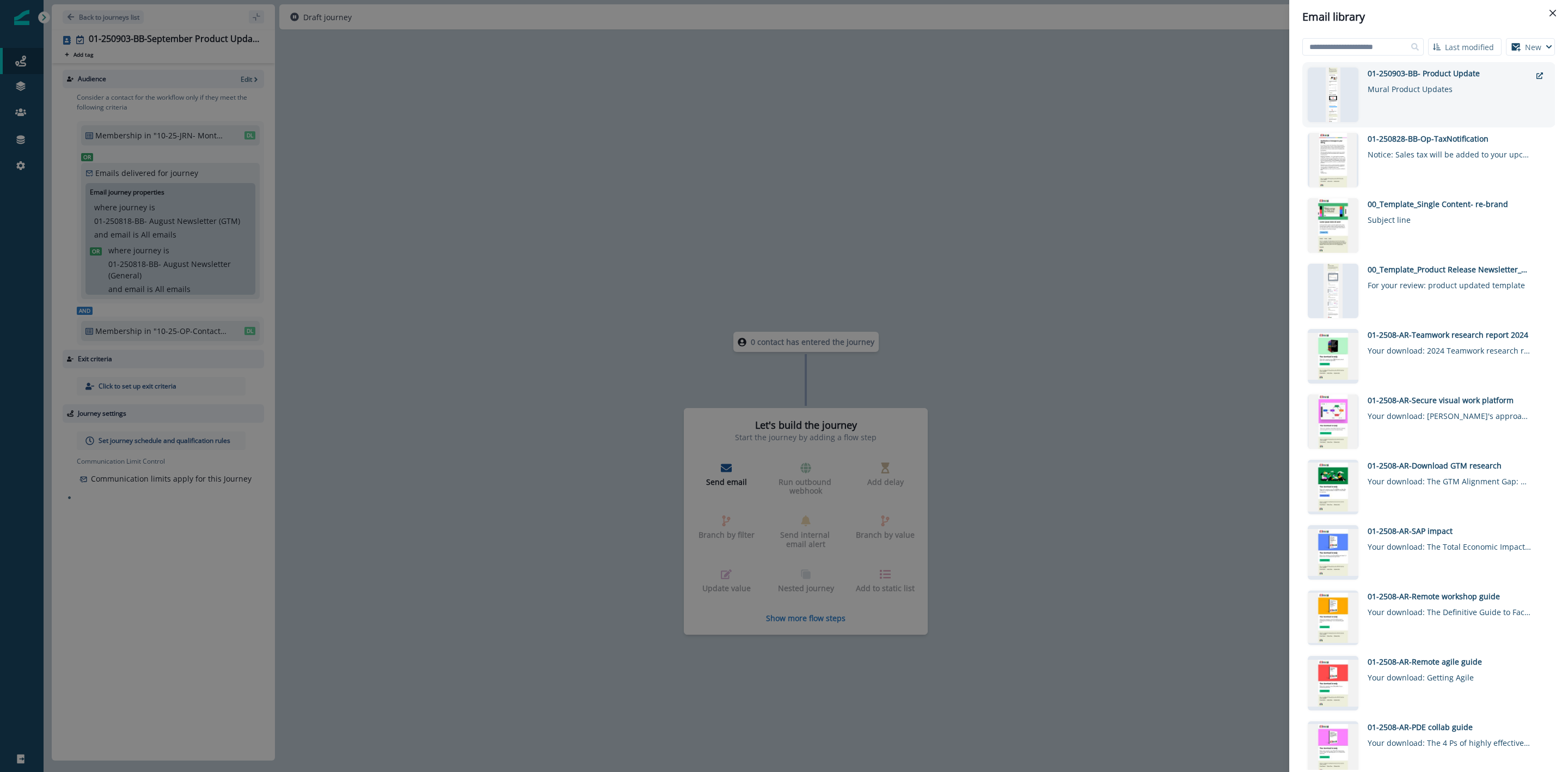
click at [1444, 87] on div "Mural Product Updates" at bounding box center [1448, 87] width 163 height 16
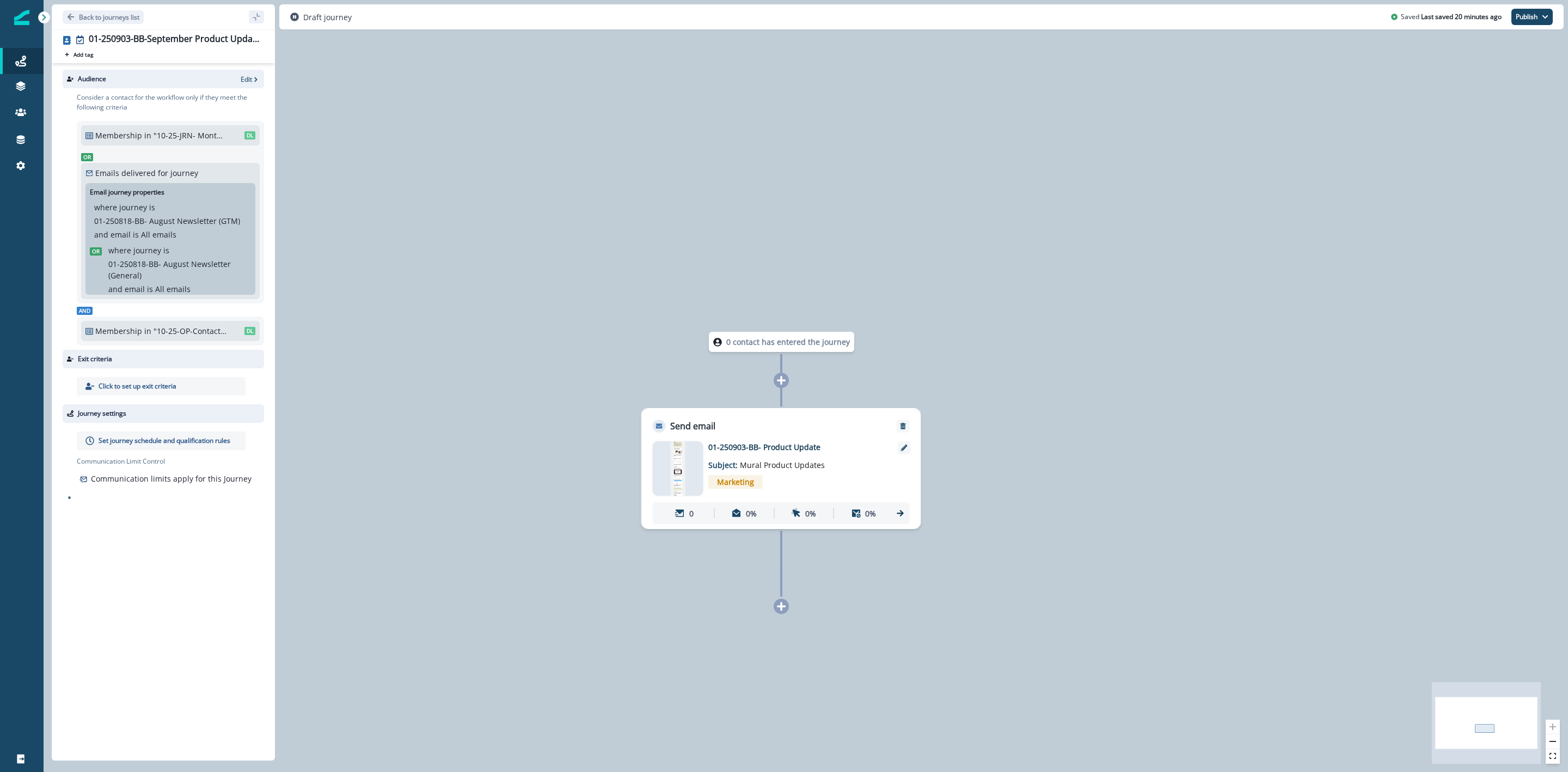
click at [777, 380] on icon at bounding box center [782, 381] width 10 height 10
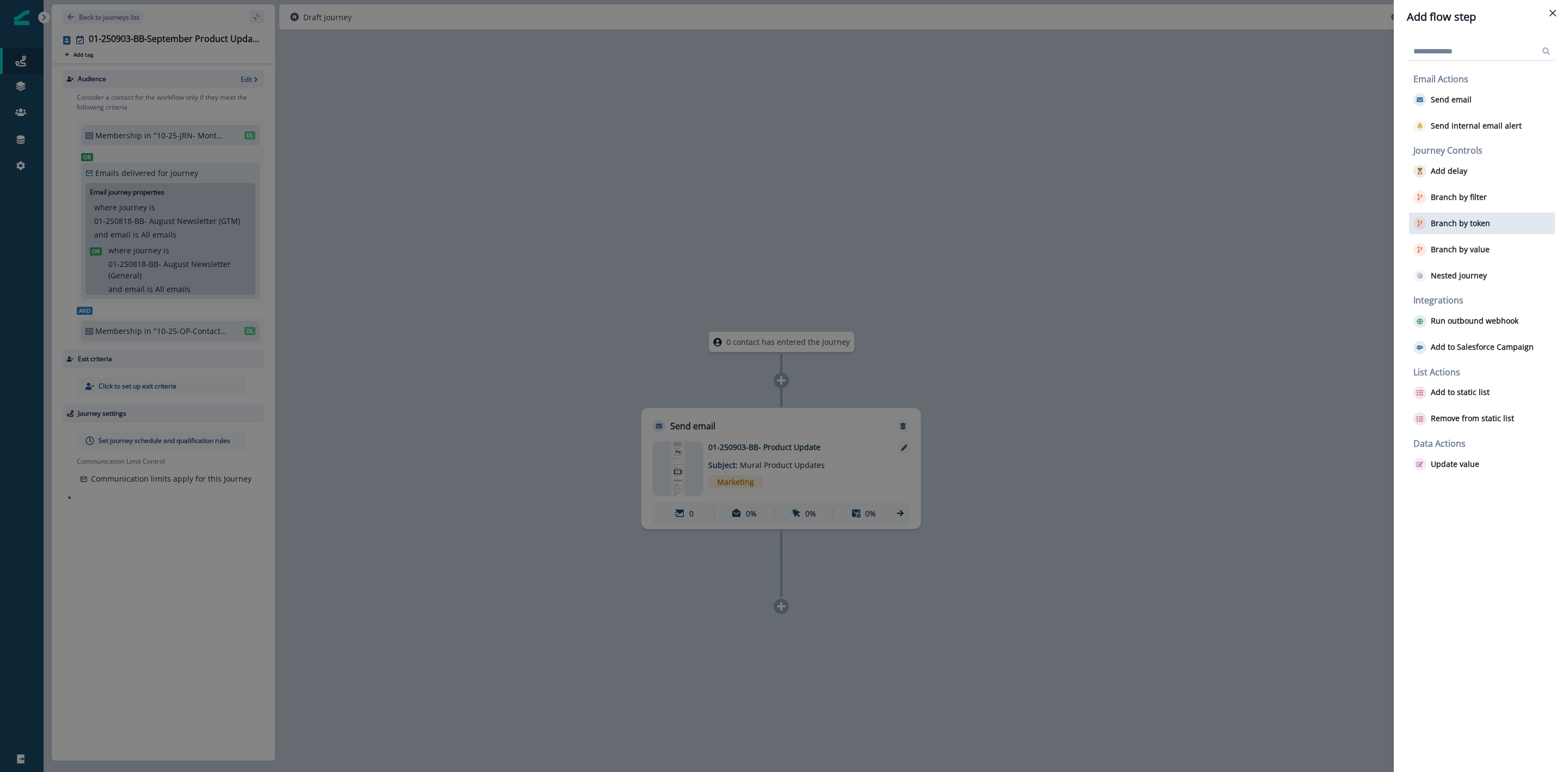
click at [1465, 221] on p "Branch by token" at bounding box center [1460, 223] width 59 height 9
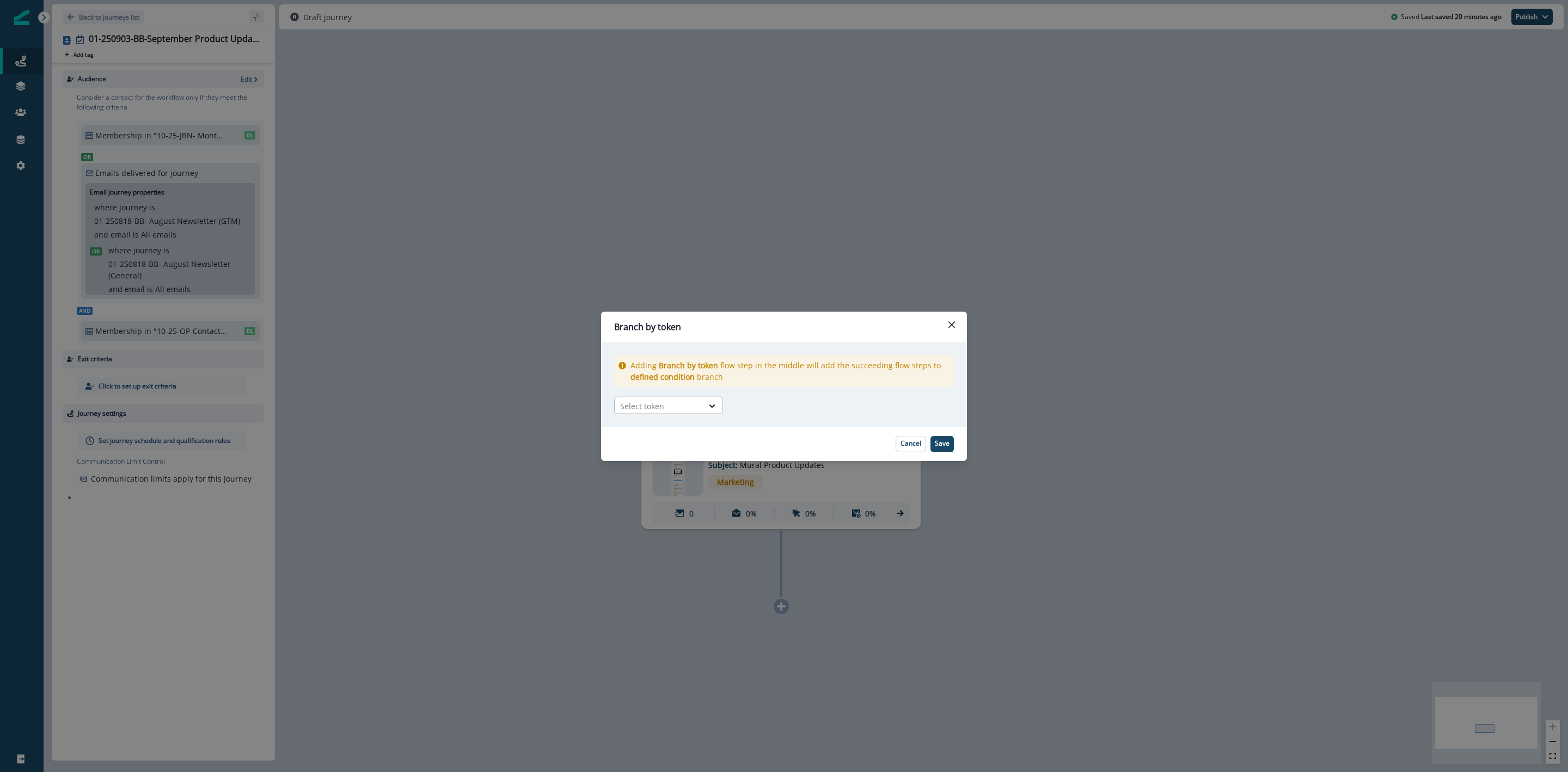
click at [711, 412] on div at bounding box center [712, 406] width 20 height 18
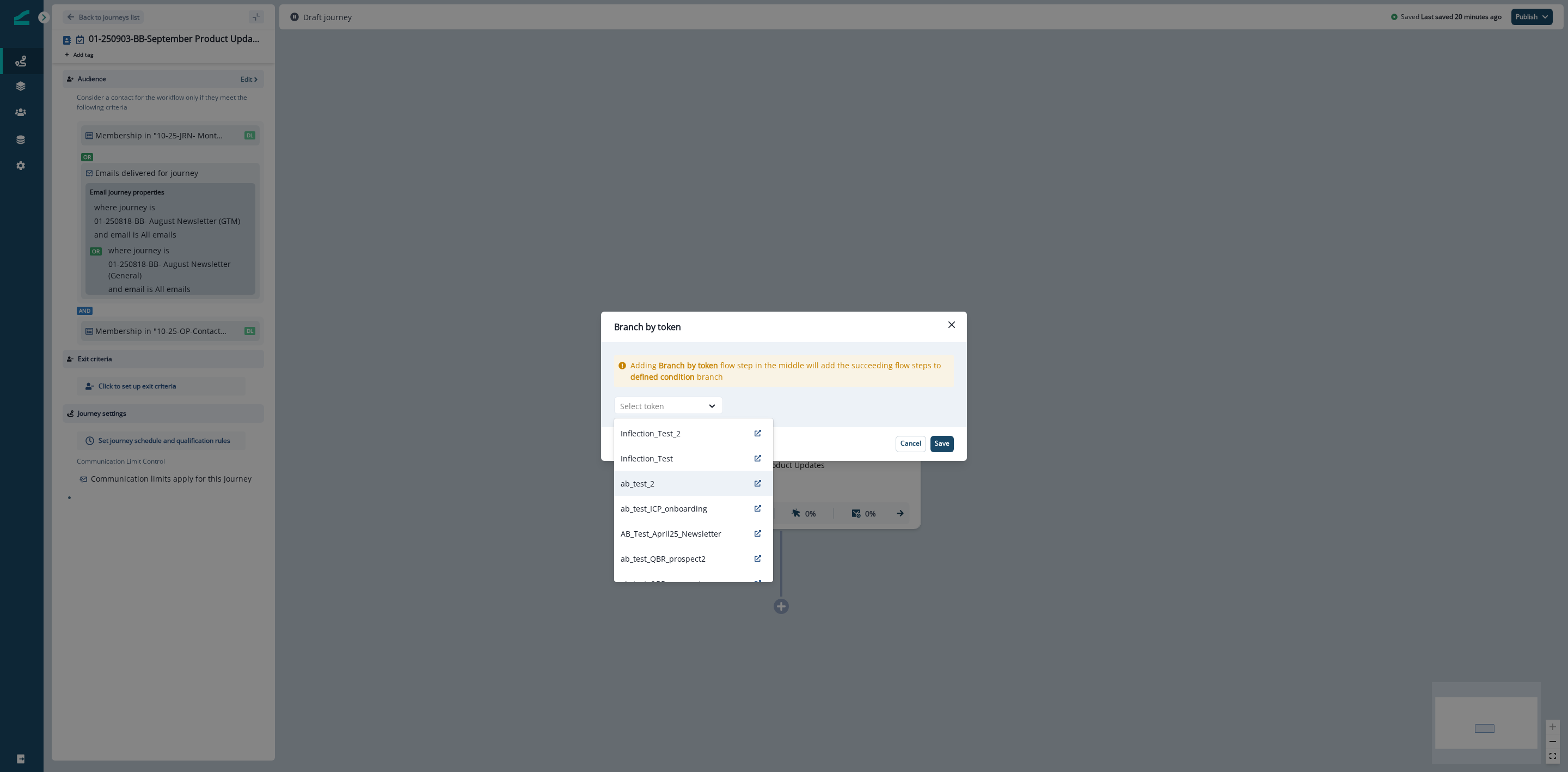
click at [676, 482] on div "ab_test_2" at bounding box center [694, 482] width 159 height 25
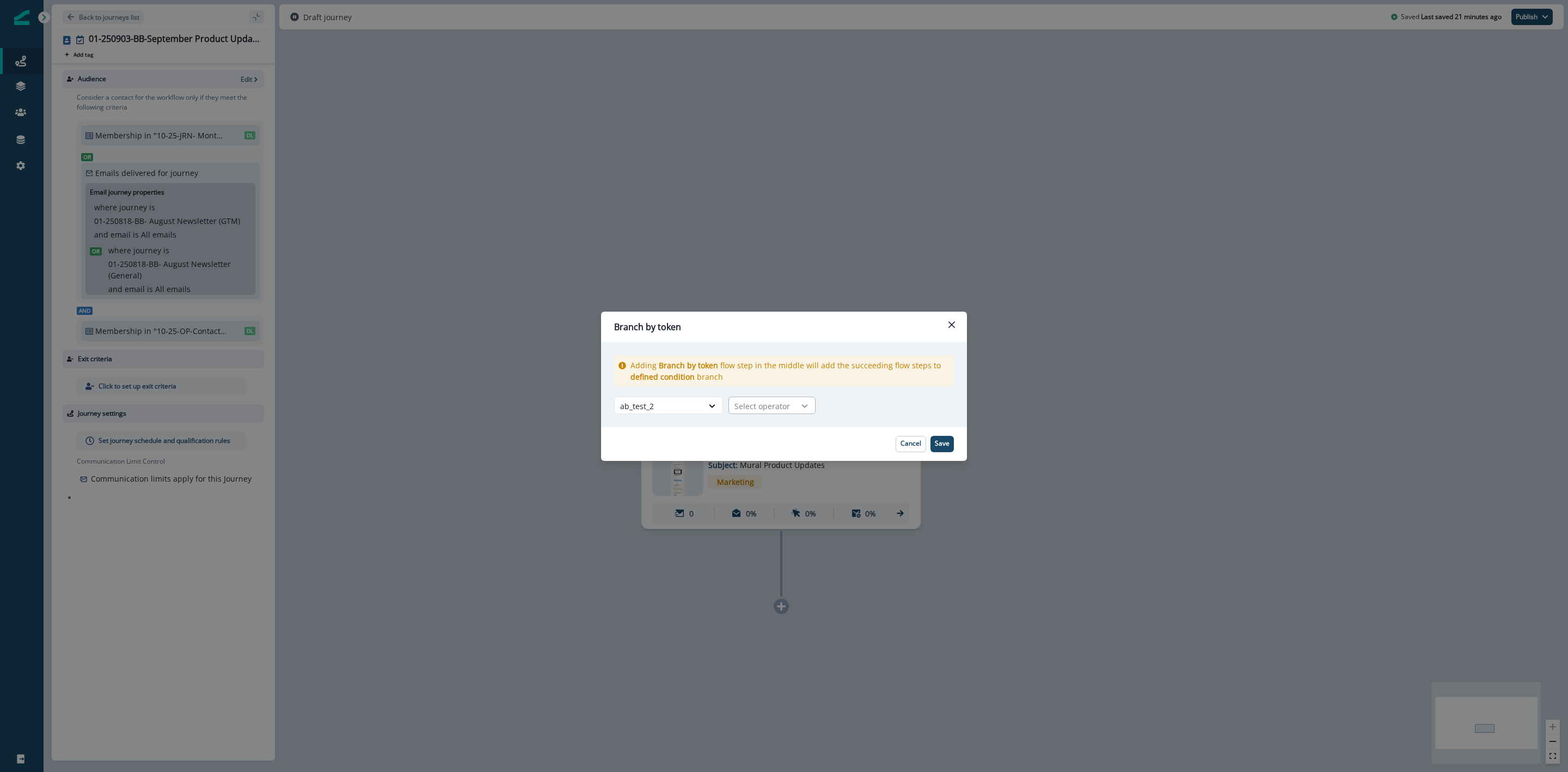
click at [795, 407] on div at bounding box center [804, 405] width 19 height 11
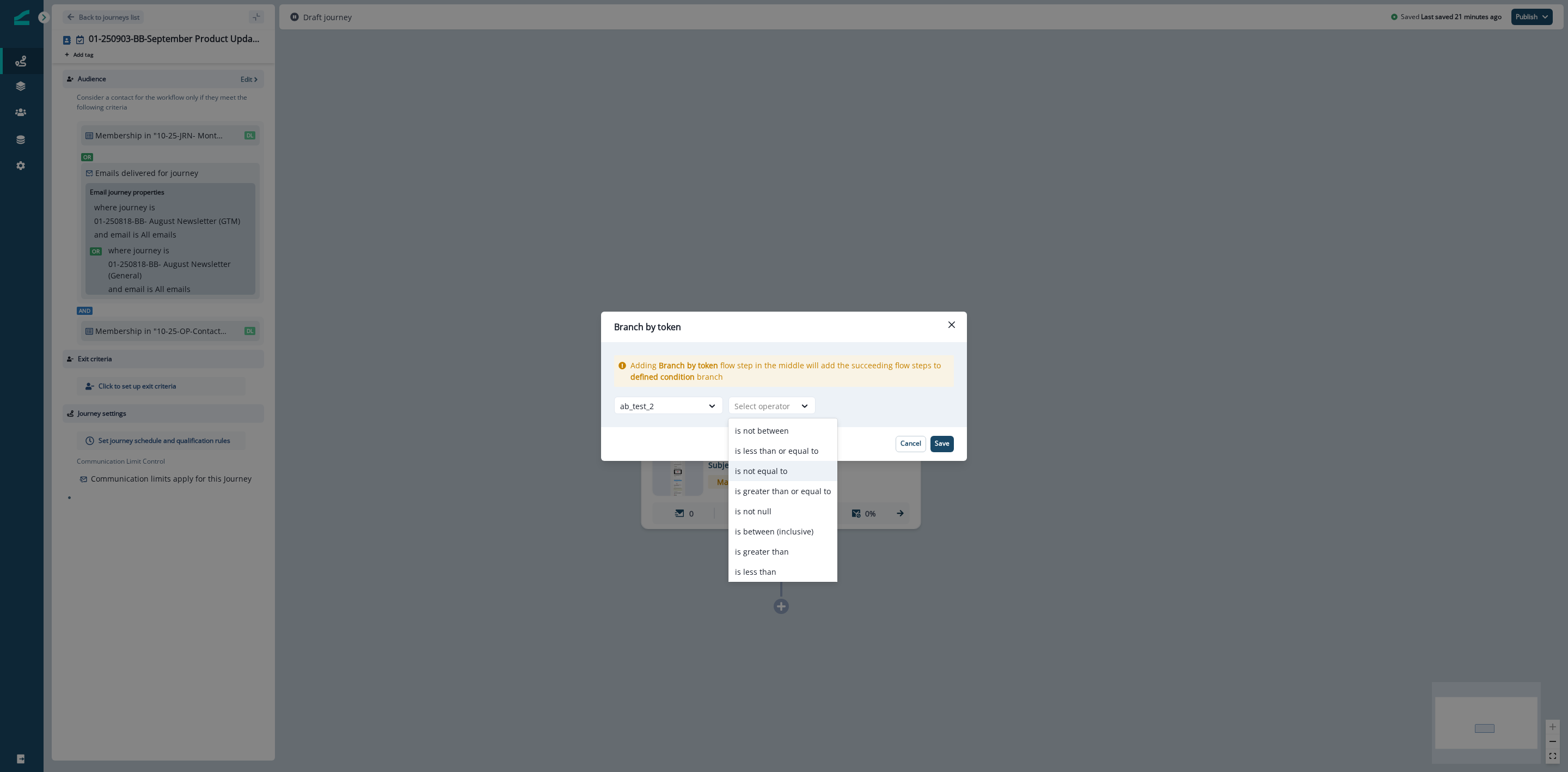
click at [793, 476] on div "is not equal to" at bounding box center [783, 471] width 109 height 20
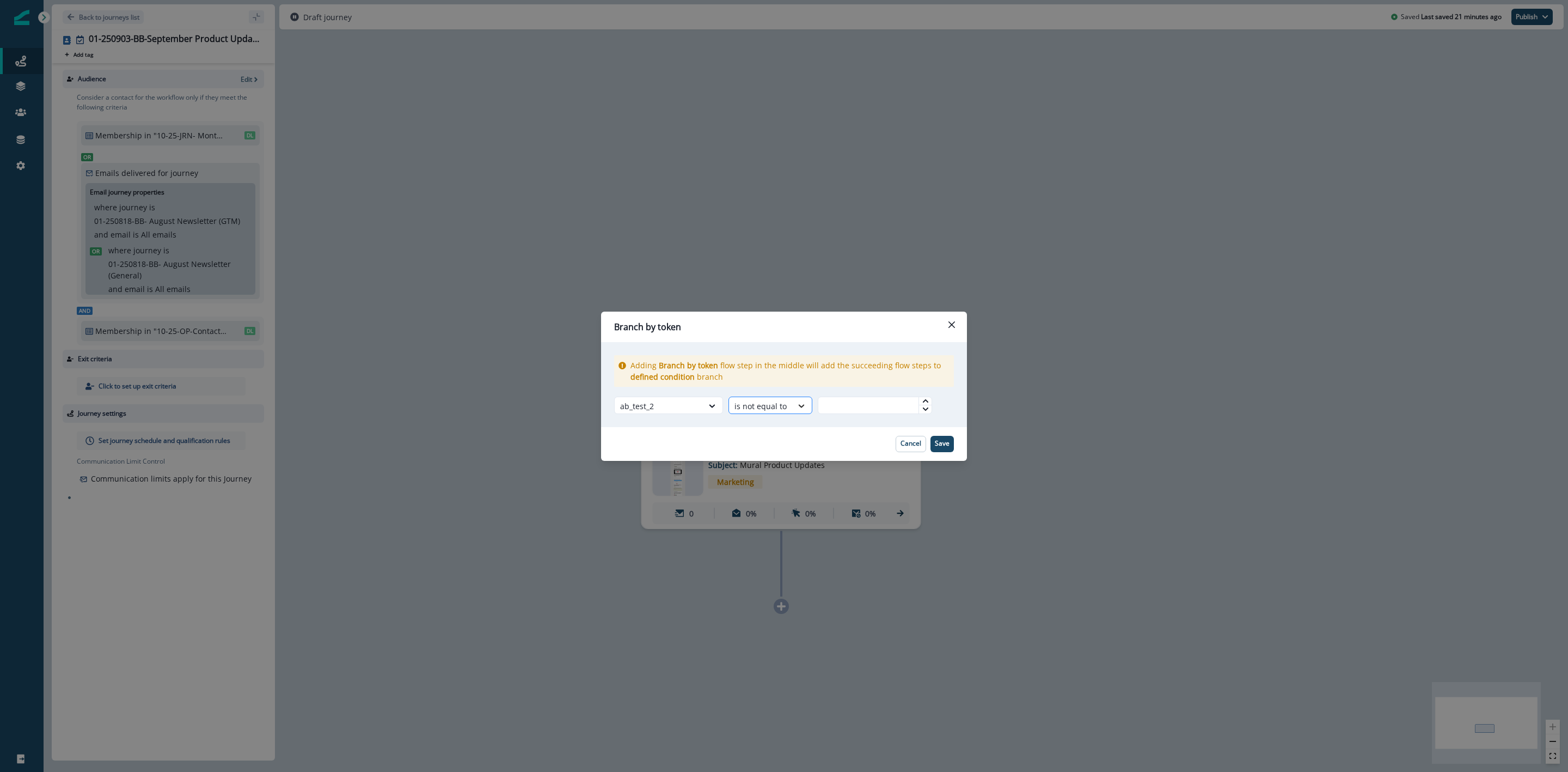
click at [792, 408] on div at bounding box center [801, 405] width 19 height 11
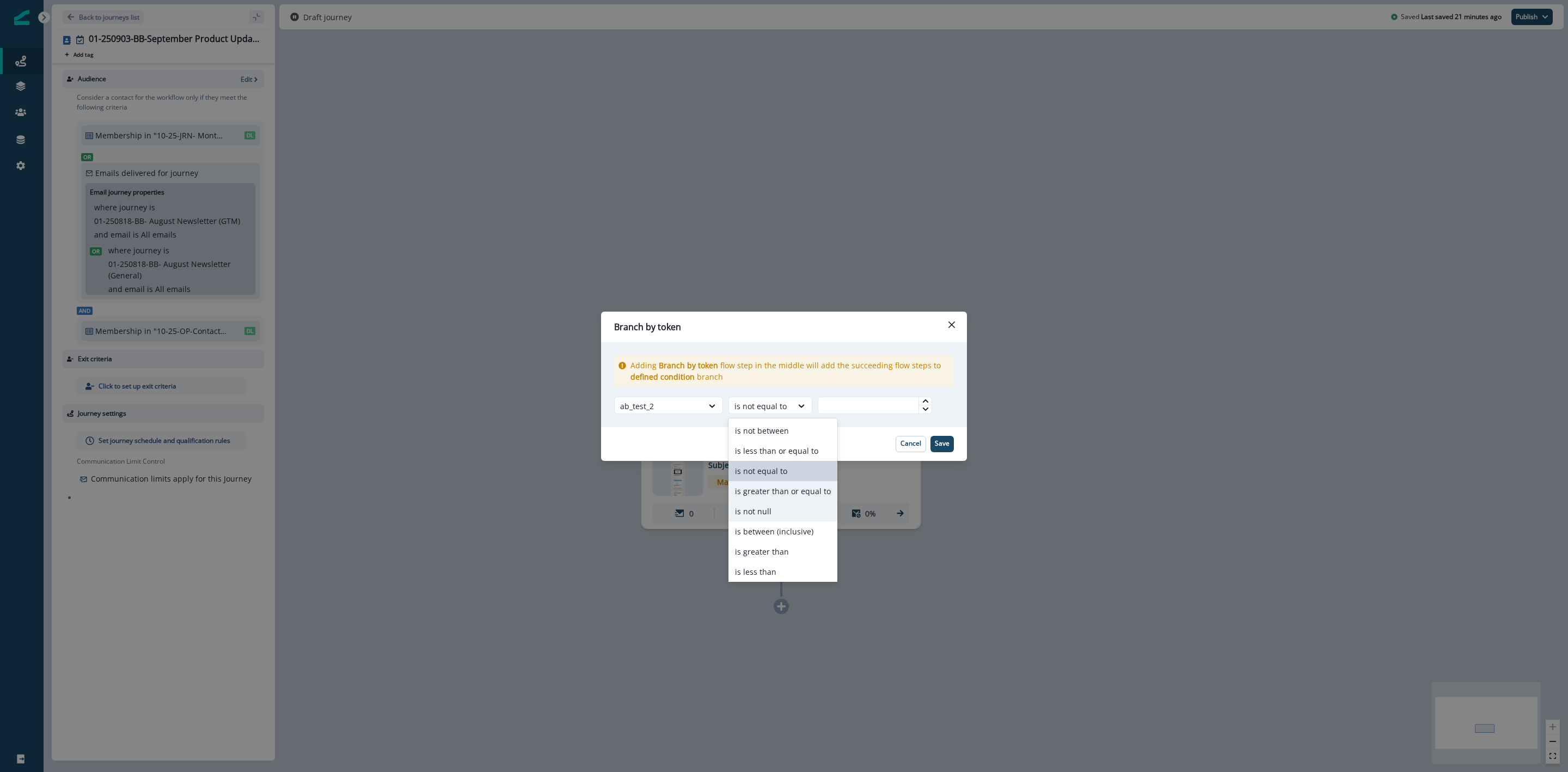
scroll to position [43, 0]
click at [778, 543] on div "is equal to" at bounding box center [783, 550] width 109 height 20
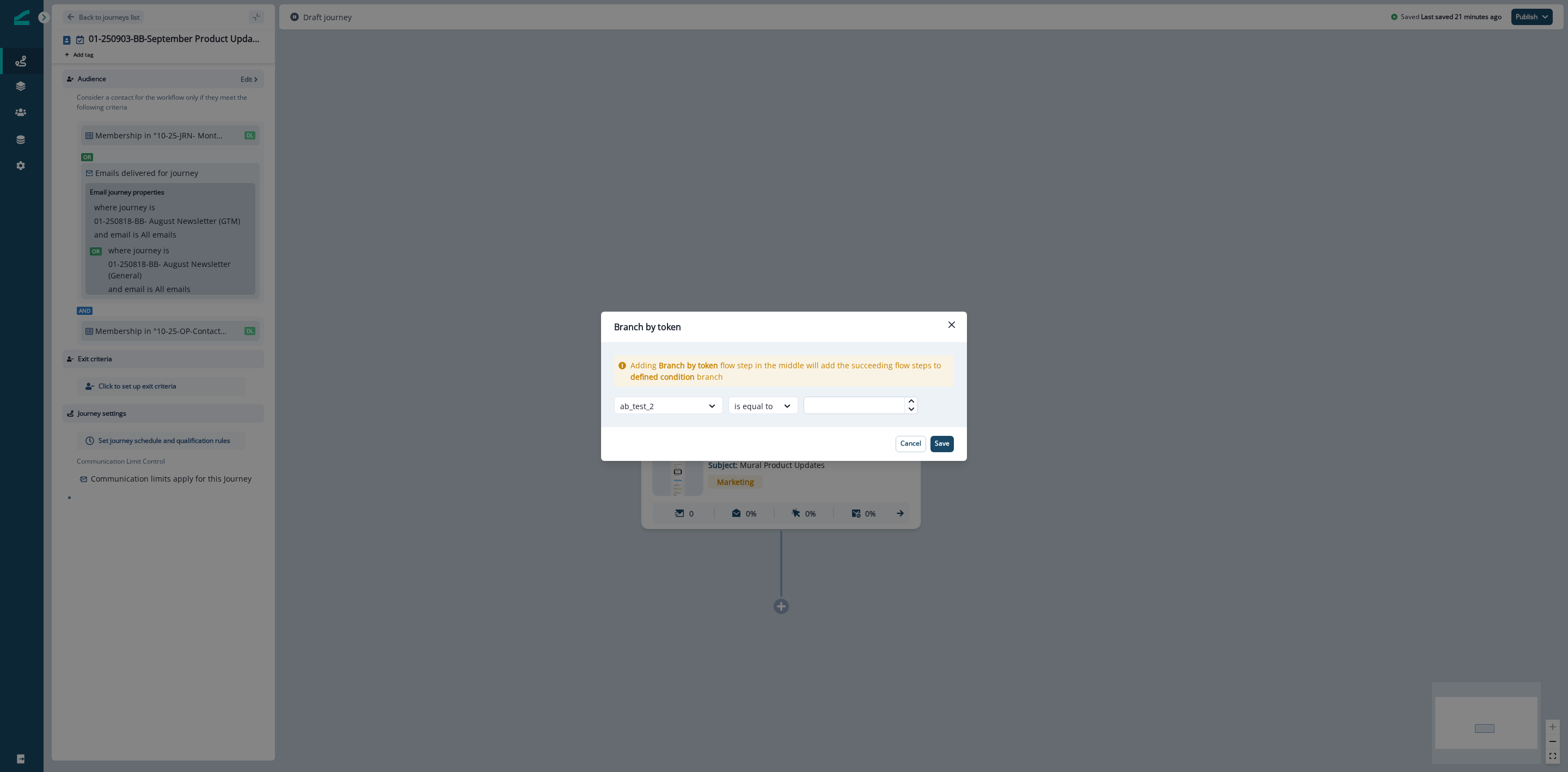
click at [867, 405] on input "text" at bounding box center [861, 405] width 115 height 18
type input "*"
click at [948, 445] on p "Save" at bounding box center [942, 444] width 15 height 8
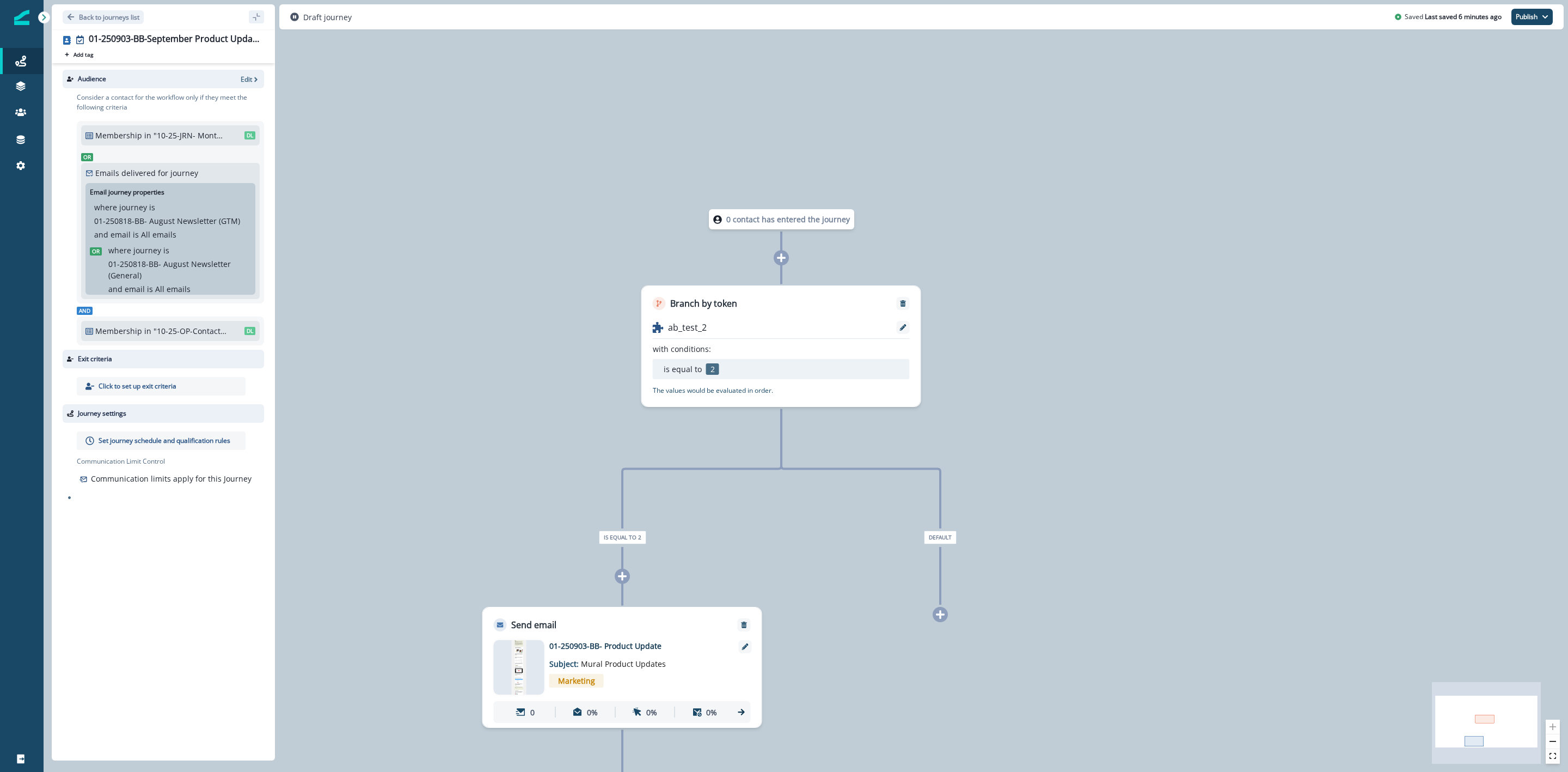
click at [937, 617] on icon at bounding box center [941, 615] width 10 height 10
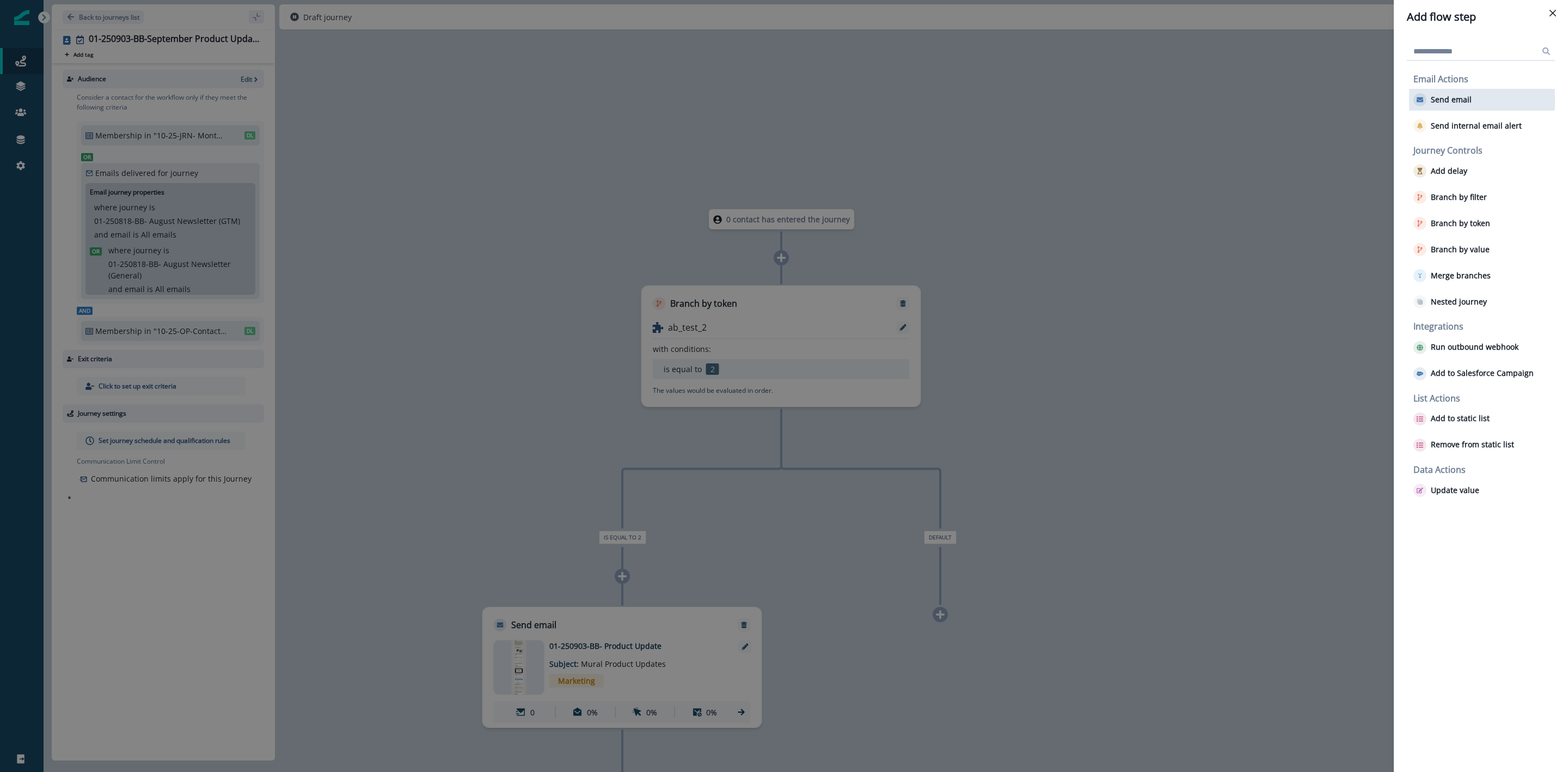
click at [1467, 95] on p "Send email" at bounding box center [1450, 99] width 41 height 9
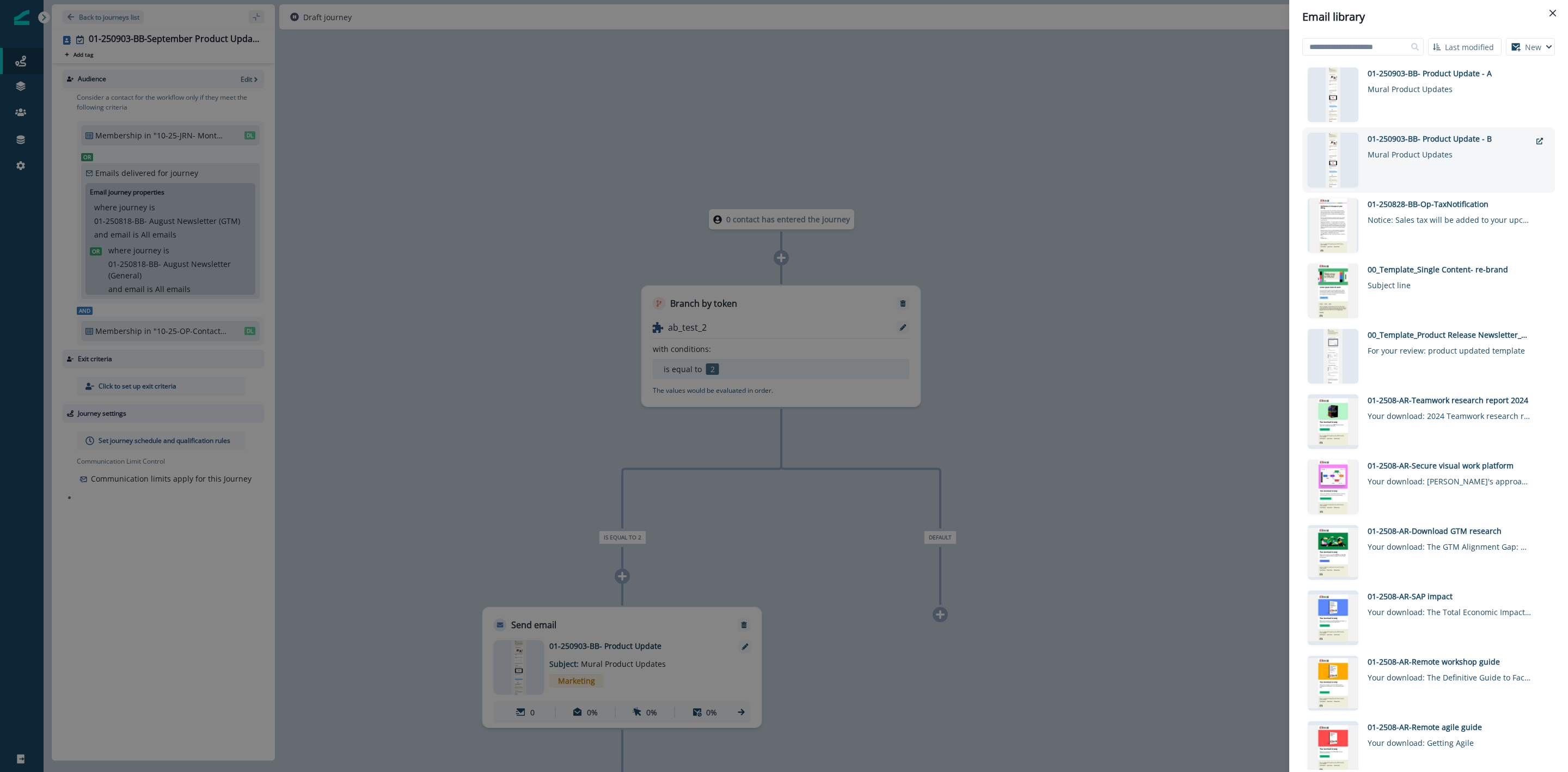
click at [1444, 152] on div "Mural Product Updates" at bounding box center [1448, 152] width 163 height 16
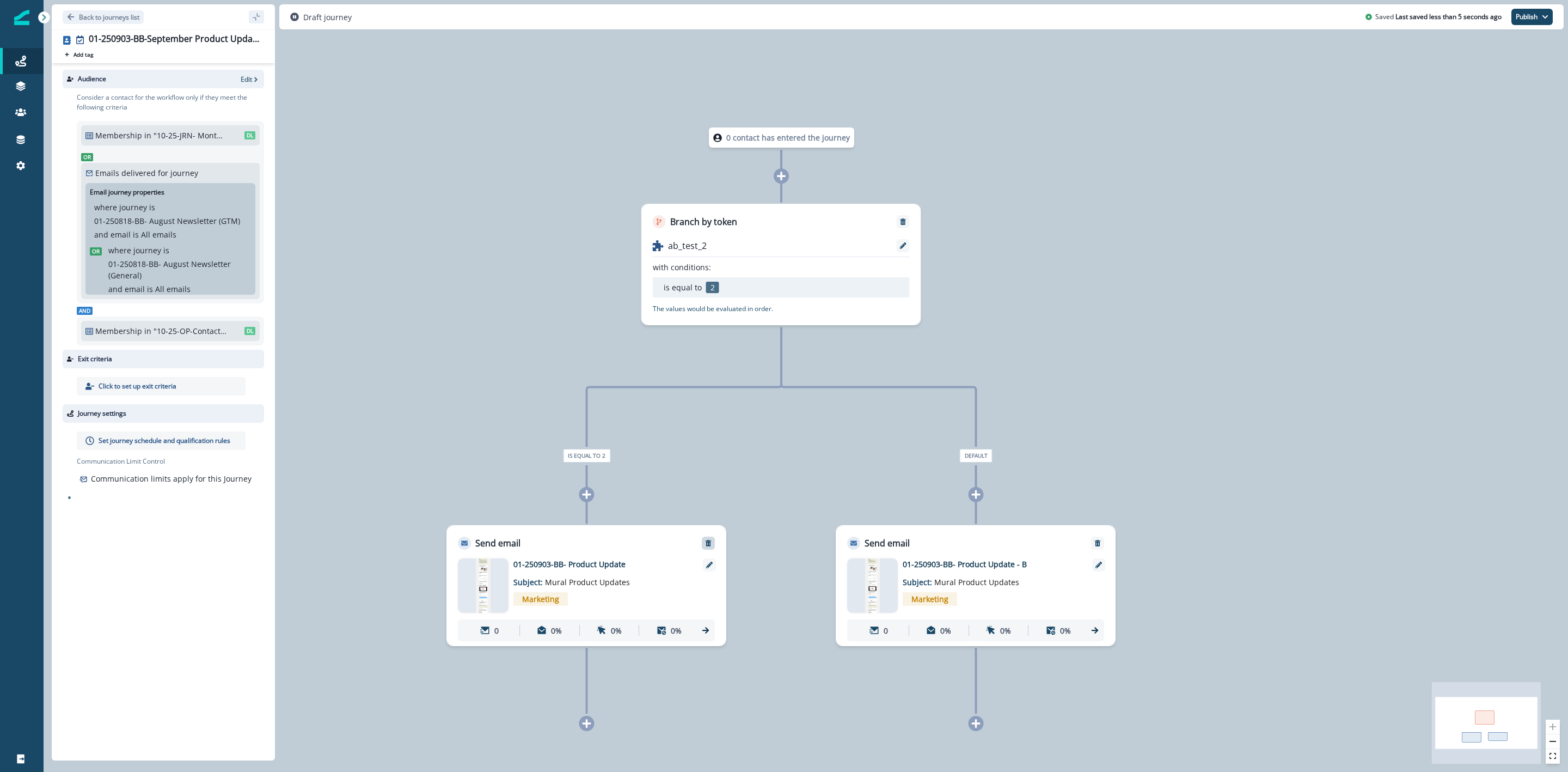
click at [708, 546] on icon "Remove" at bounding box center [708, 543] width 6 height 7
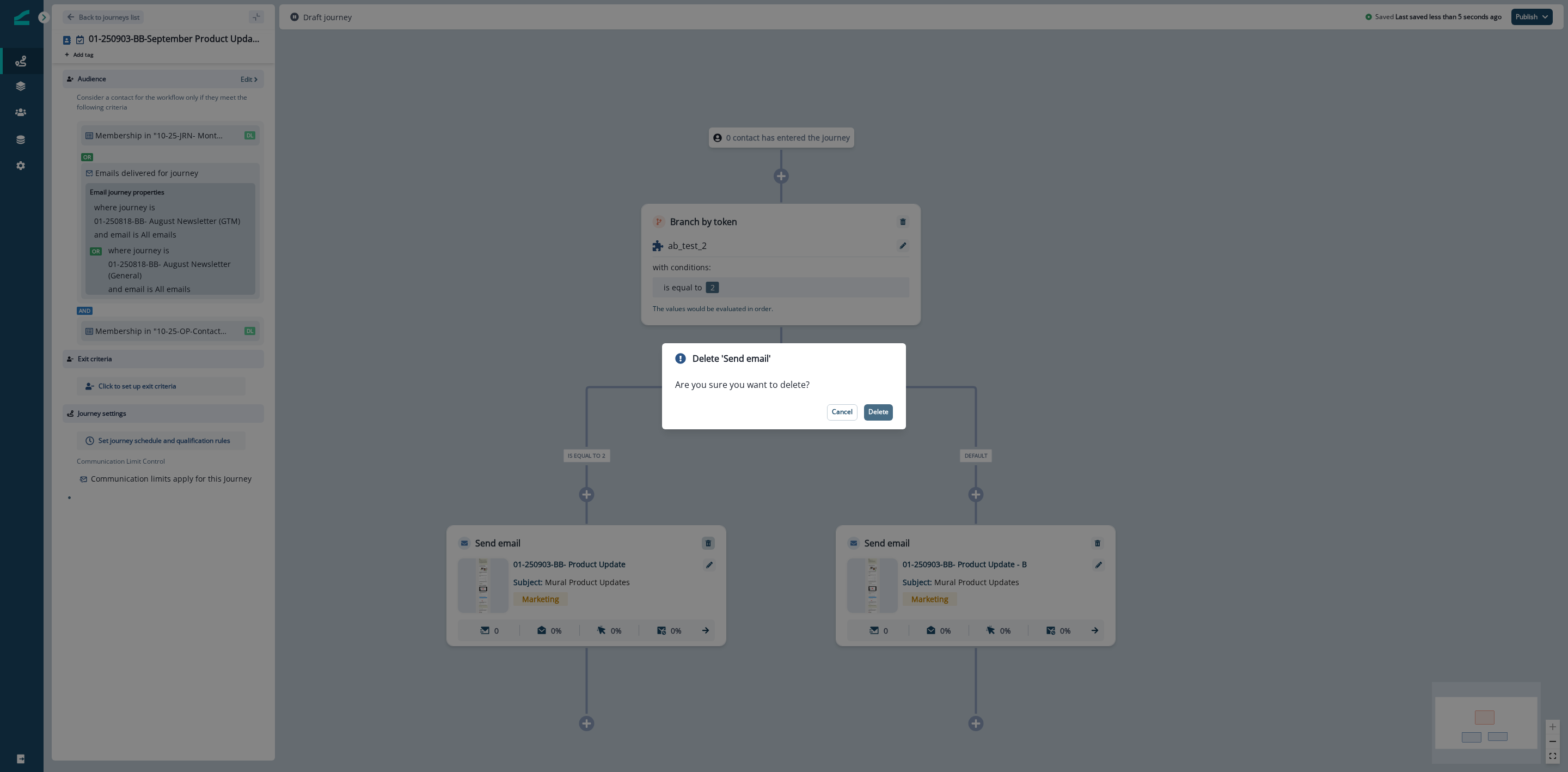
click at [868, 415] on p "Delete" at bounding box center [878, 412] width 20 height 8
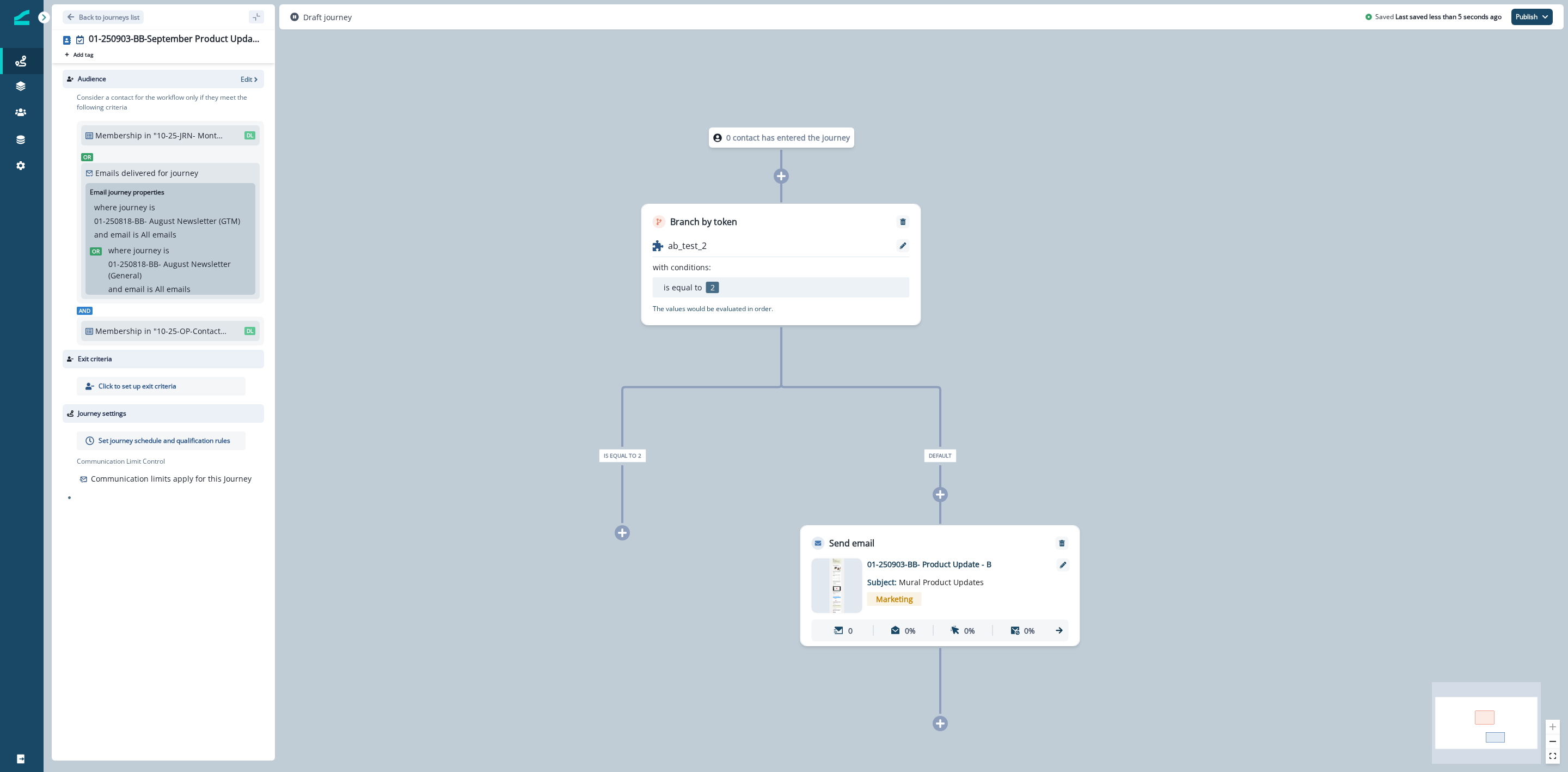
click at [622, 537] on icon at bounding box center [621, 533] width 9 height 9
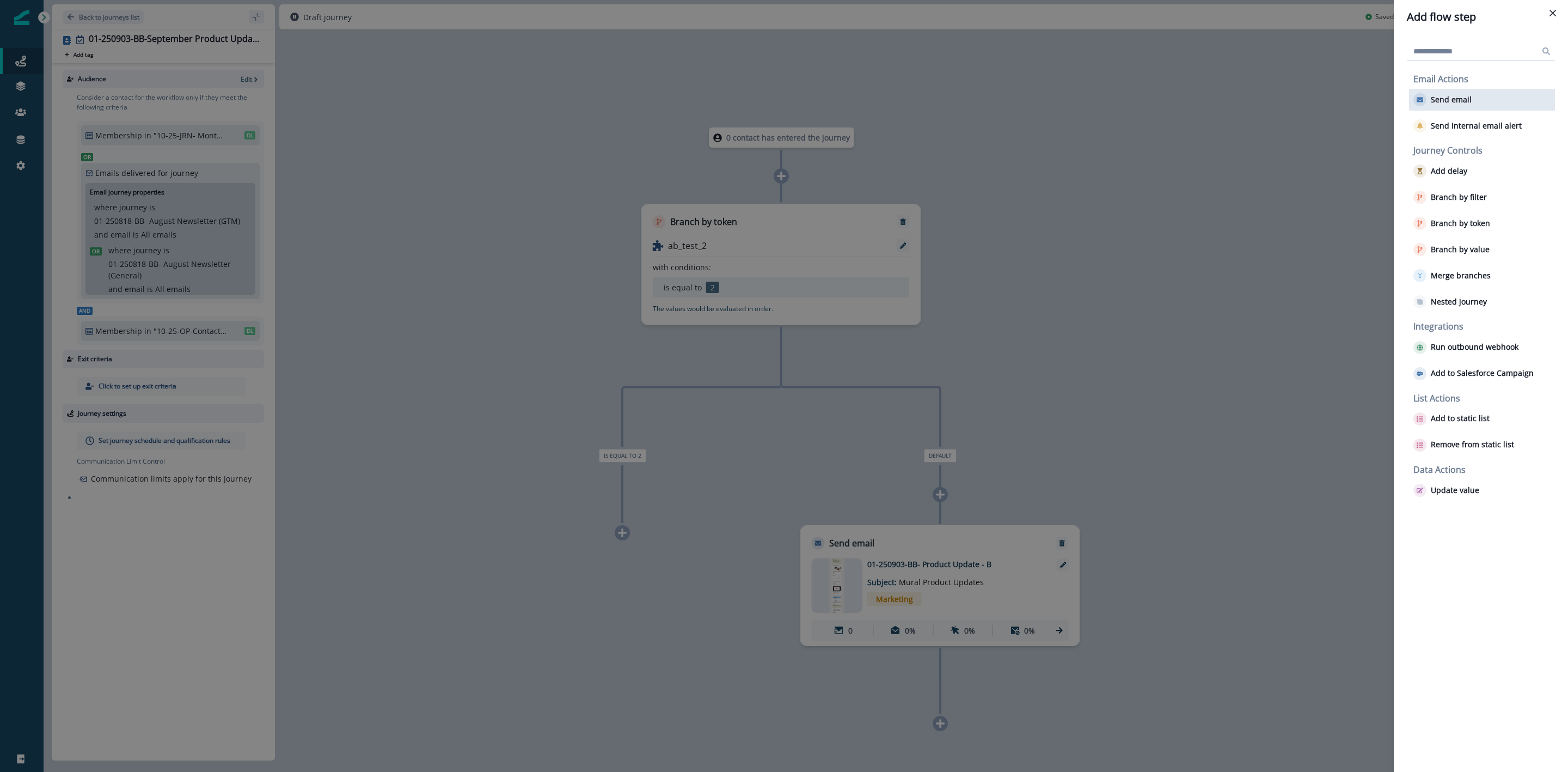
click at [1452, 100] on p "Send email" at bounding box center [1450, 99] width 41 height 9
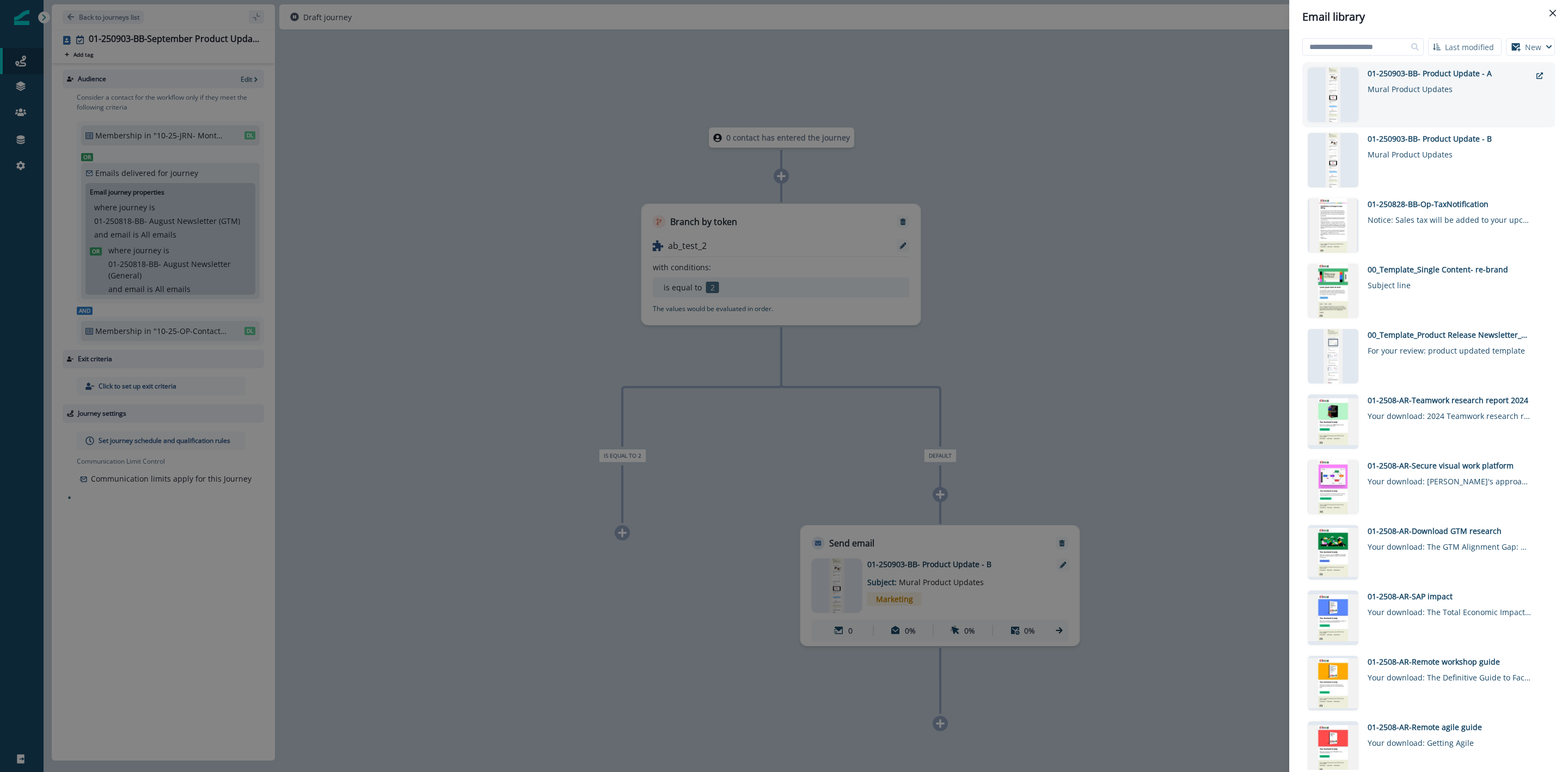
click at [1440, 100] on div "01-250903-BB- Product Update - A Mural Product Updates" at bounding box center [1448, 94] width 163 height 54
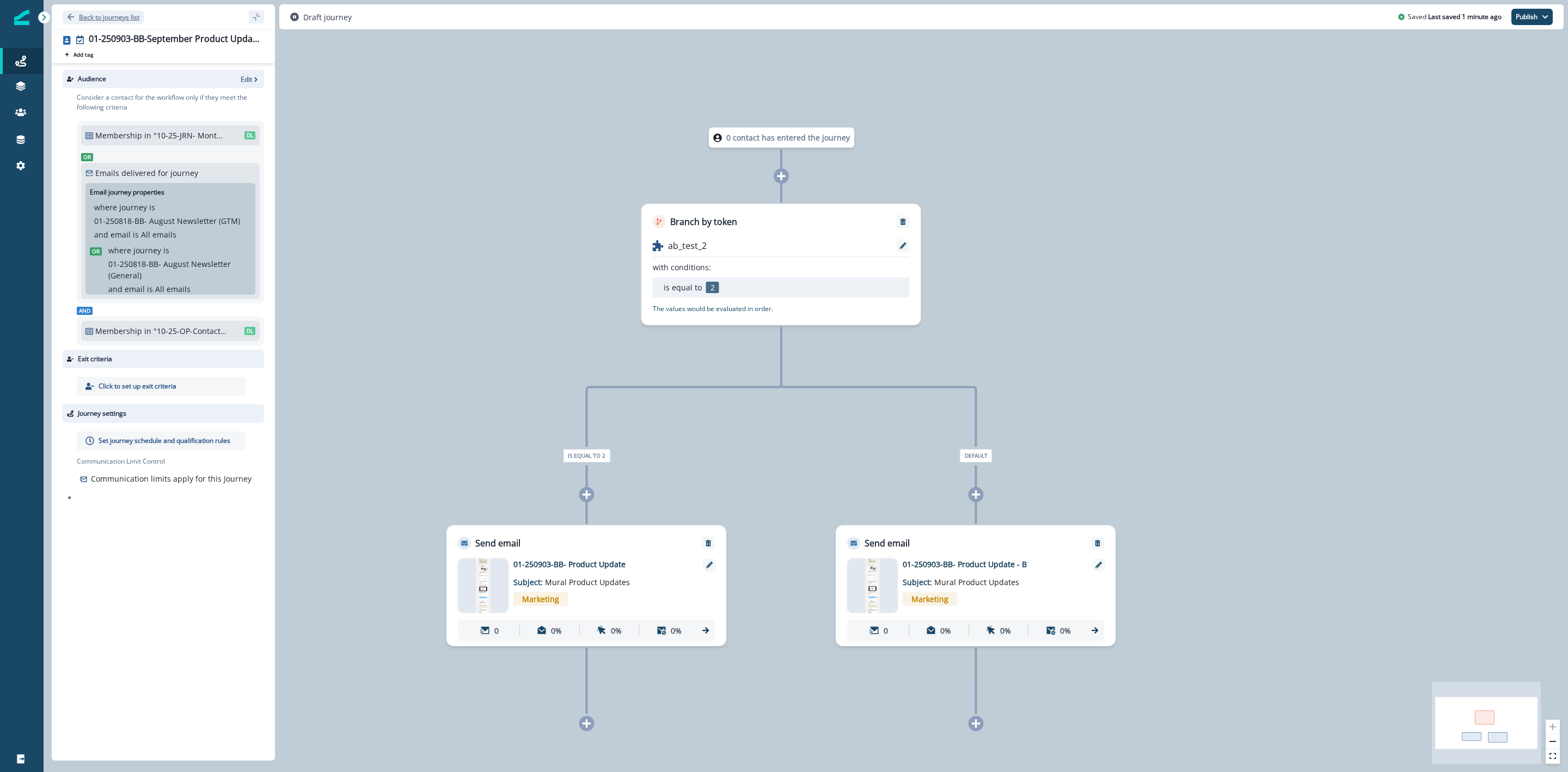
click at [100, 14] on p "Back to journeys list" at bounding box center [109, 17] width 60 height 9
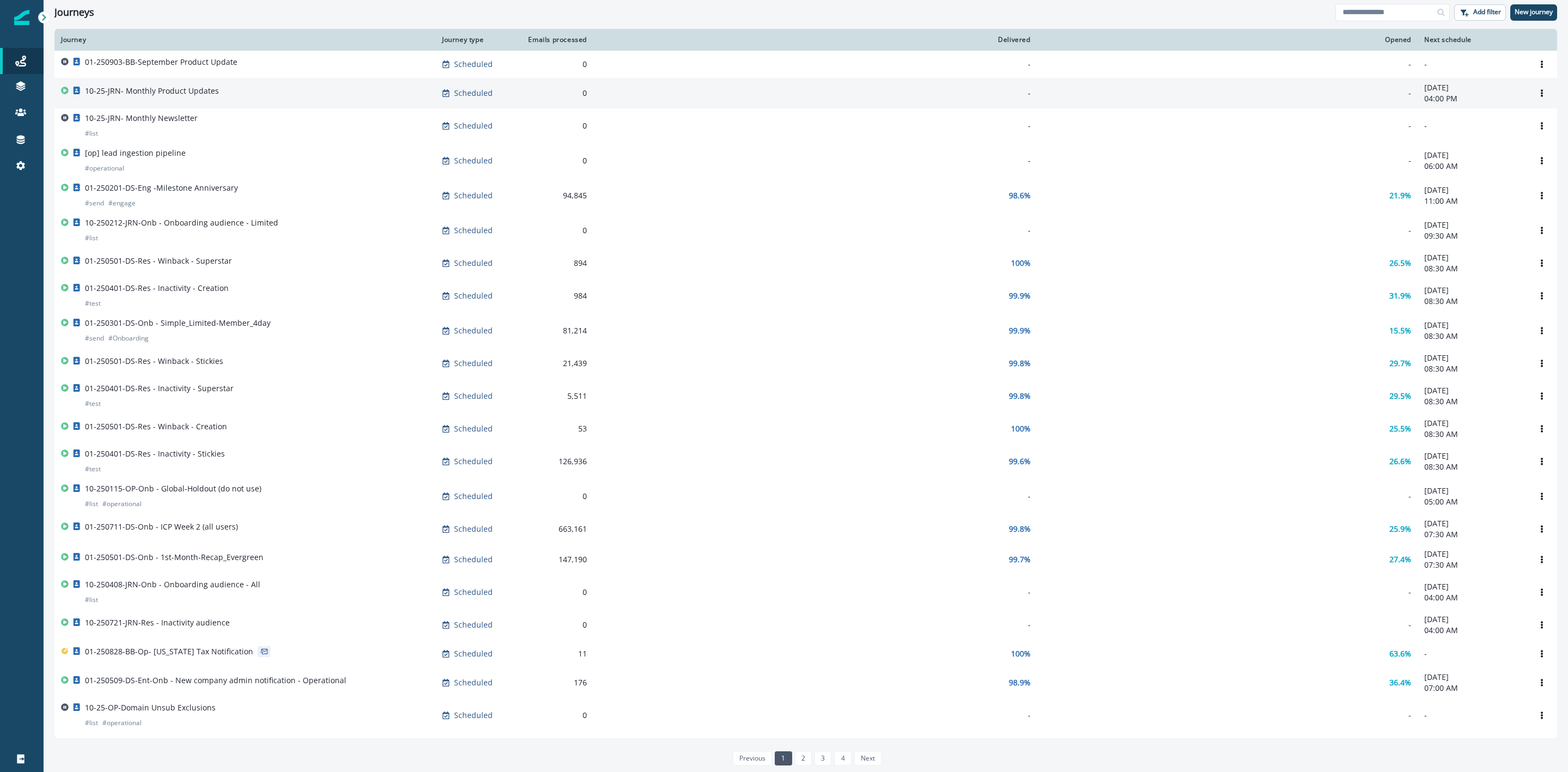
click at [219, 92] on div "10-25-JRN- Monthly Product Updates" at bounding box center [245, 93] width 369 height 15
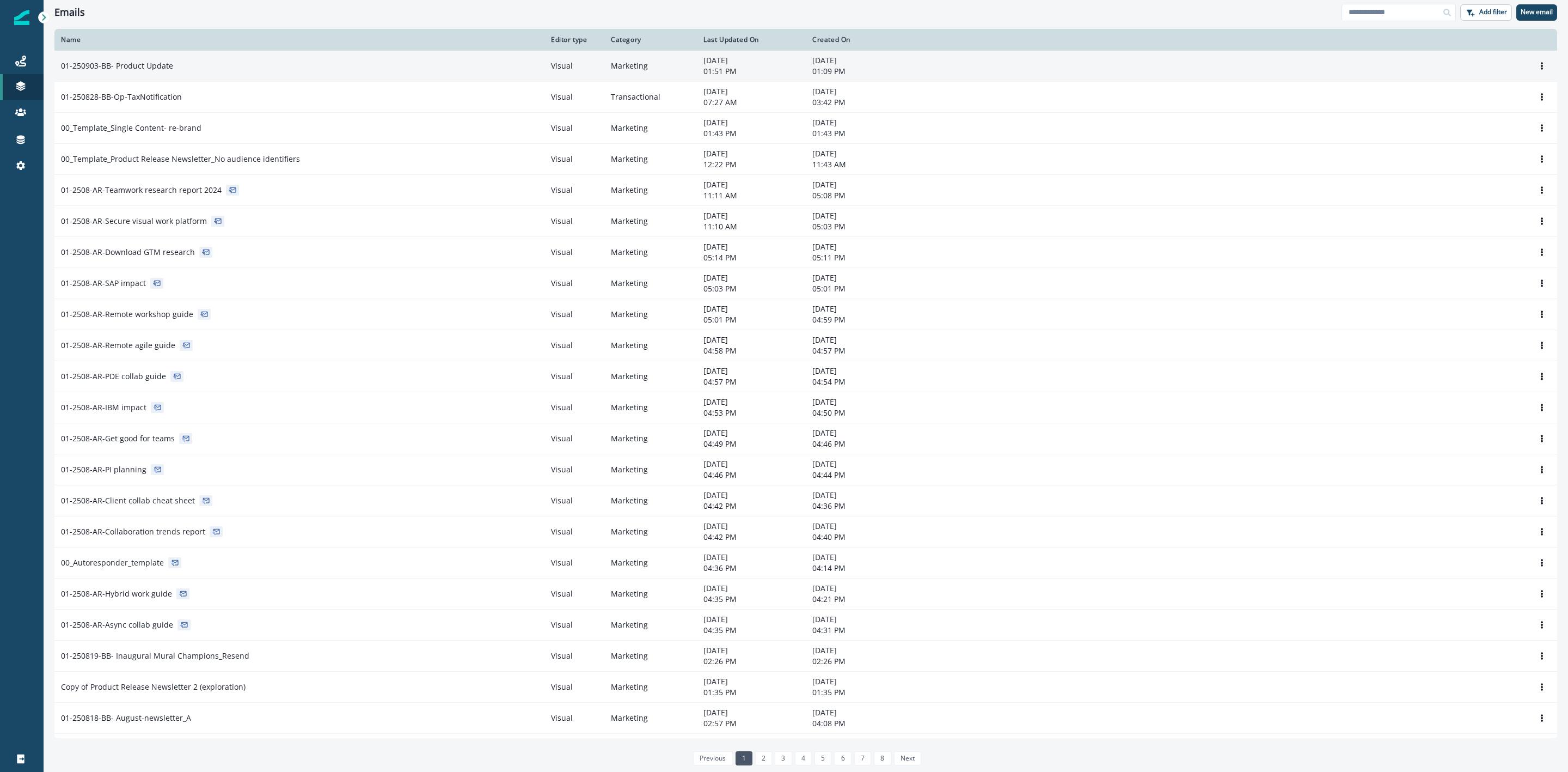
click at [205, 72] on td "01-250903-BB- Product Update" at bounding box center [299, 65] width 490 height 31
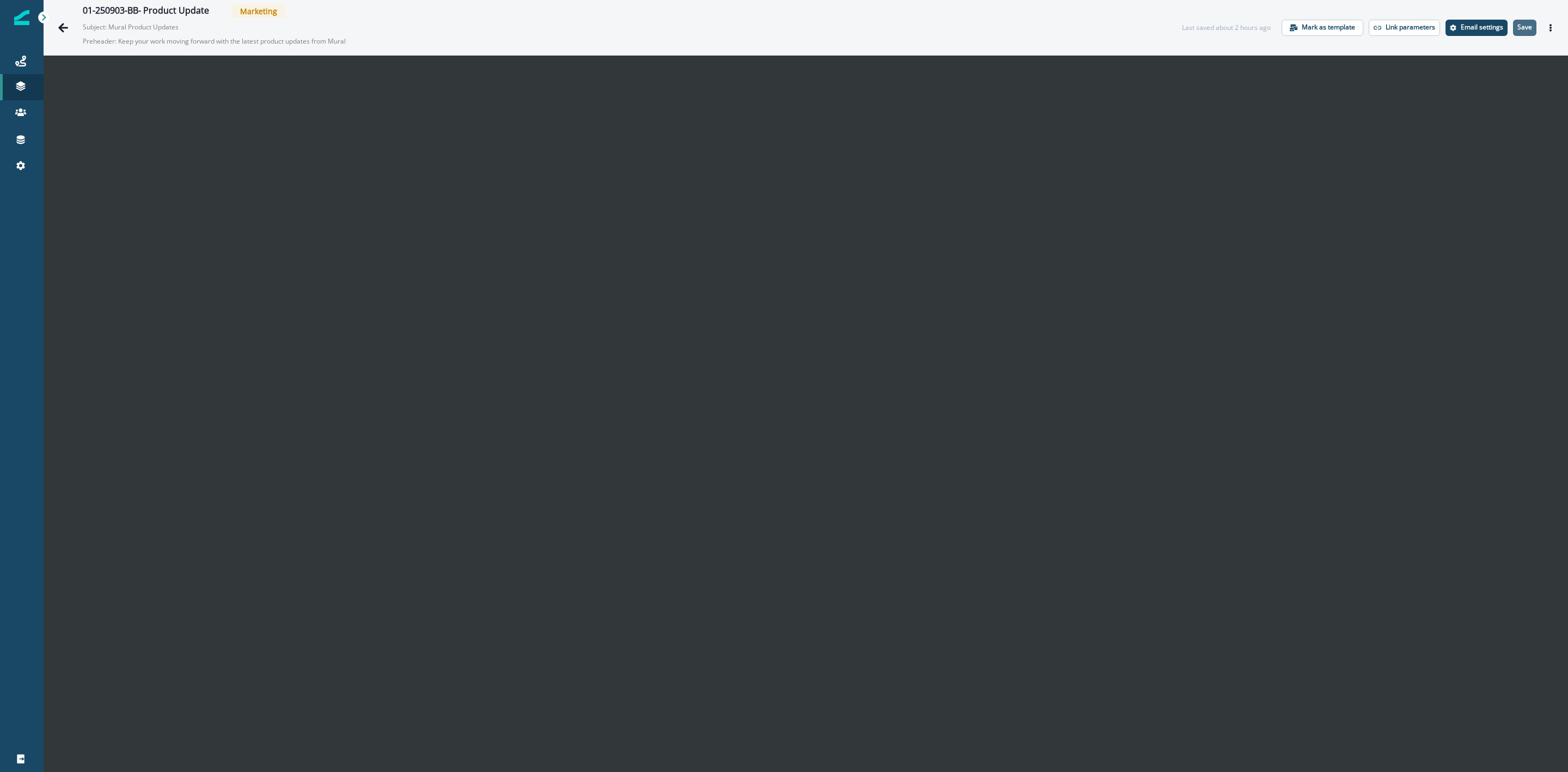
click at [1518, 29] on p "Save" at bounding box center [1525, 28] width 15 height 8
click at [17, 18] on img at bounding box center [21, 17] width 15 height 15
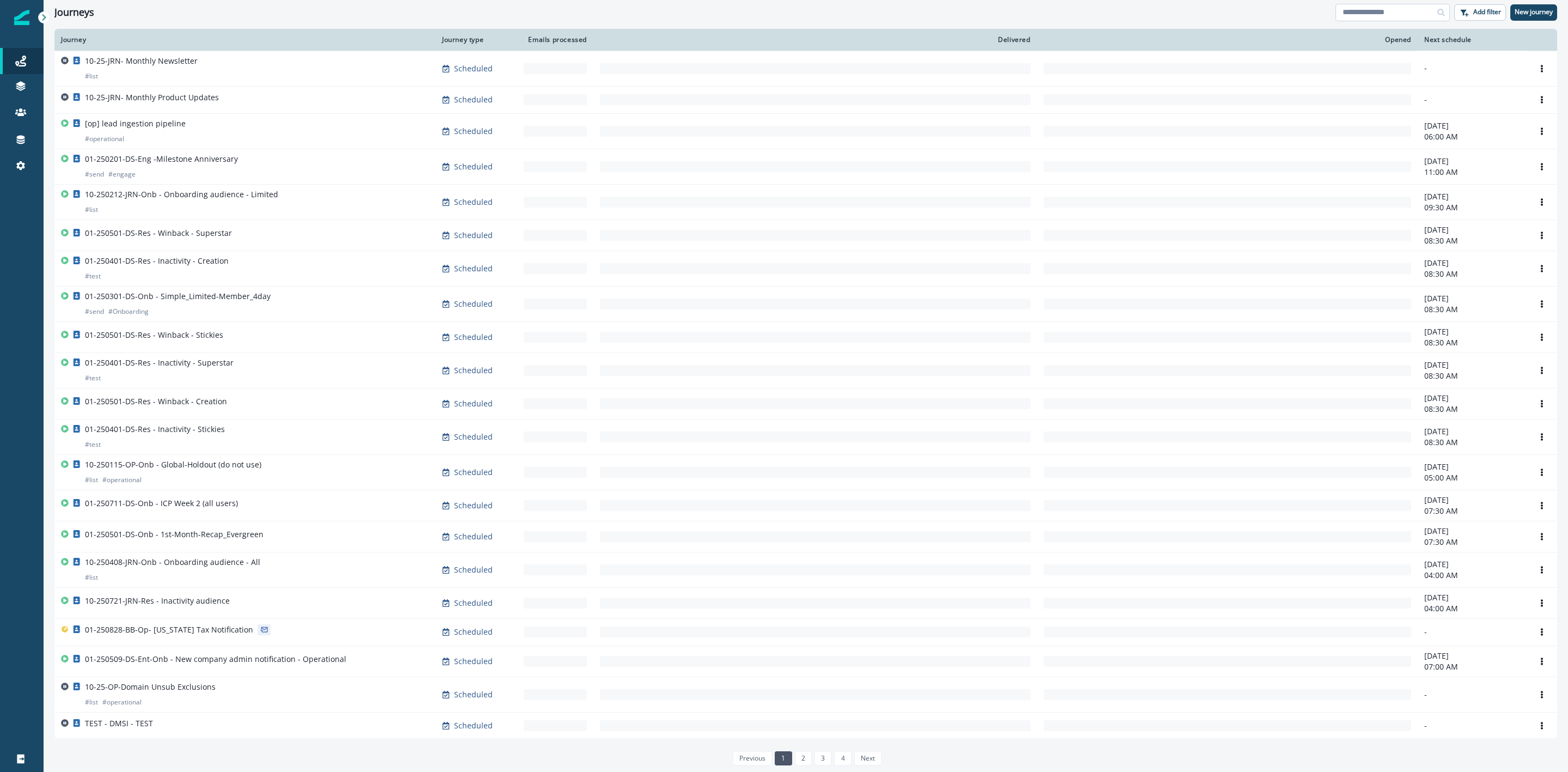
click at [1397, 10] on input at bounding box center [1393, 13] width 115 height 18
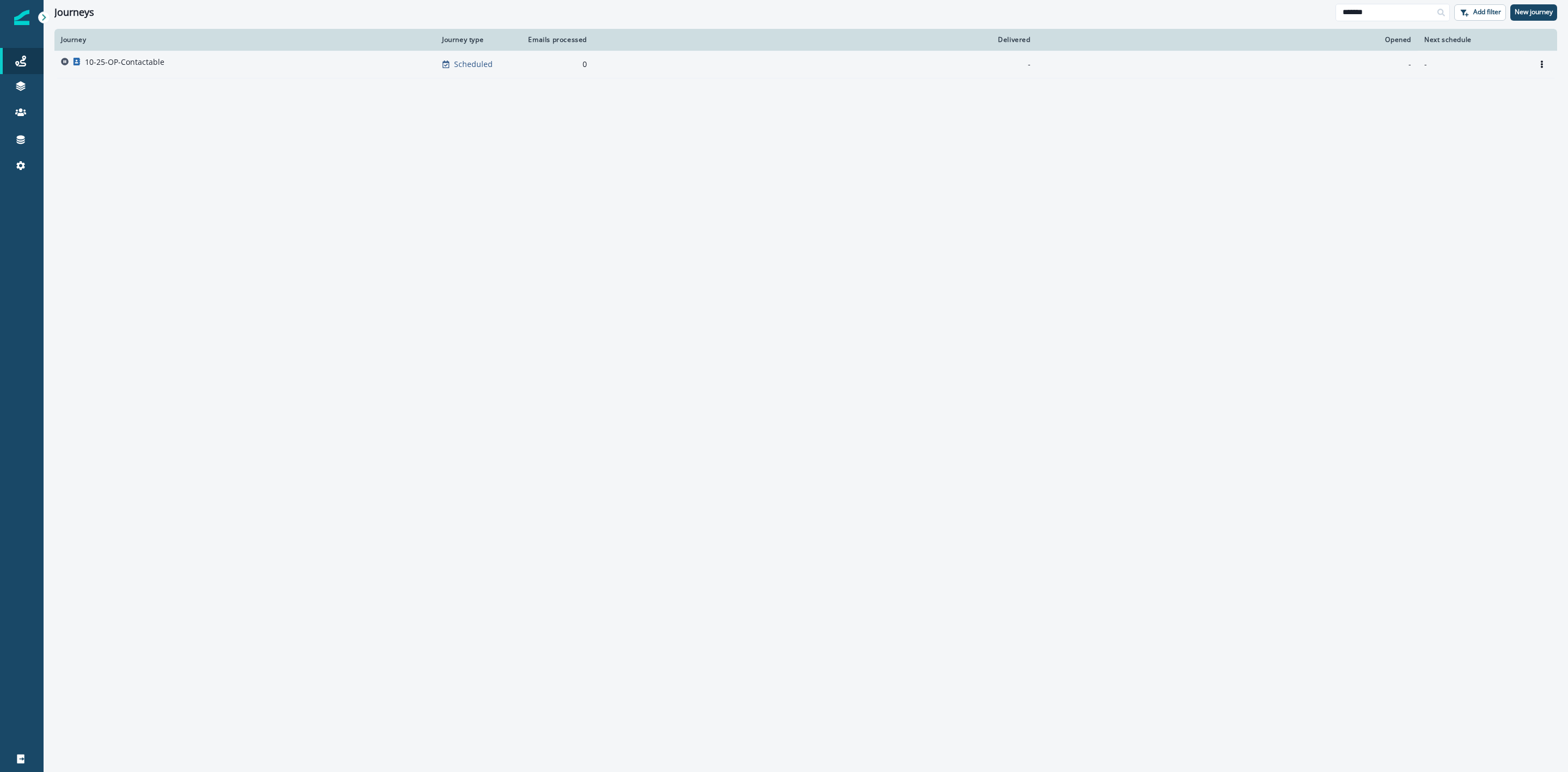
type input "*******"
click at [175, 64] on div "10-25-OP-Contactable" at bounding box center [245, 63] width 369 height 15
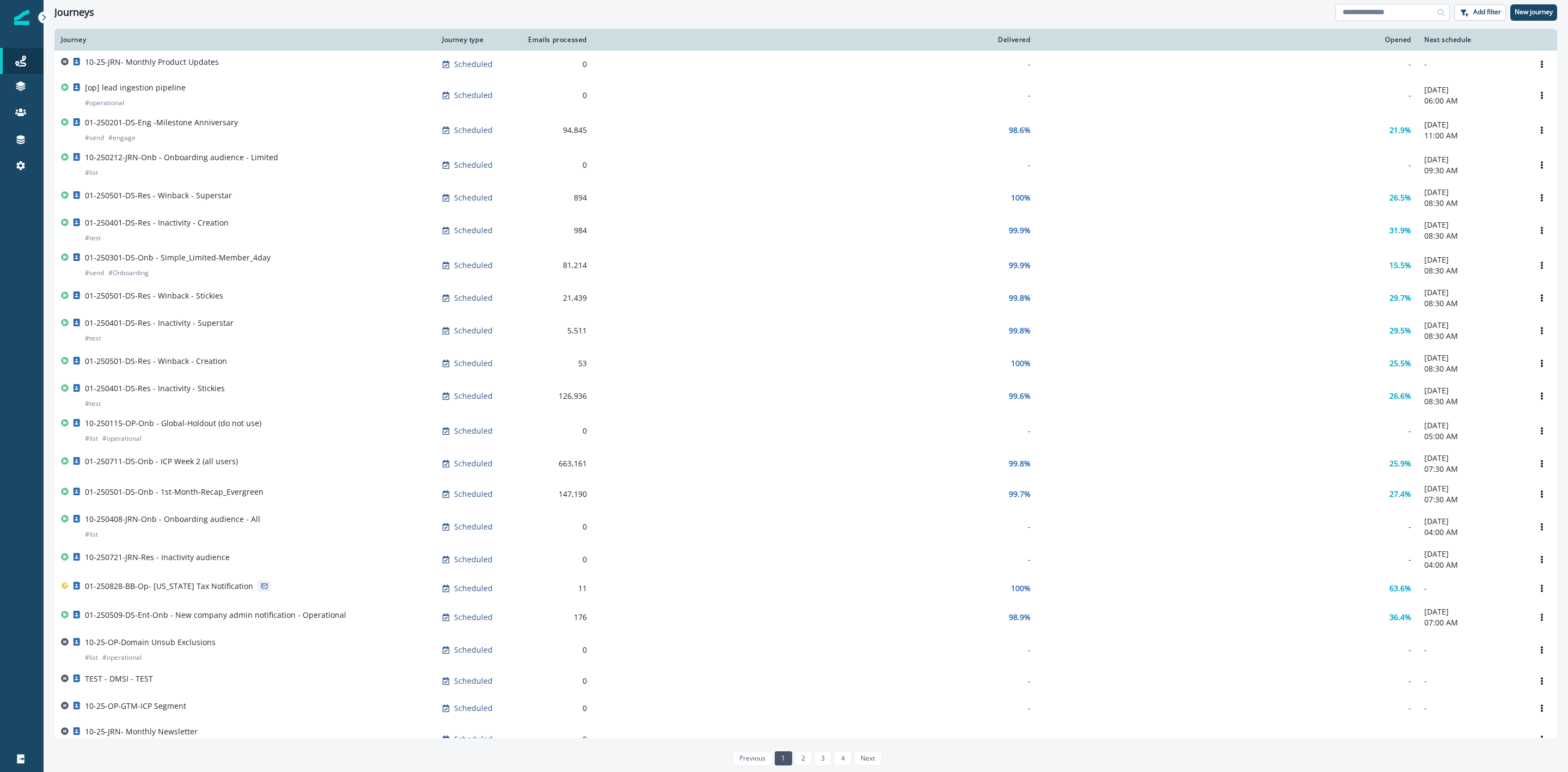
click at [1404, 17] on input at bounding box center [1393, 13] width 115 height 18
type input "*******"
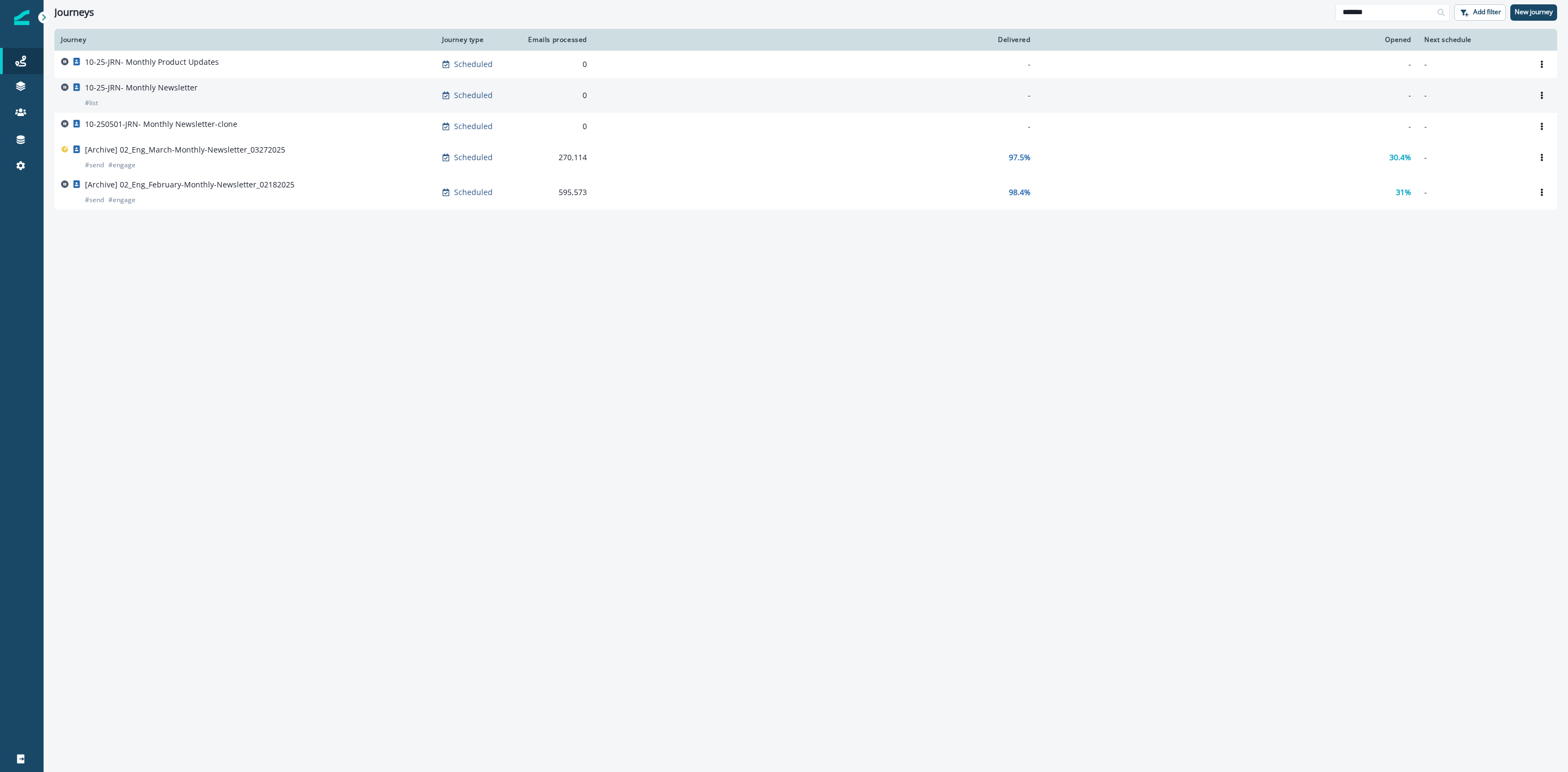
click at [316, 97] on div "10-25-JRN- Monthly Newsletter # list" at bounding box center [245, 95] width 369 height 26
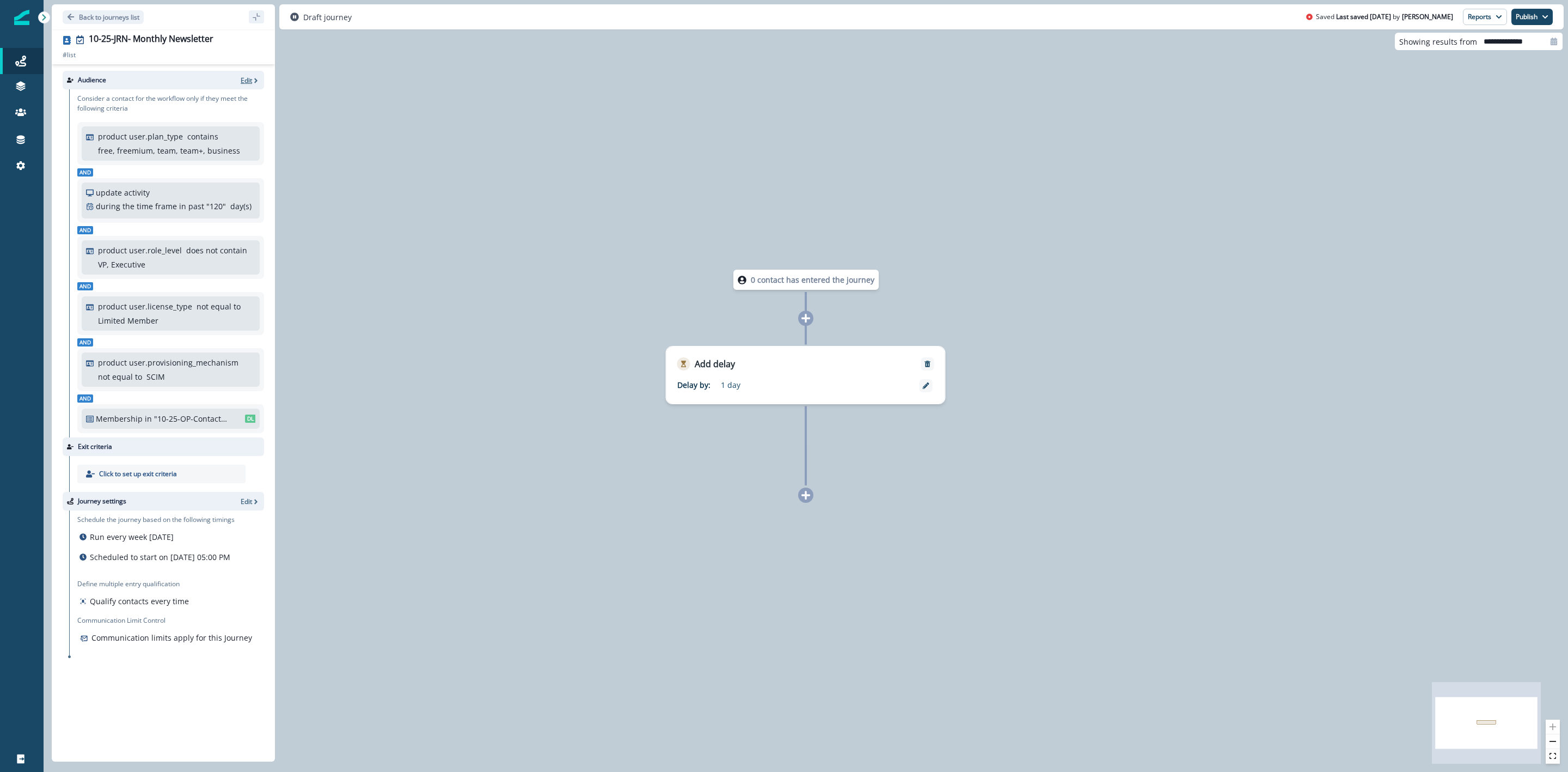
click at [247, 77] on p "Edit" at bounding box center [247, 80] width 12 height 9
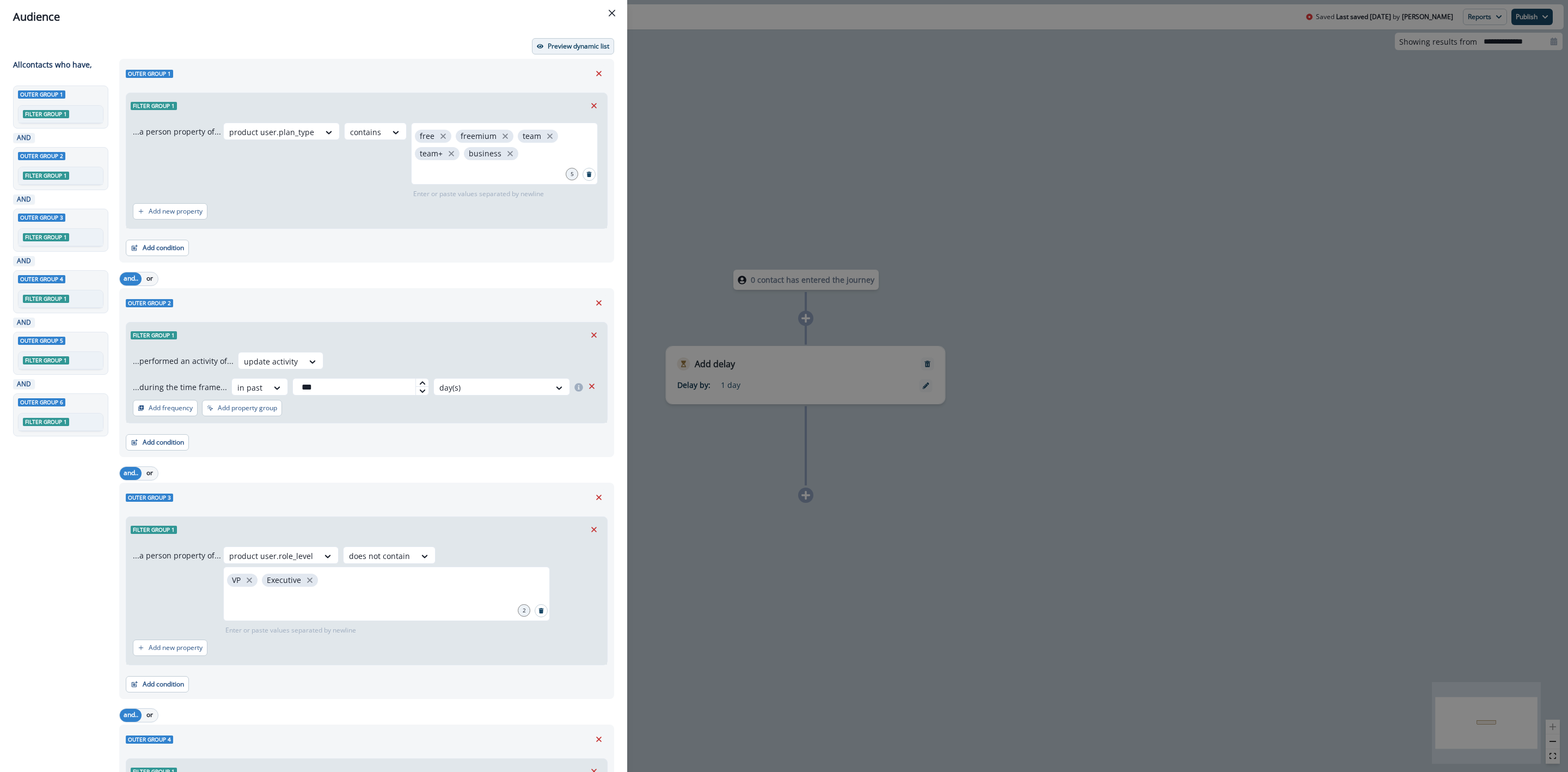
click at [532, 43] on button "Preview dynamic list" at bounding box center [572, 46] width 82 height 17
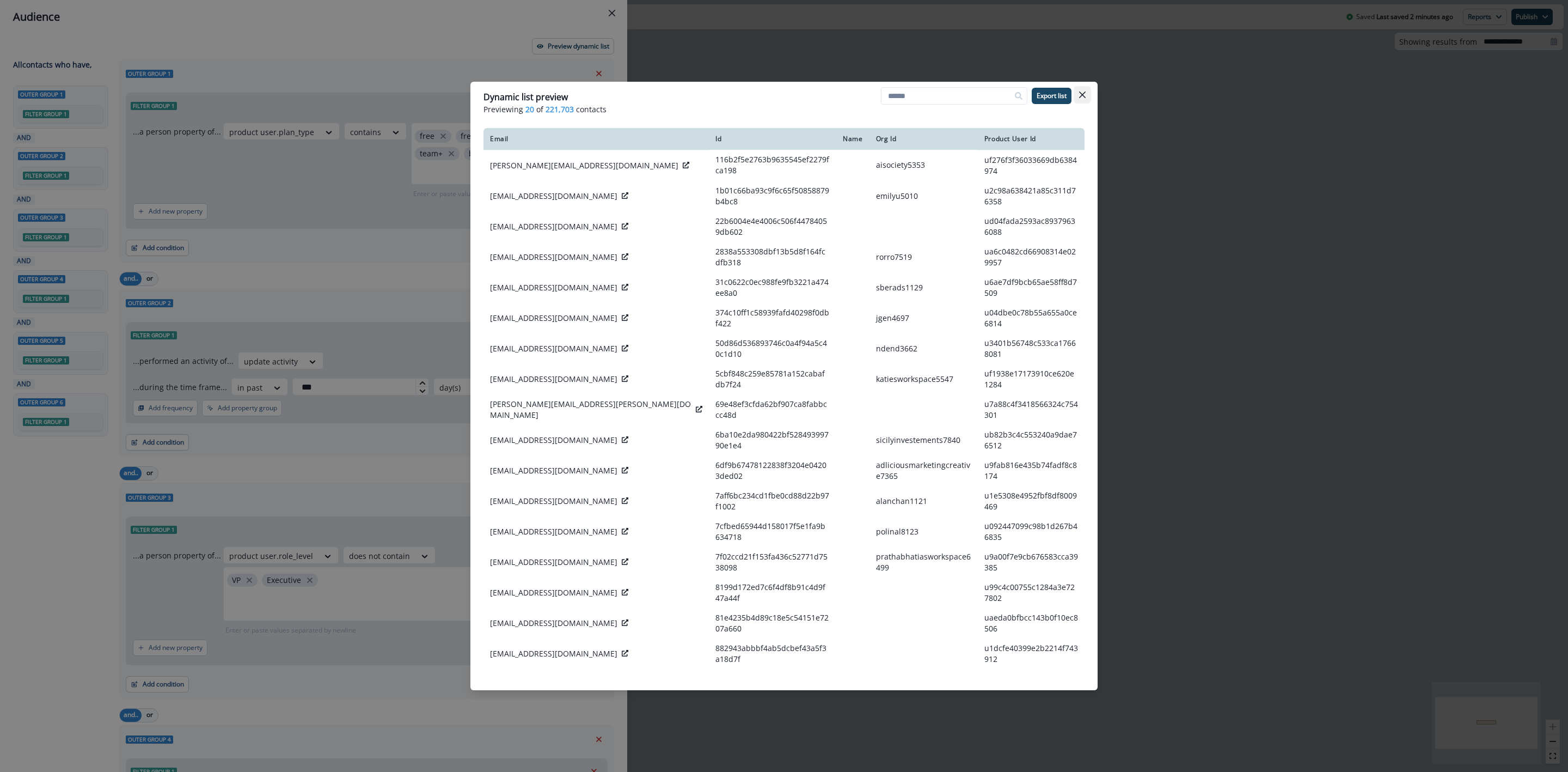
click at [1081, 94] on icon "Close" at bounding box center [1082, 95] width 7 height 7
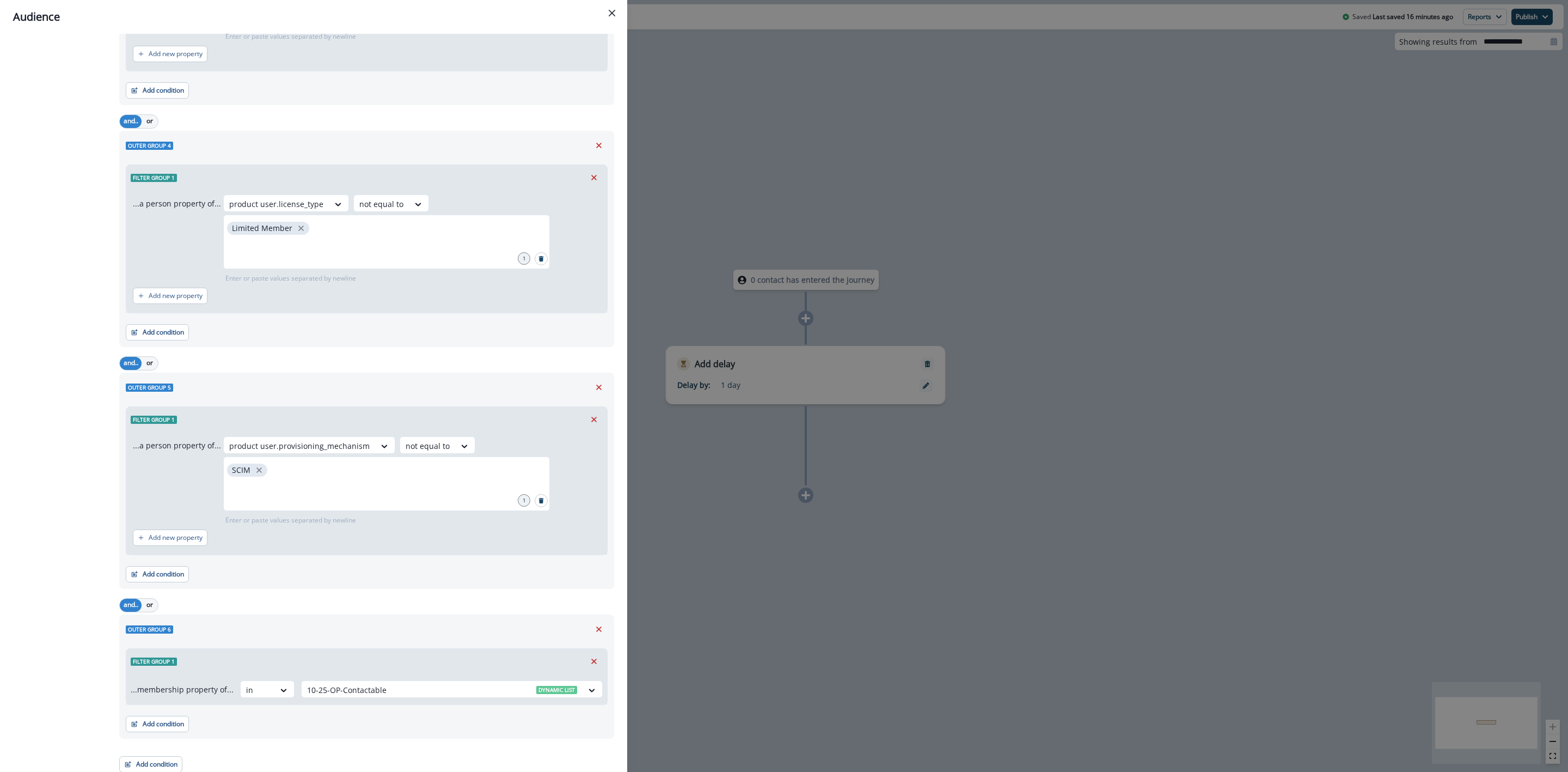
scroll to position [601, 0]
click at [607, 12] on button "Close" at bounding box center [613, 13] width 18 height 18
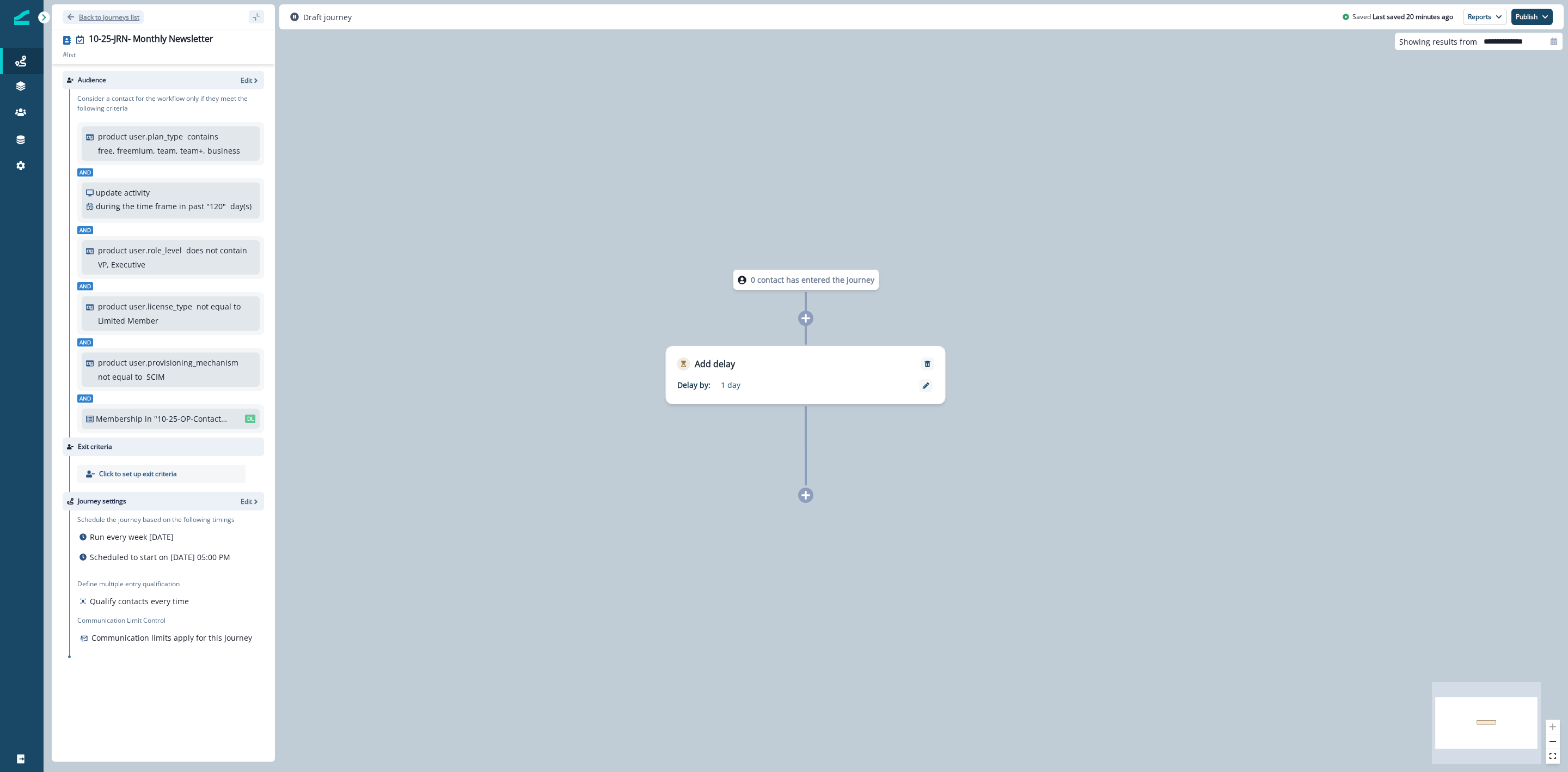
click at [67, 15] on icon "Go back" at bounding box center [71, 17] width 8 height 8
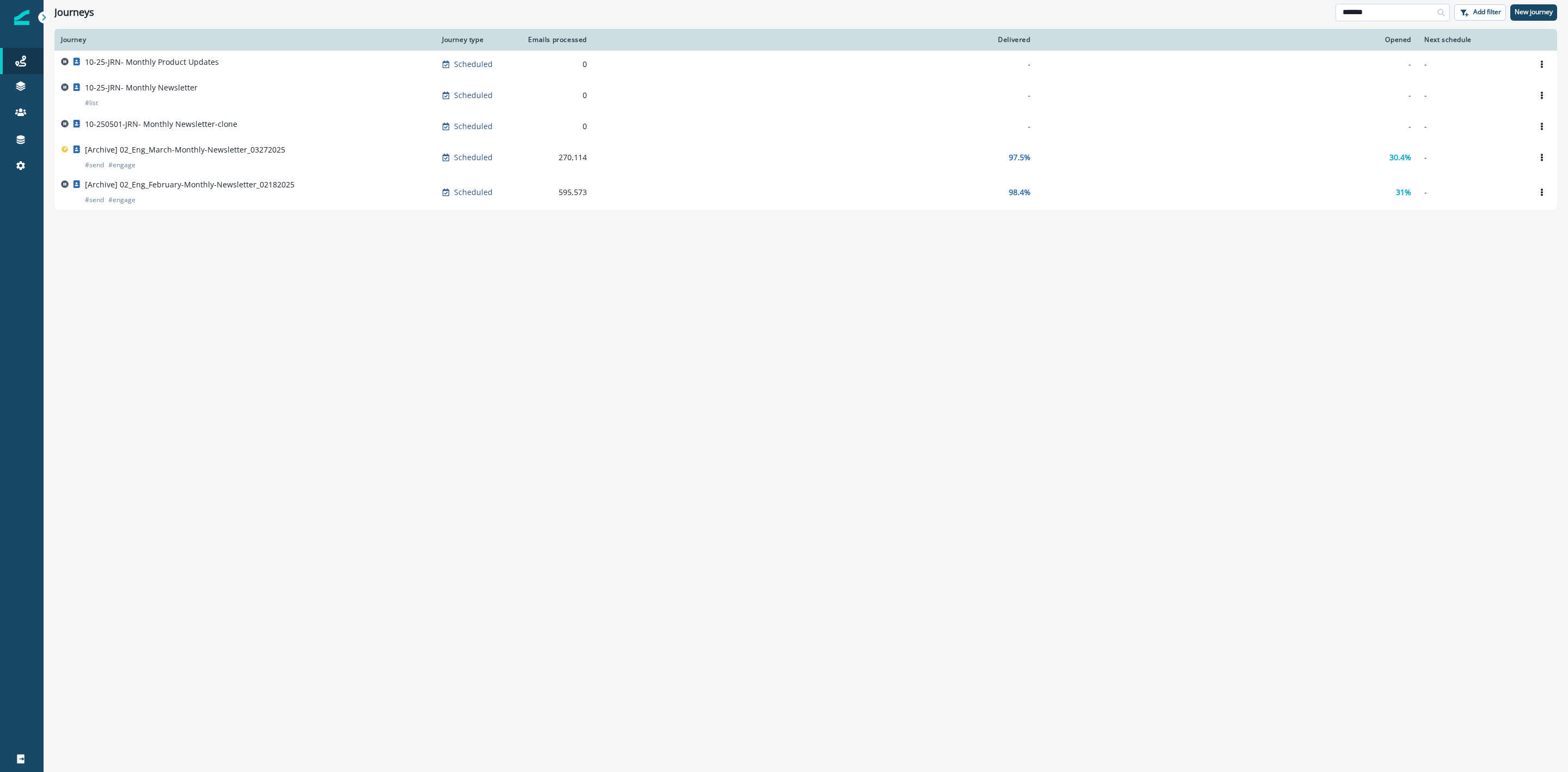
click at [1394, 12] on input "*******" at bounding box center [1393, 13] width 115 height 18
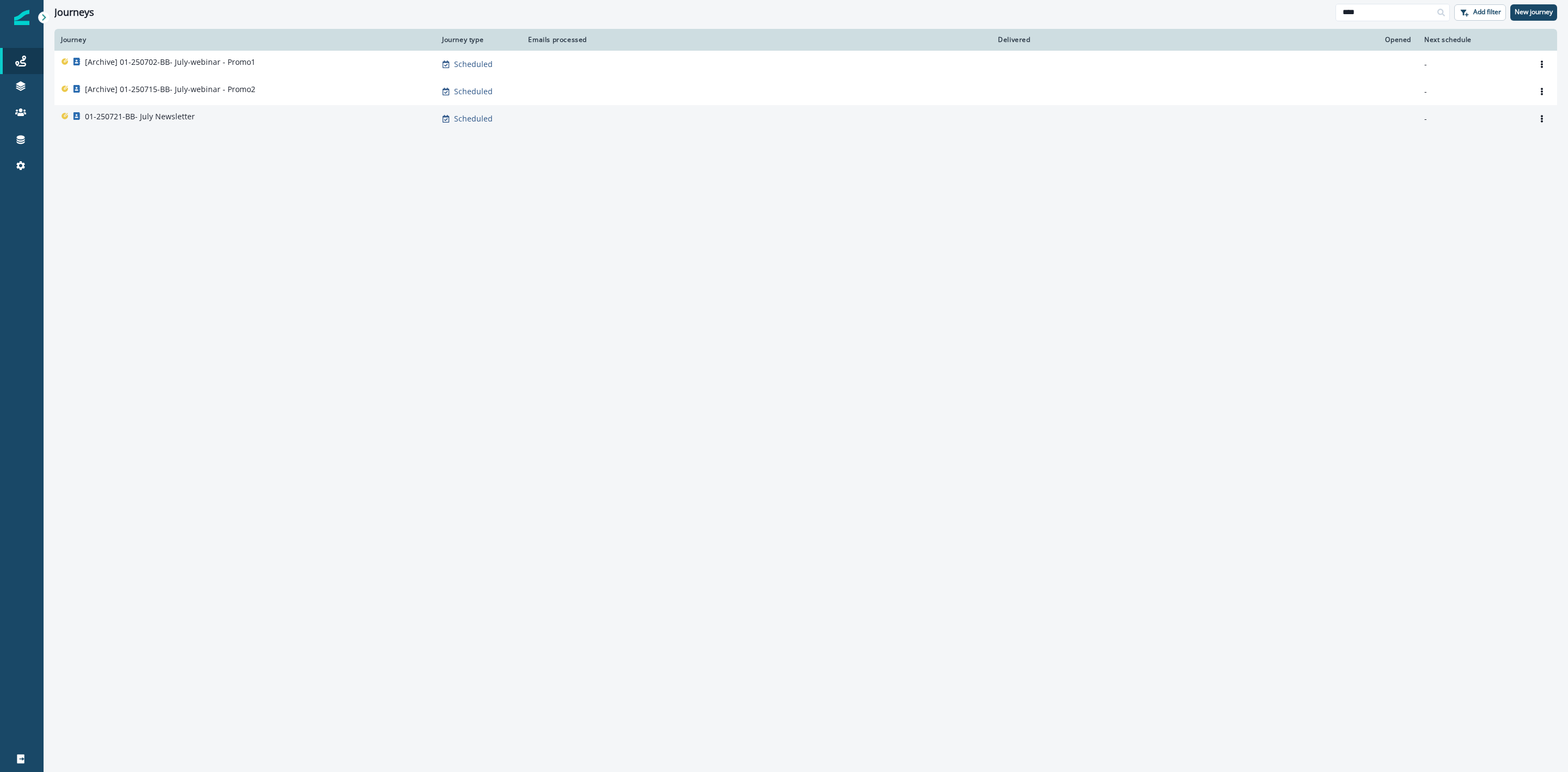
type input "****"
click at [285, 115] on div "01-250721-BB- July Newsletter" at bounding box center [245, 118] width 369 height 15
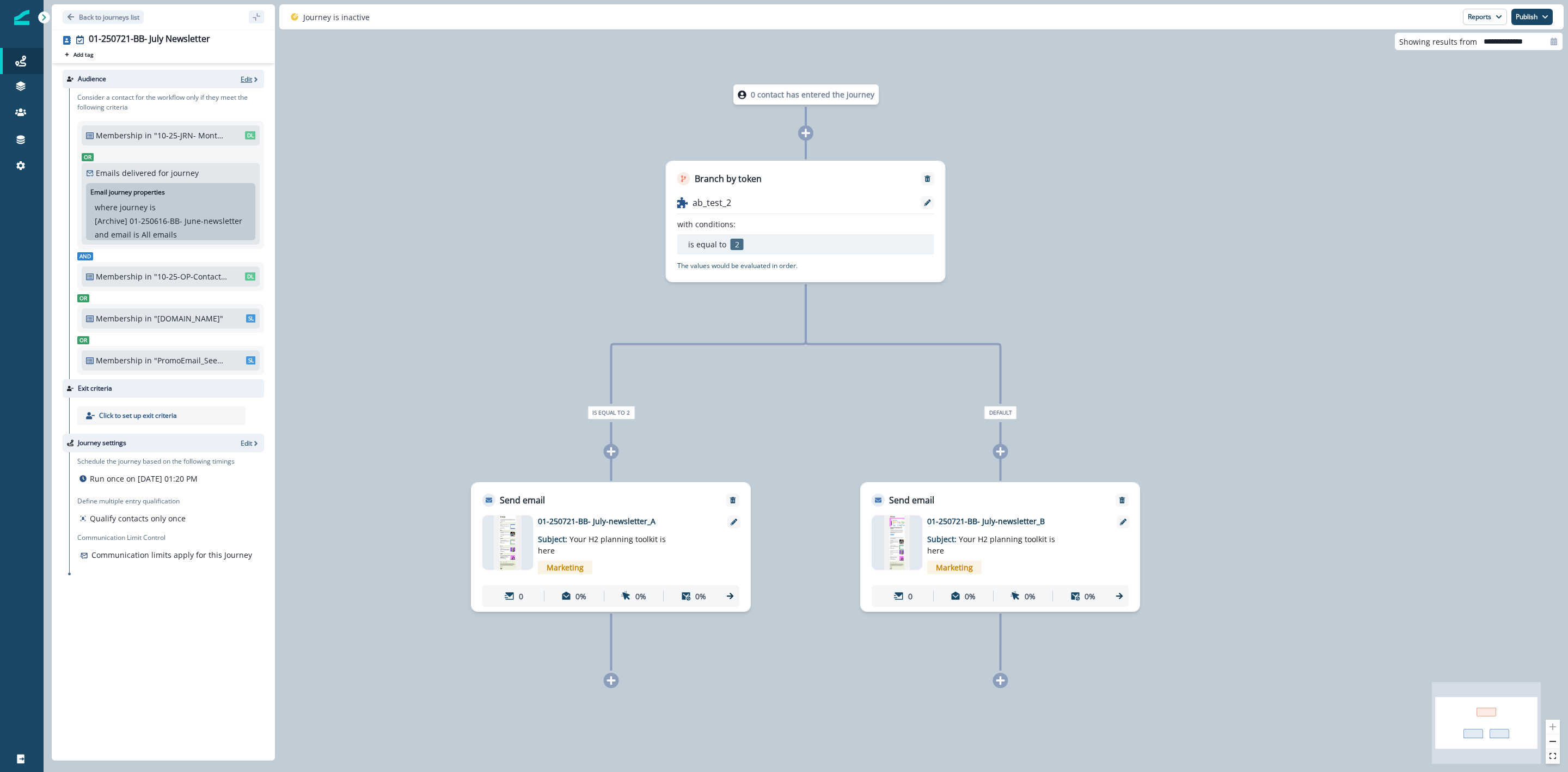
click at [246, 79] on p "Edit" at bounding box center [247, 78] width 12 height 9
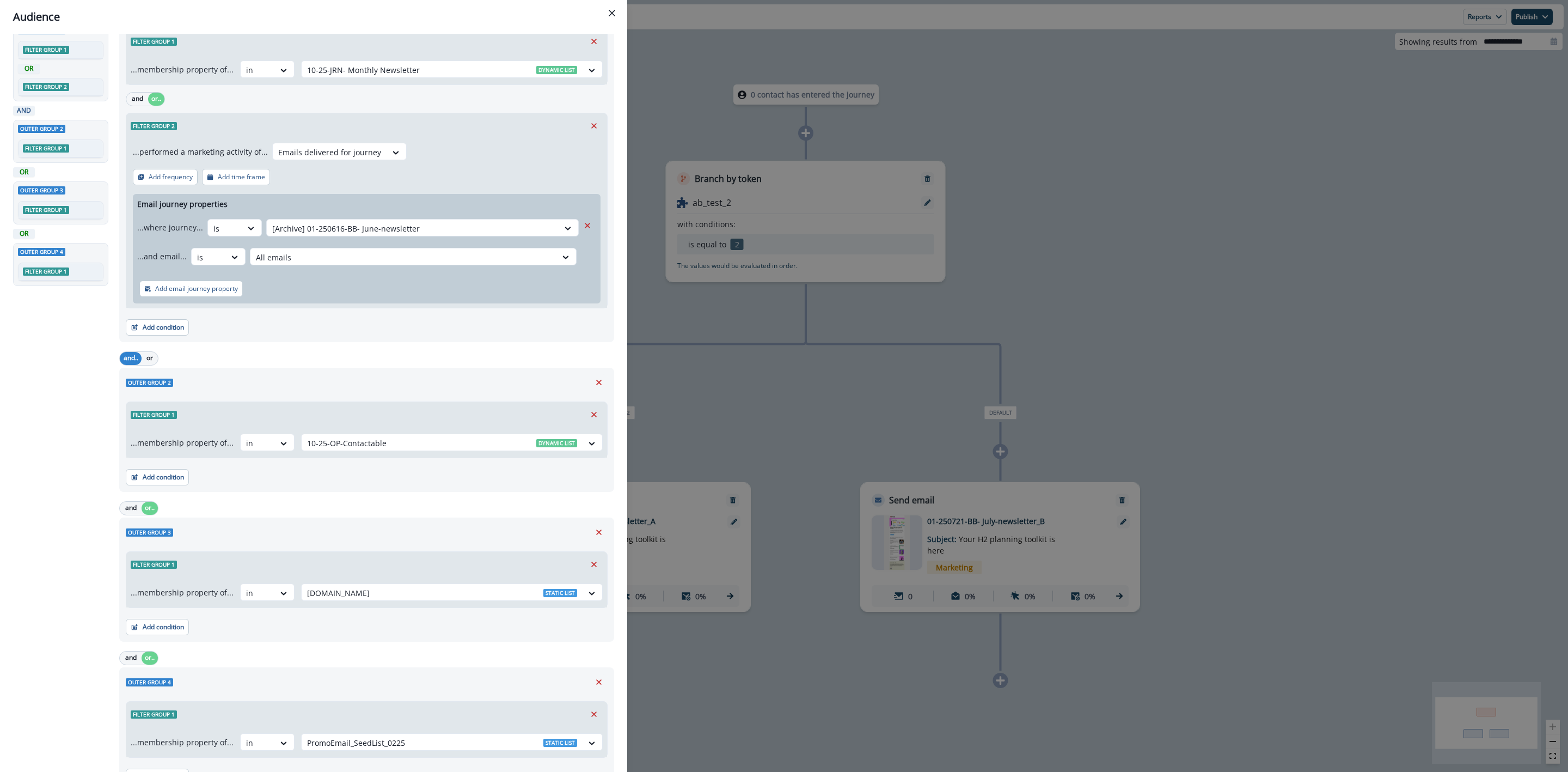
scroll to position [125, 0]
